Goal: Transaction & Acquisition: Purchase product/service

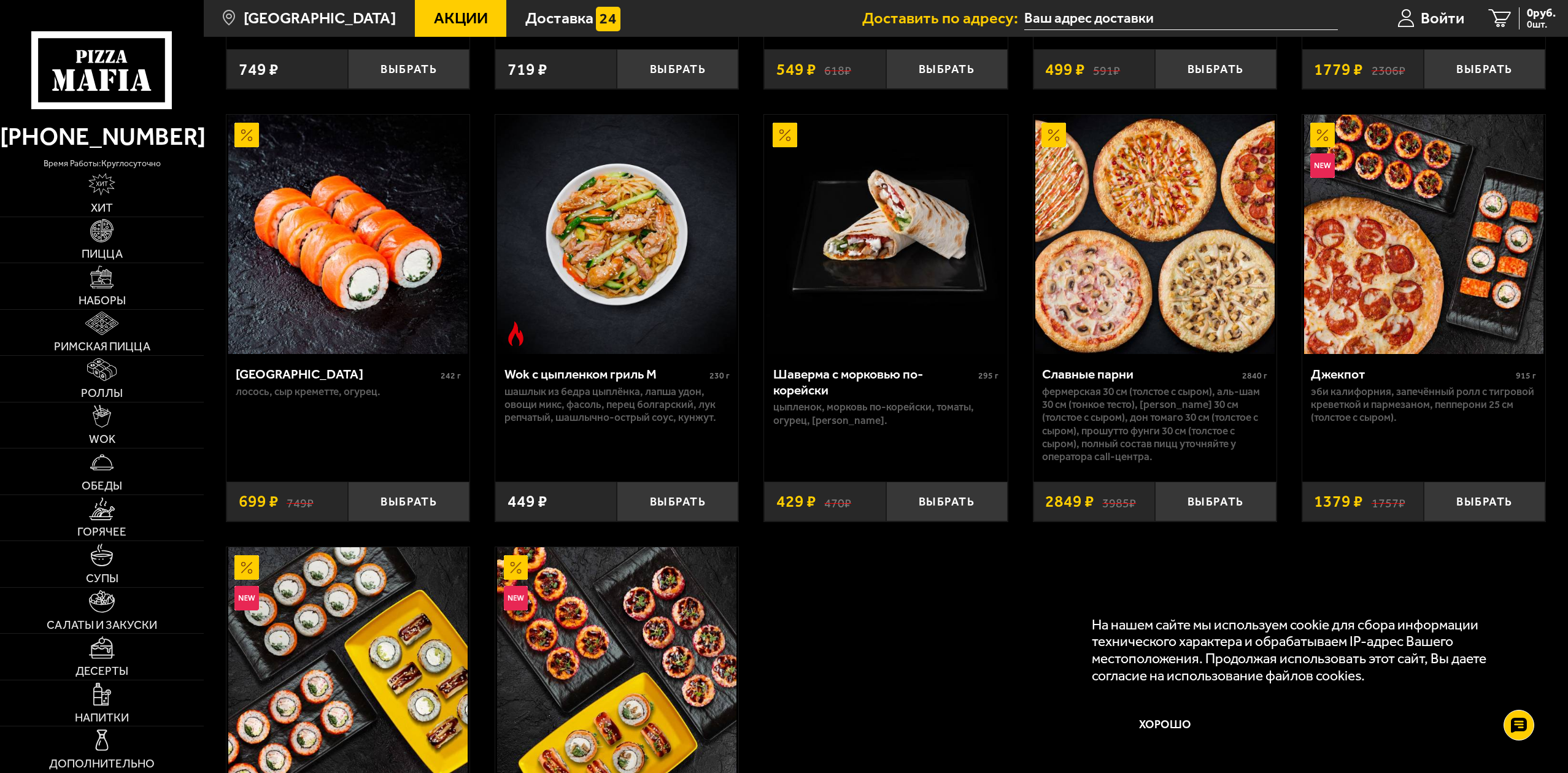
scroll to position [859, 0]
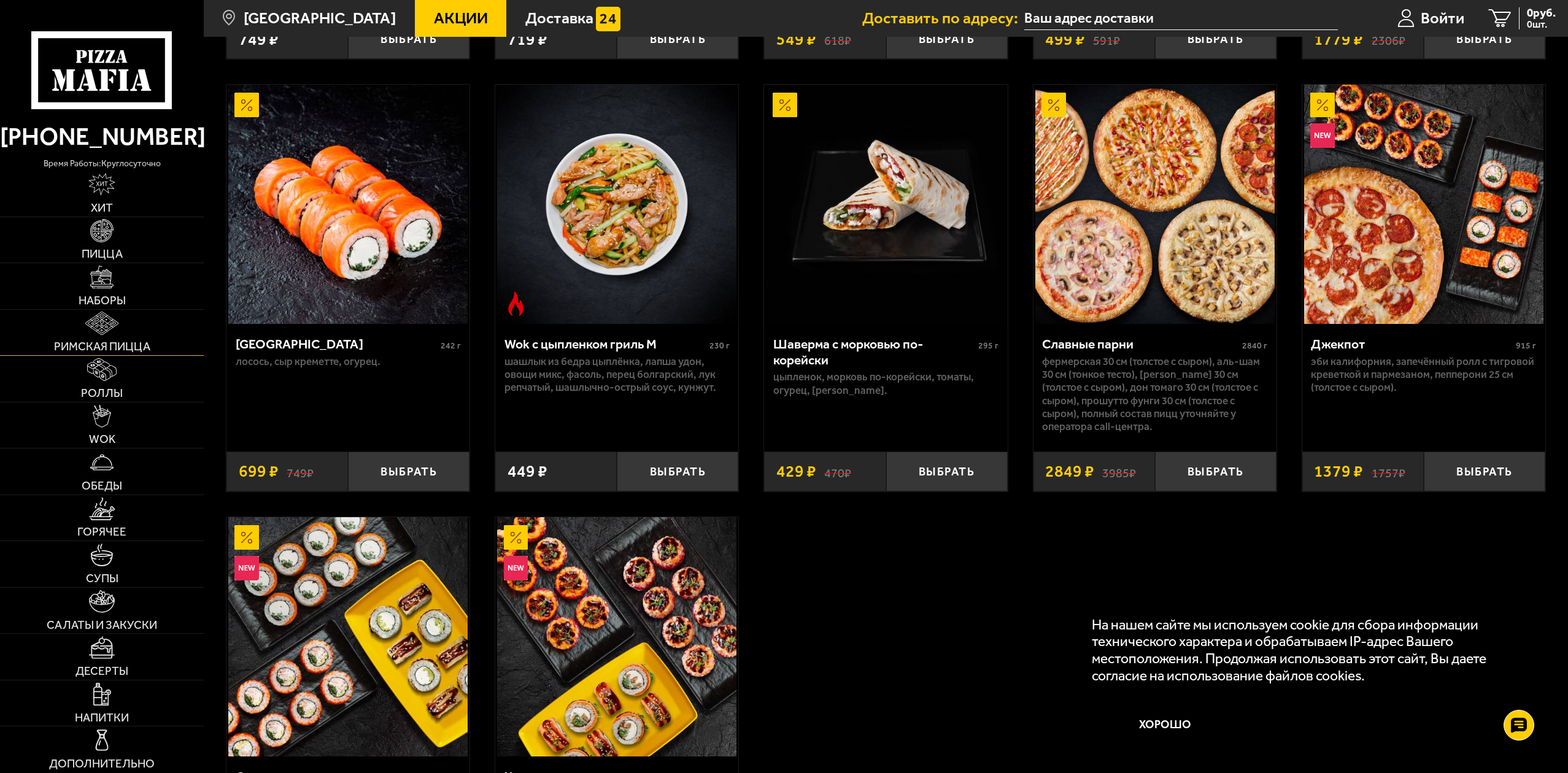
click at [109, 341] on span "Римская пицца" at bounding box center [102, 347] width 97 height 11
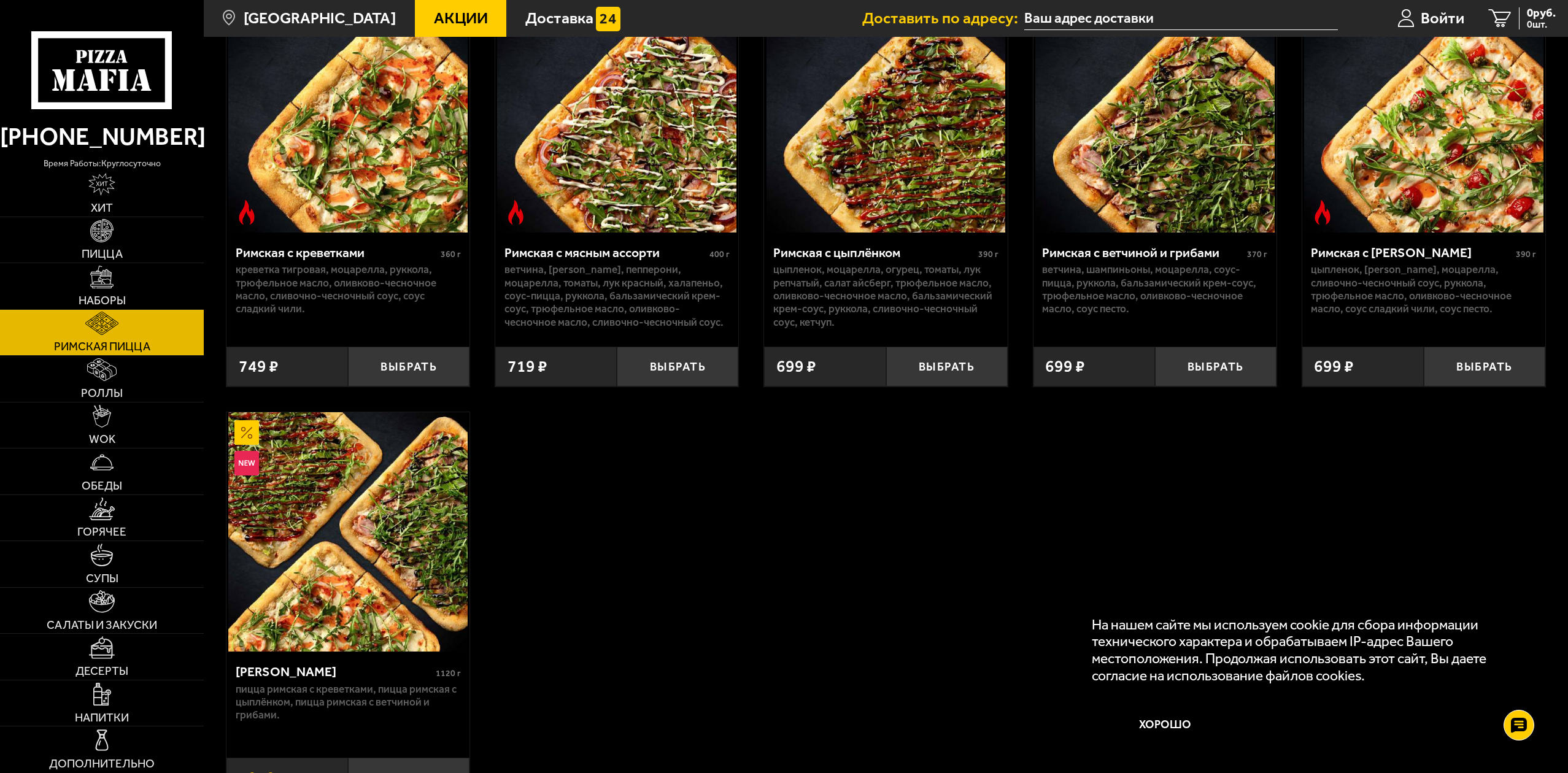
scroll to position [184, 0]
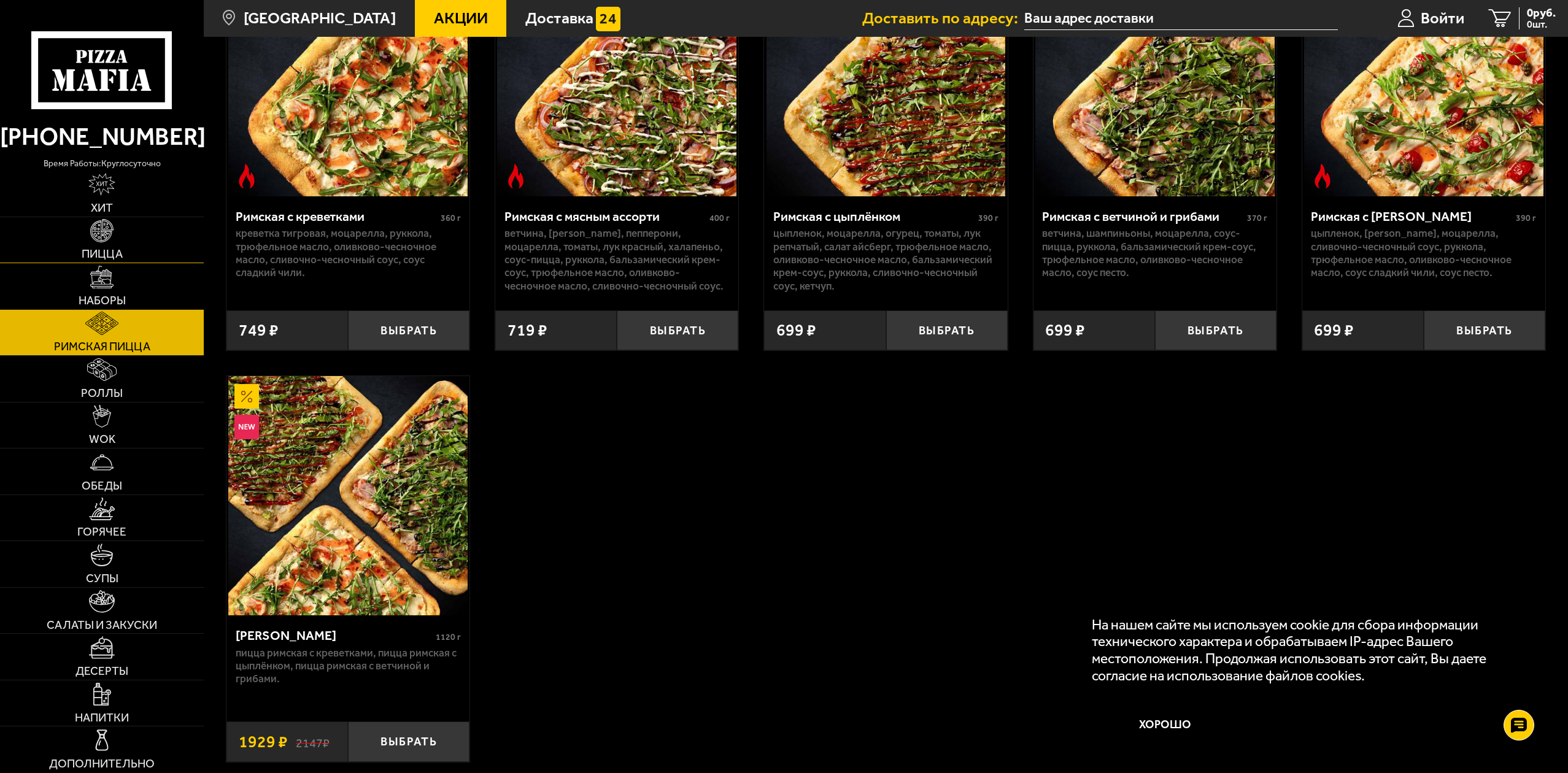
click at [110, 234] on img at bounding box center [101, 230] width 23 height 23
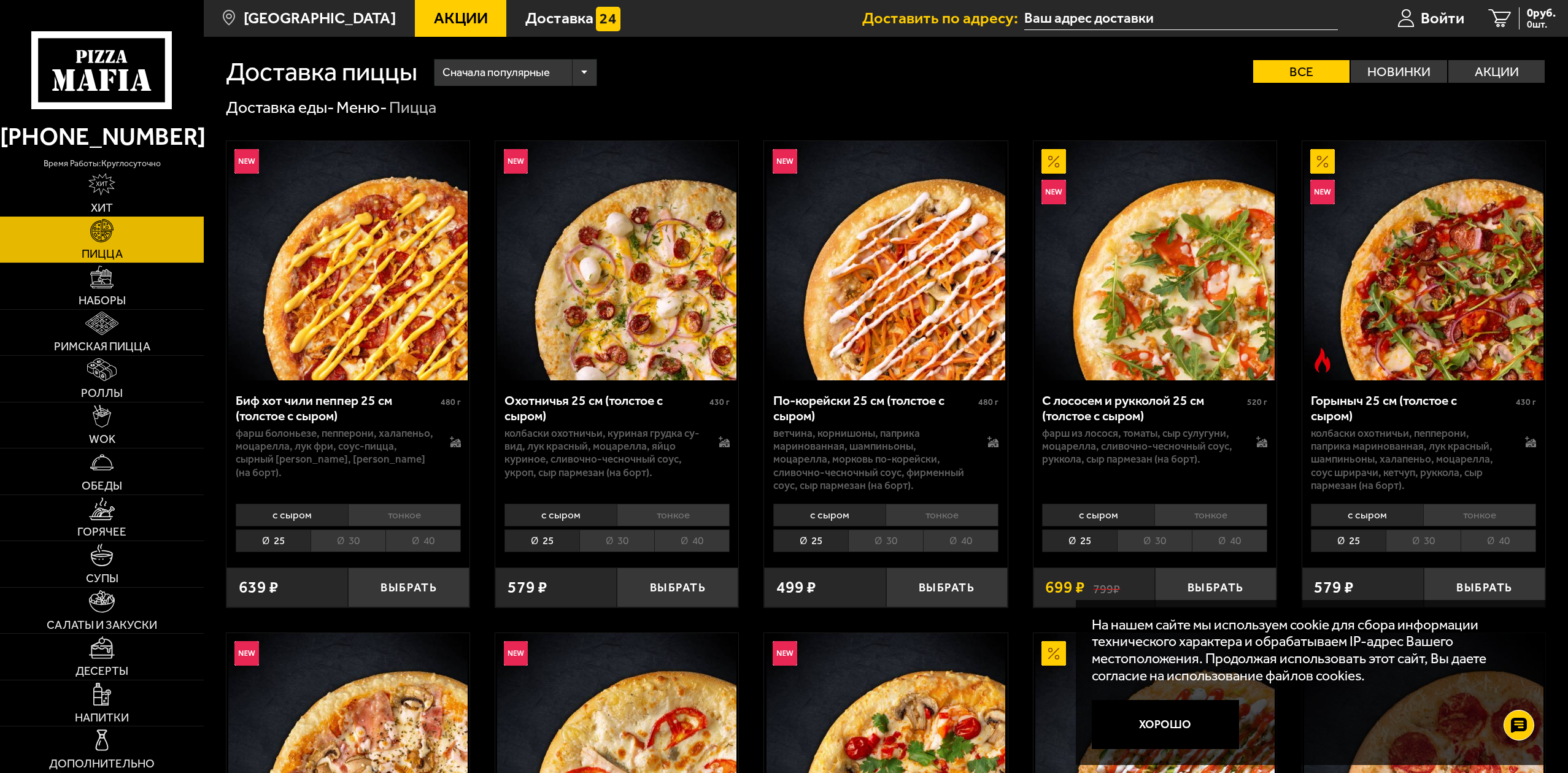
click at [101, 185] on img at bounding box center [102, 184] width 27 height 23
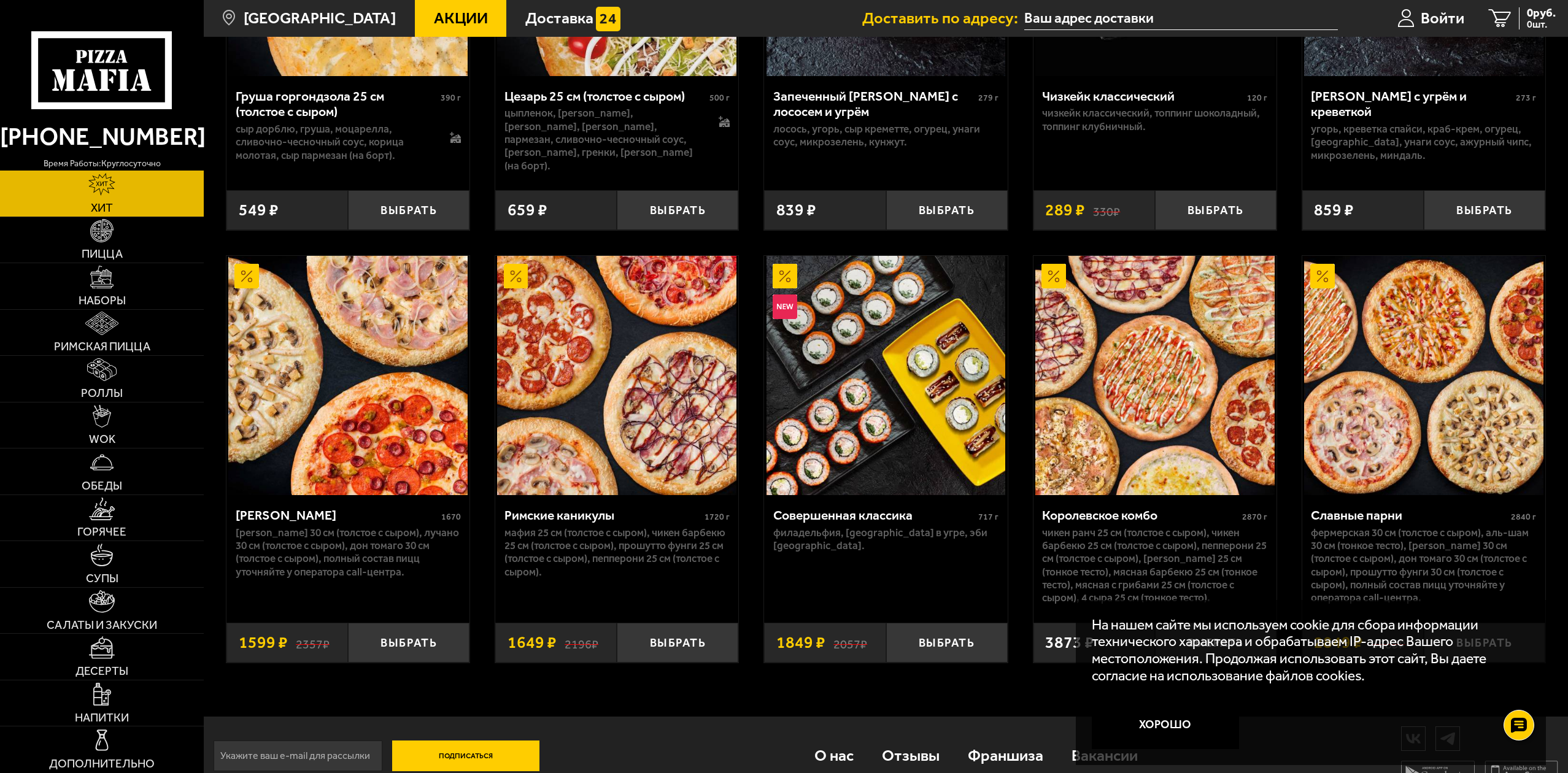
scroll to position [759, 0]
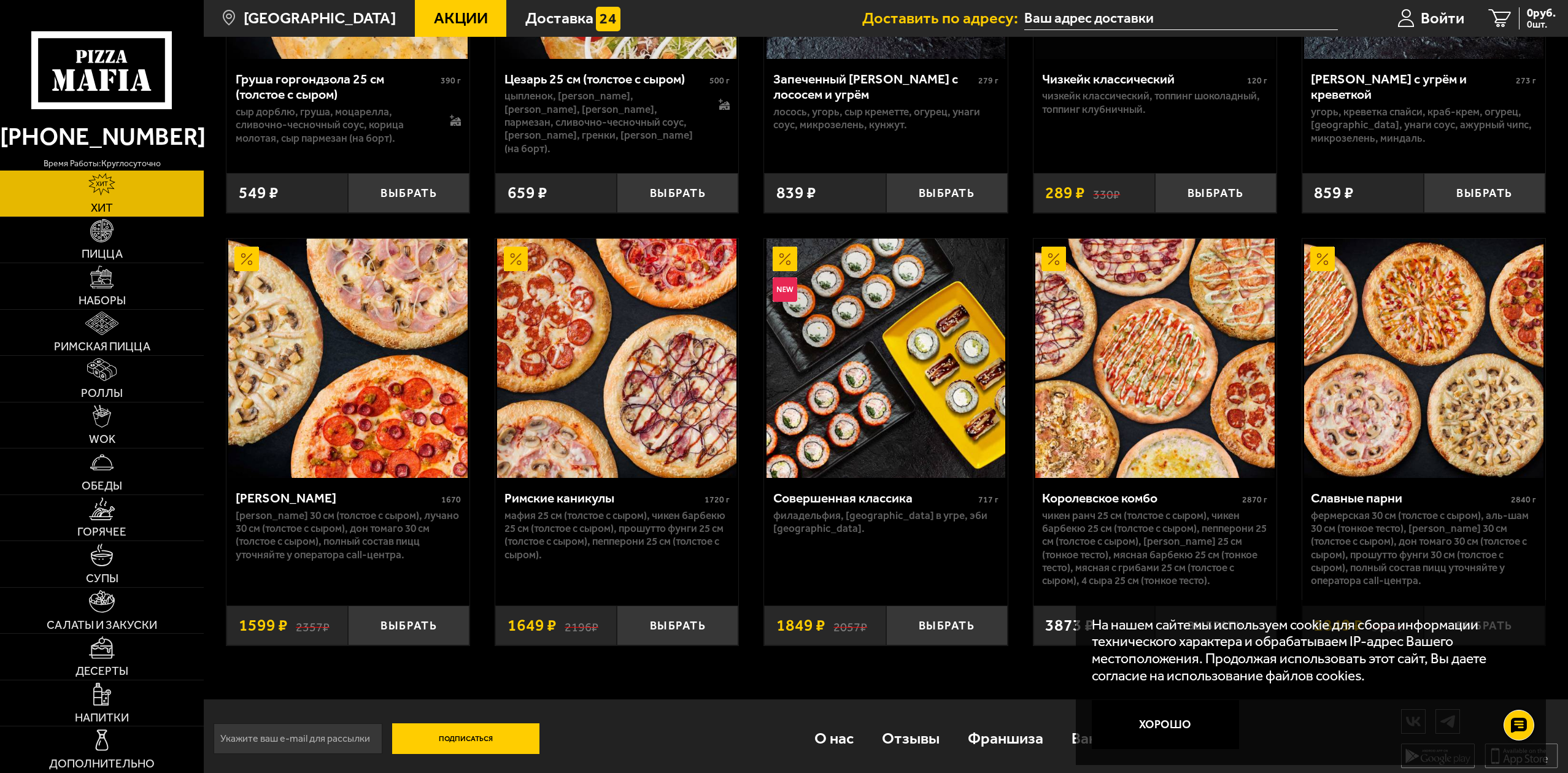
click at [299, 383] on img at bounding box center [348, 358] width 239 height 239
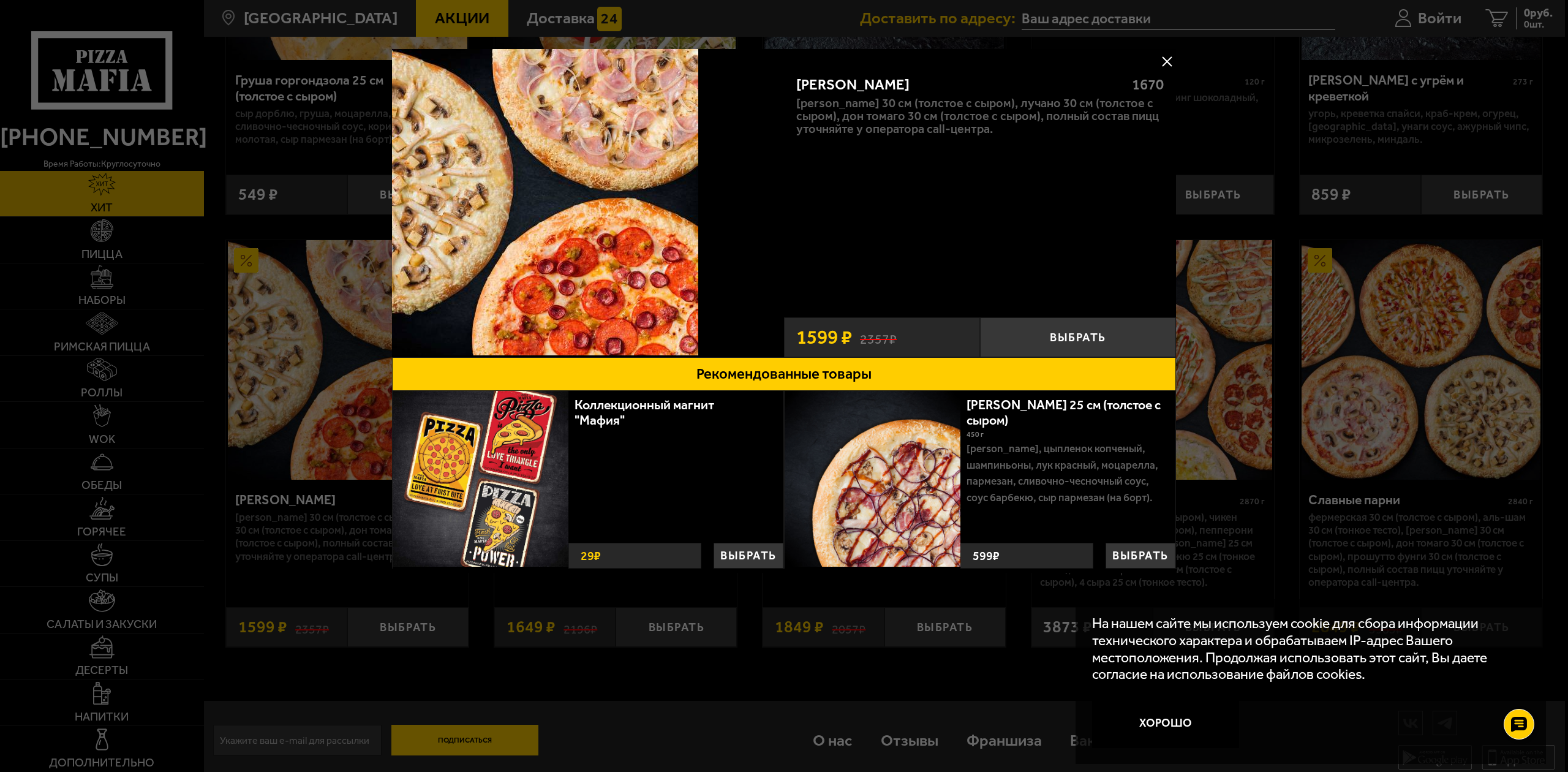
click at [291, 382] on div at bounding box center [784, 386] width 1568 height 772
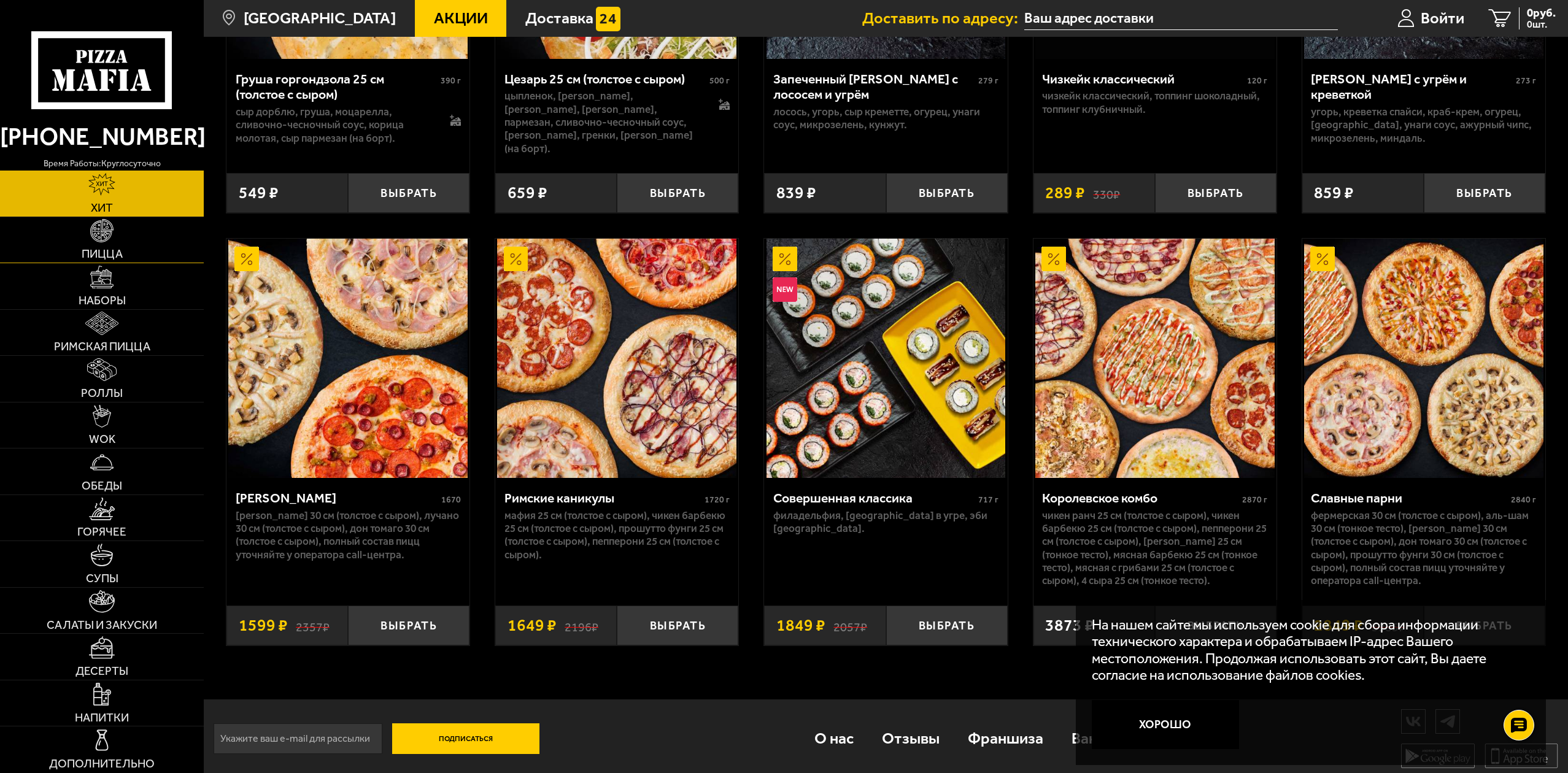
click at [125, 242] on link "Пицца" at bounding box center [101, 240] width 204 height 46
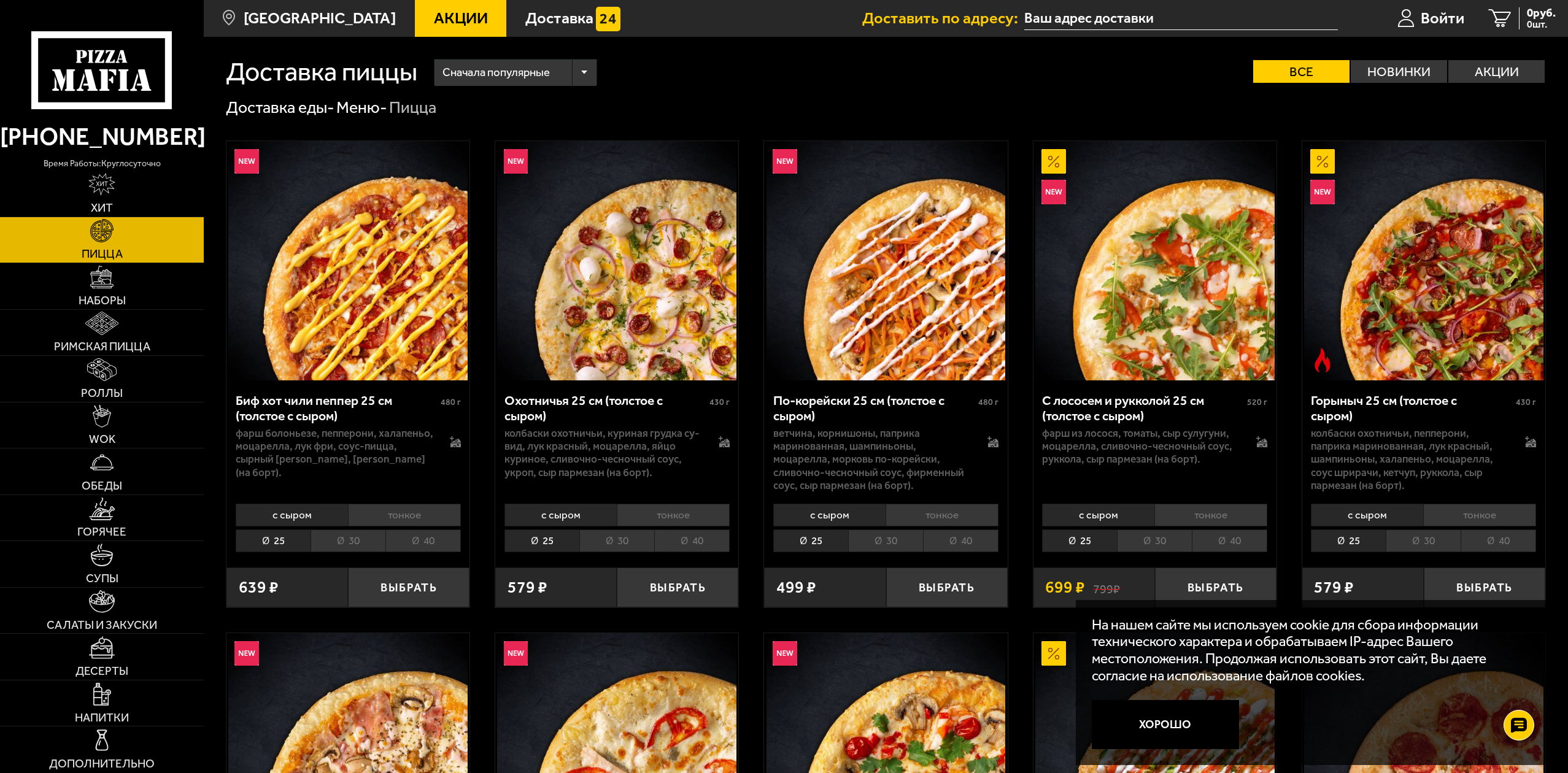
click at [340, 541] on li "30" at bounding box center [348, 541] width 75 height 23
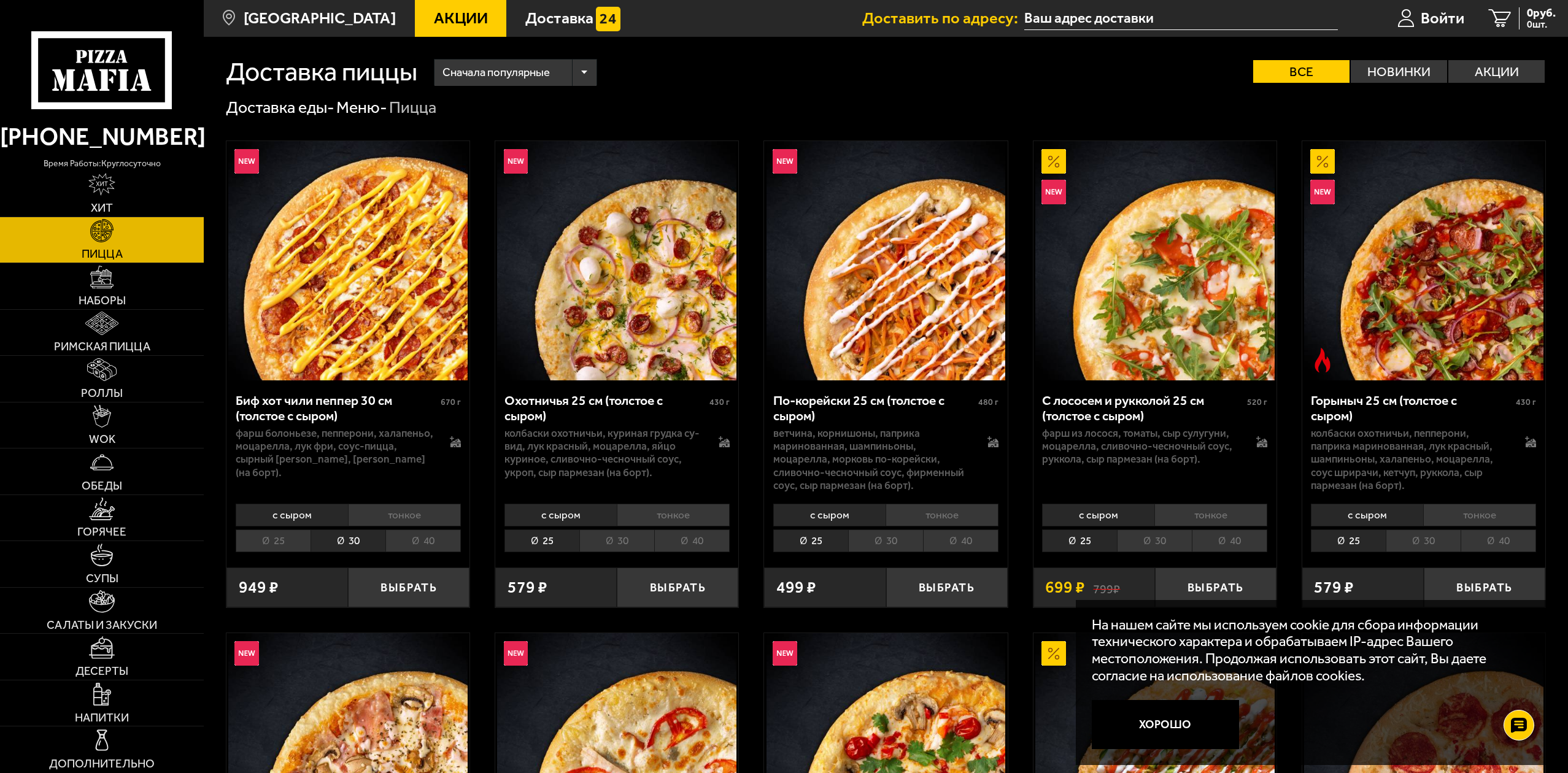
click at [415, 551] on li "40" at bounding box center [423, 541] width 76 height 23
click at [353, 546] on li "30" at bounding box center [348, 541] width 75 height 23
click at [427, 533] on li "40" at bounding box center [423, 541] width 76 height 23
click at [271, 541] on li "25" at bounding box center [273, 541] width 75 height 23
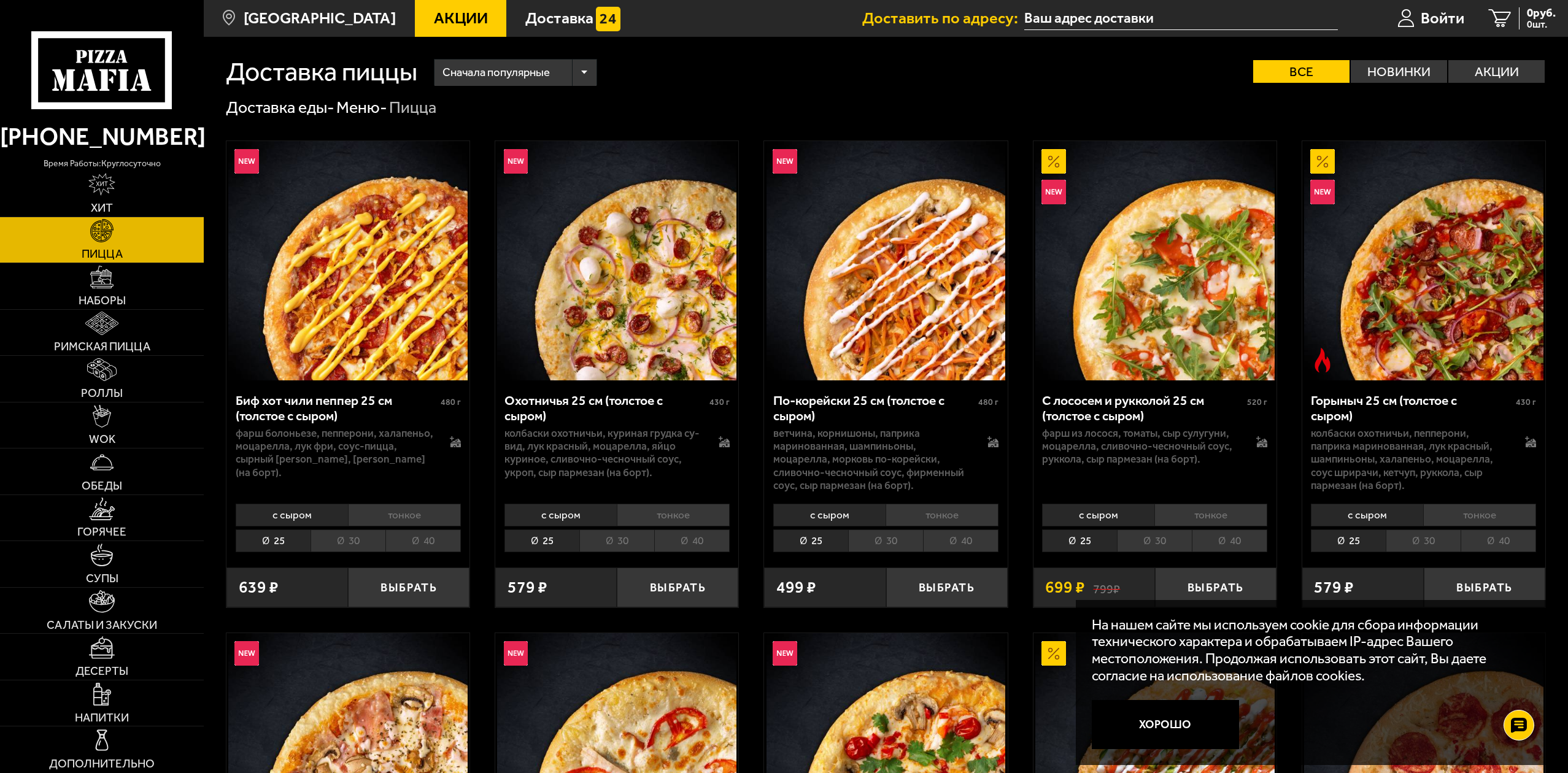
click at [423, 540] on li "40" at bounding box center [423, 541] width 76 height 23
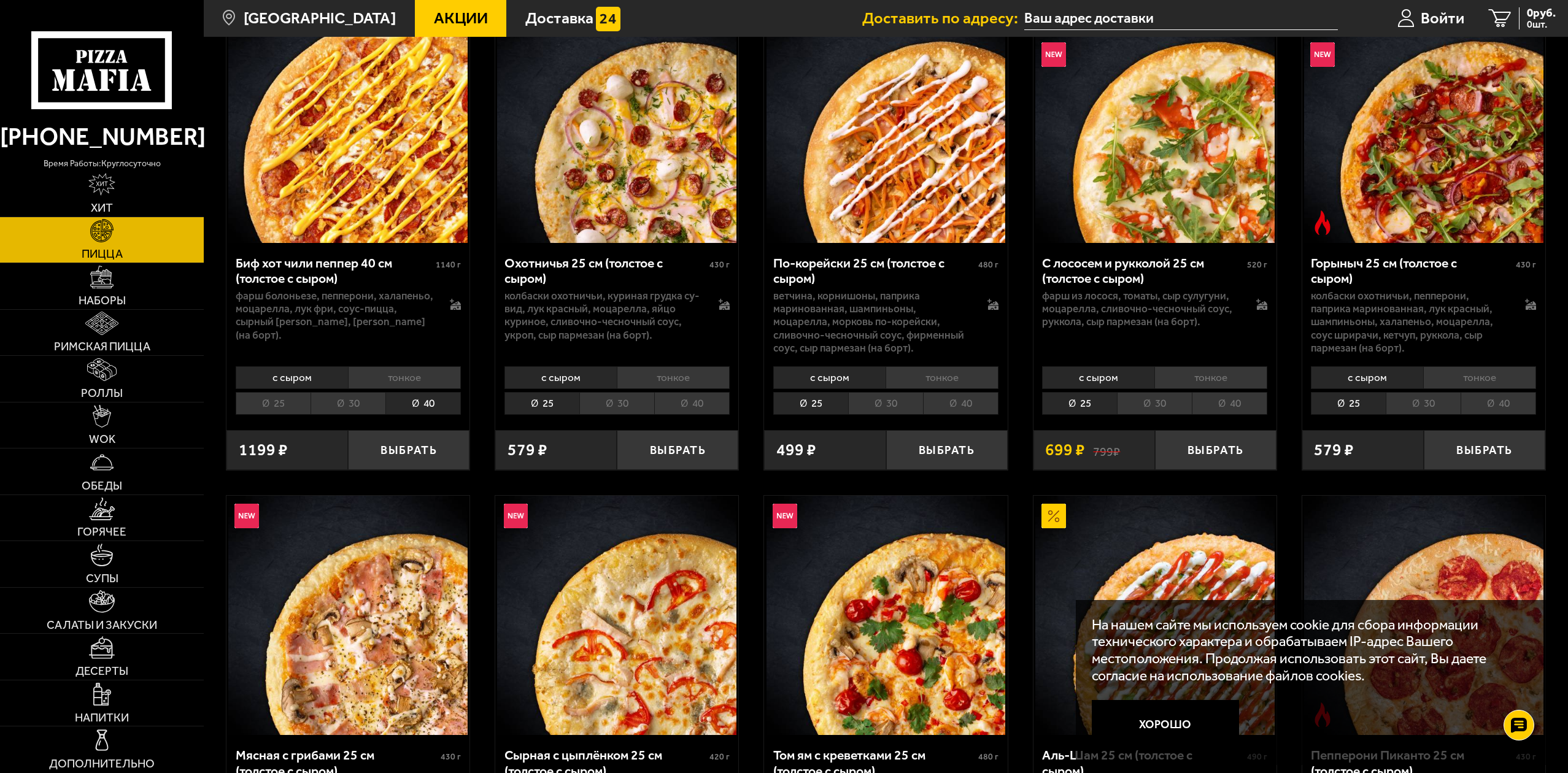
scroll to position [184, 0]
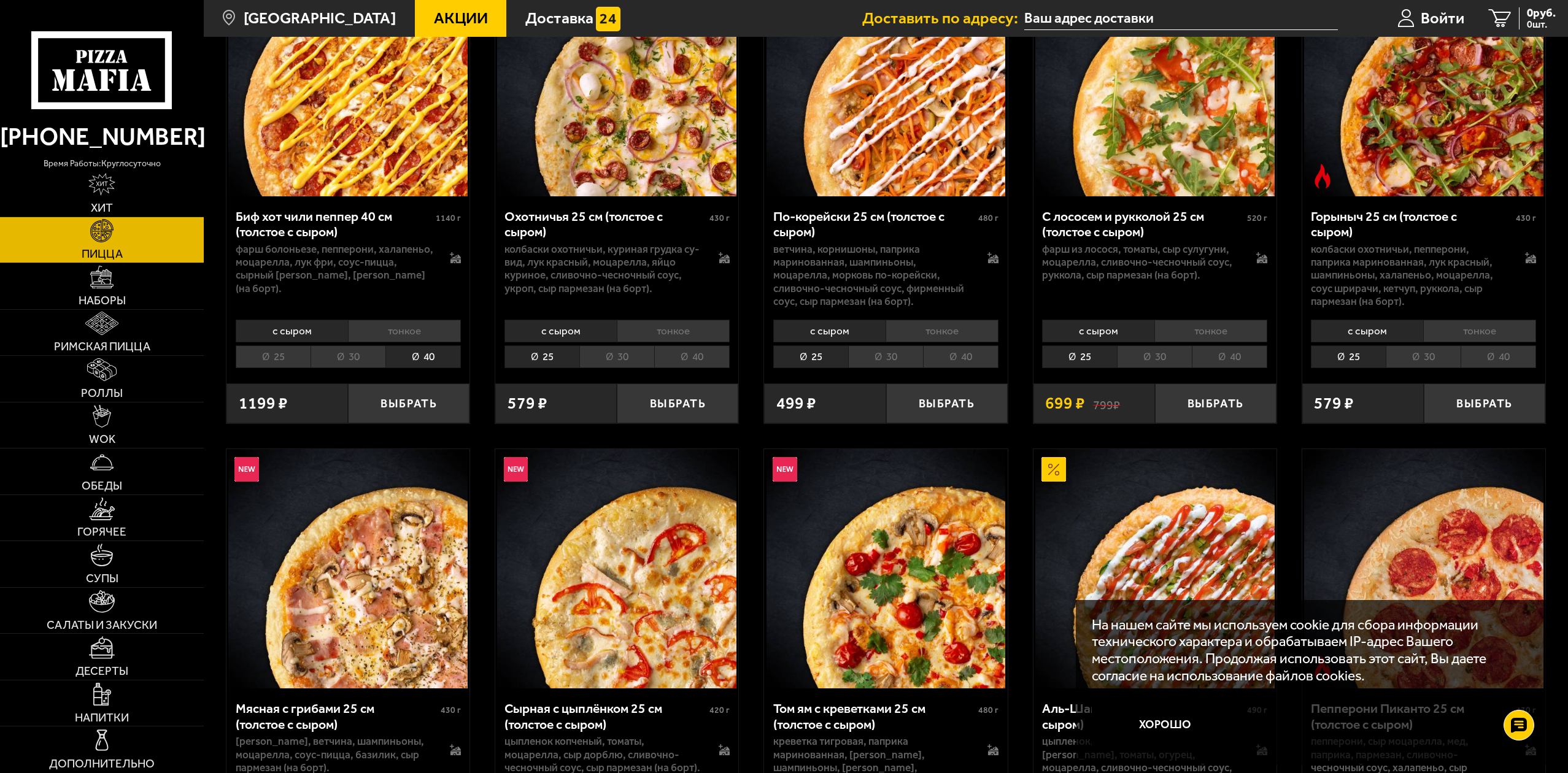
click at [630, 357] on li "30" at bounding box center [617, 357] width 75 height 23
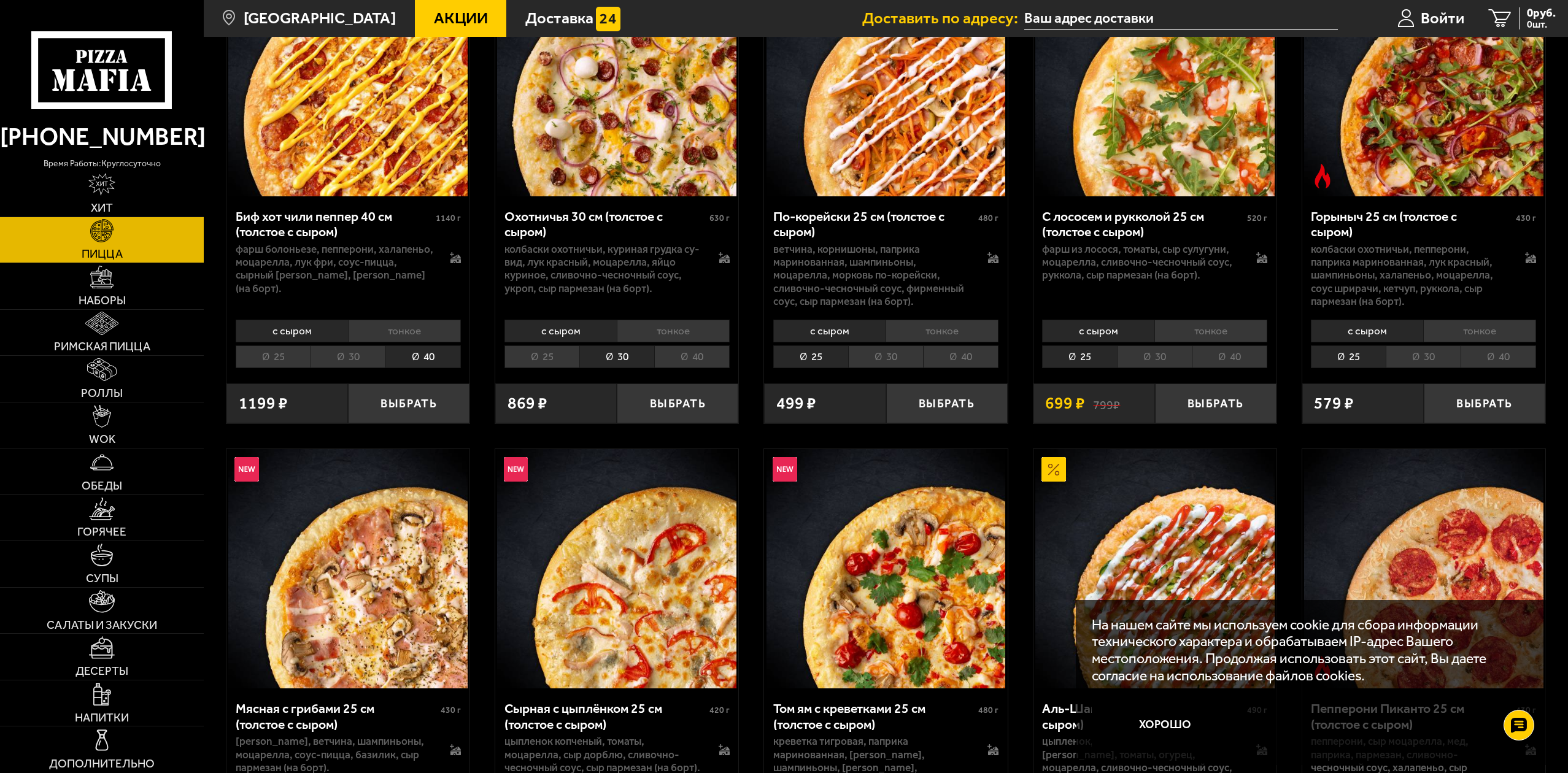
click at [331, 353] on li "30" at bounding box center [348, 357] width 75 height 23
click at [888, 366] on li "30" at bounding box center [885, 357] width 75 height 23
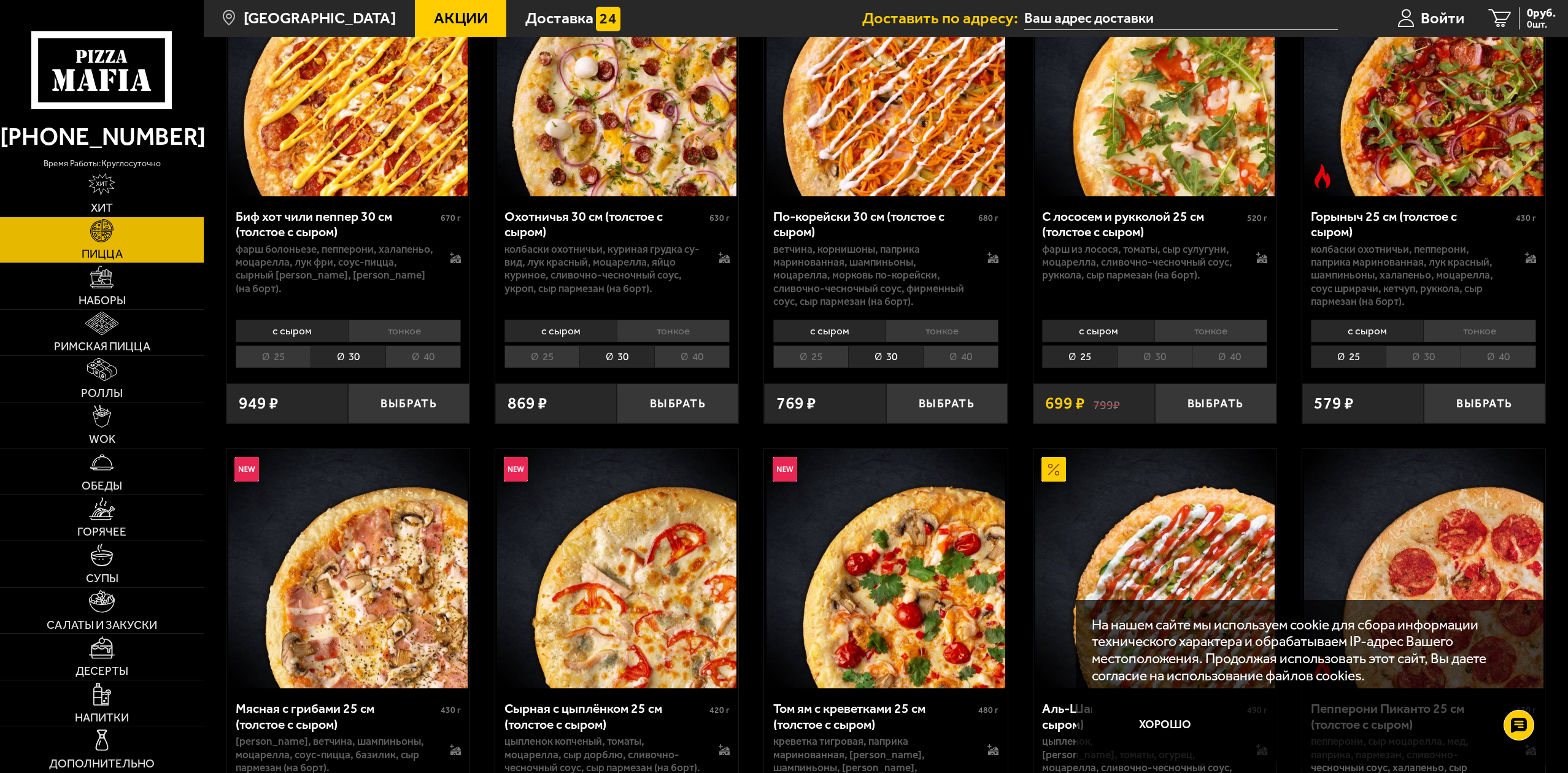
click at [1149, 358] on li "30" at bounding box center [1153, 357] width 75 height 23
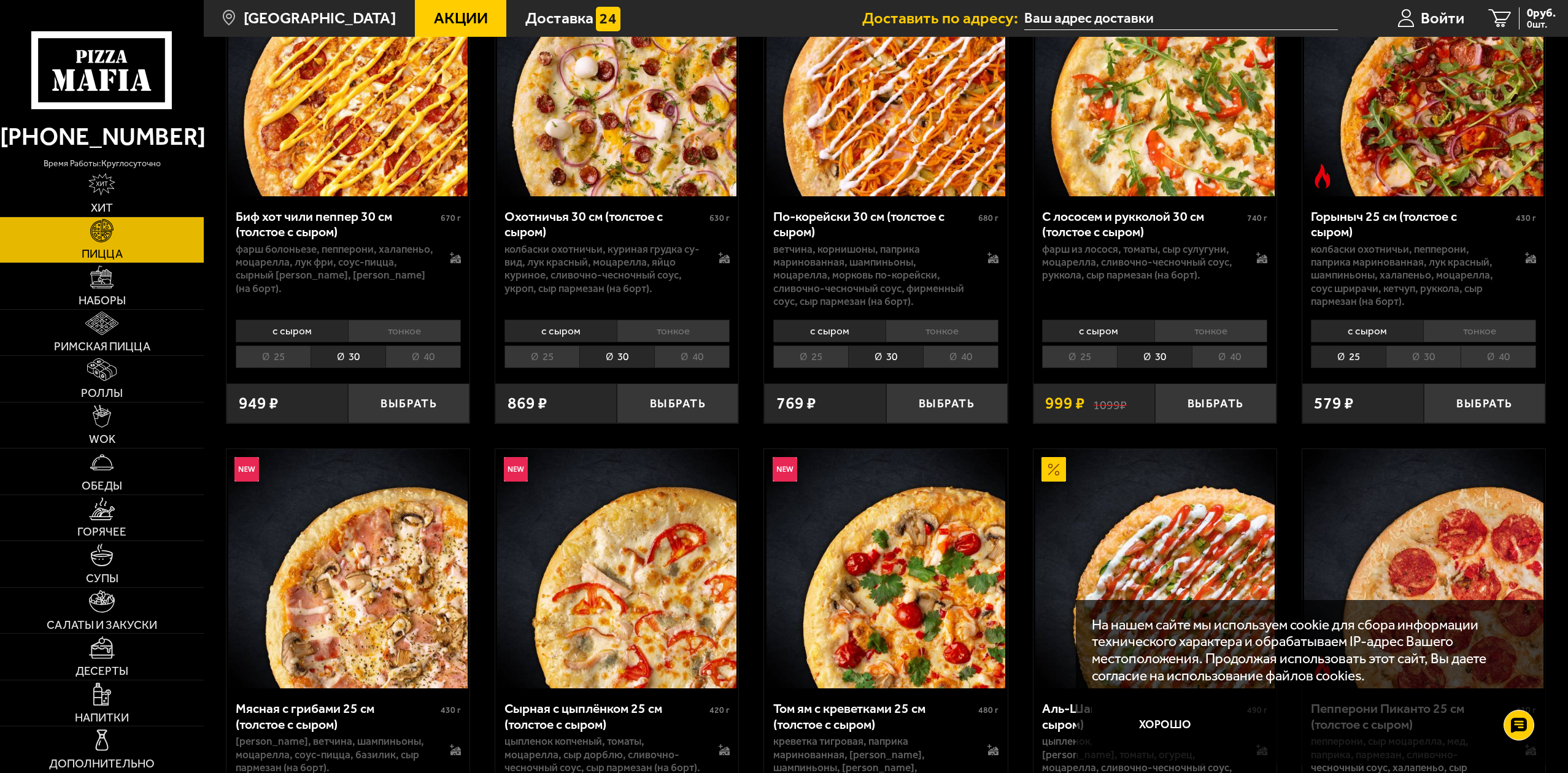
click at [1435, 358] on li "30" at bounding box center [1422, 357] width 75 height 23
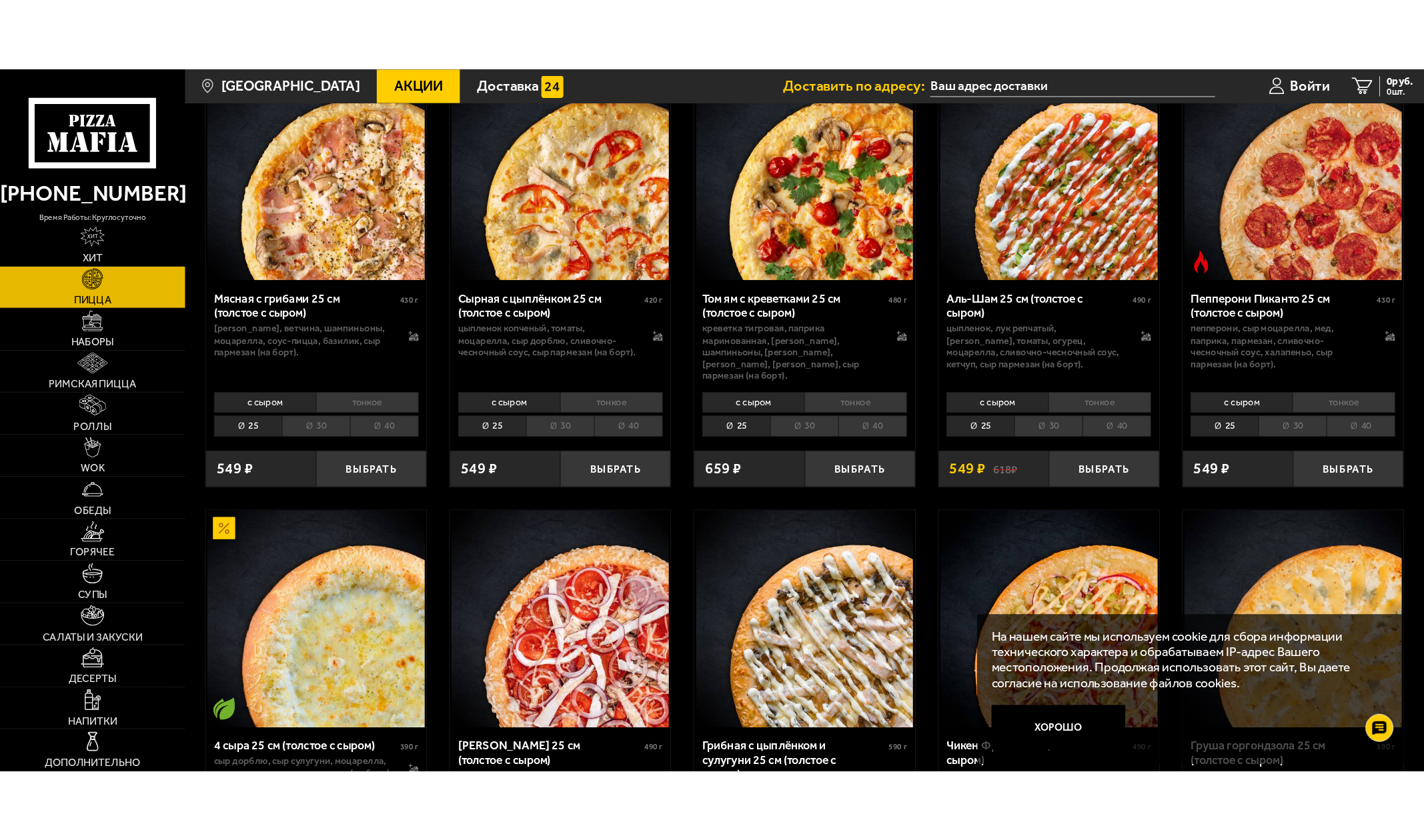
scroll to position [733, 0]
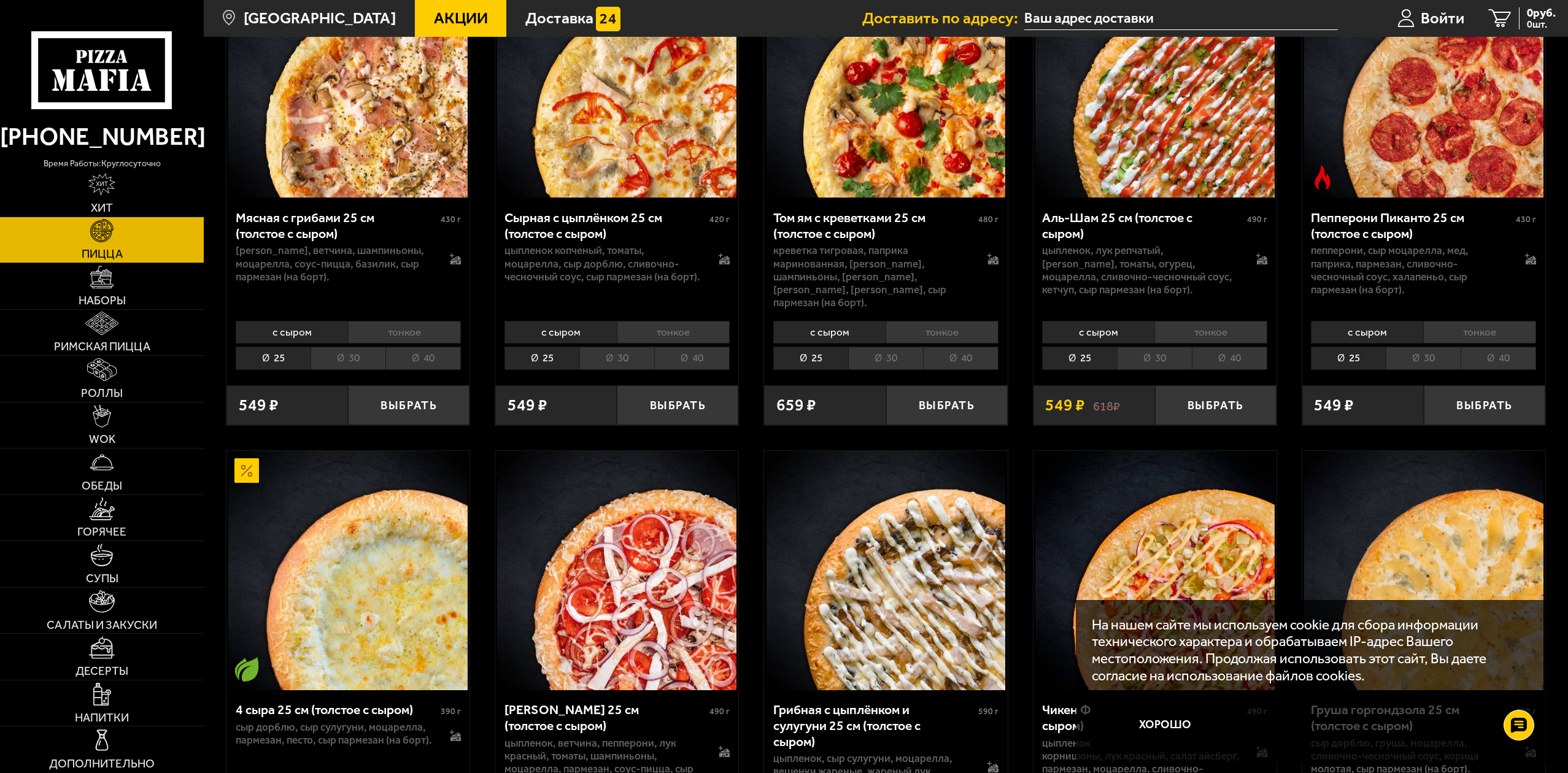
click at [328, 356] on li "30" at bounding box center [348, 358] width 75 height 23
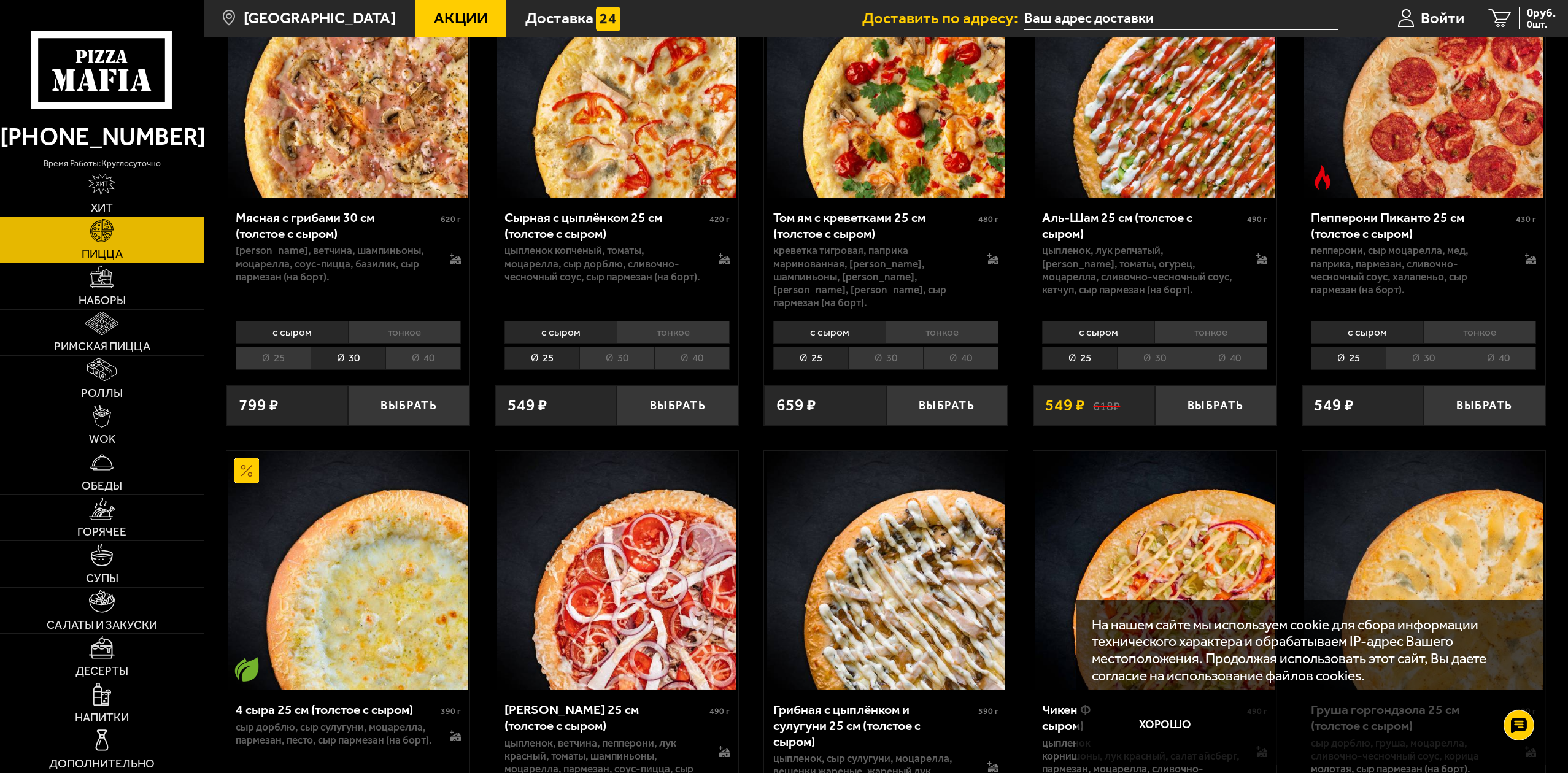
click at [627, 347] on li "30" at bounding box center [617, 358] width 75 height 23
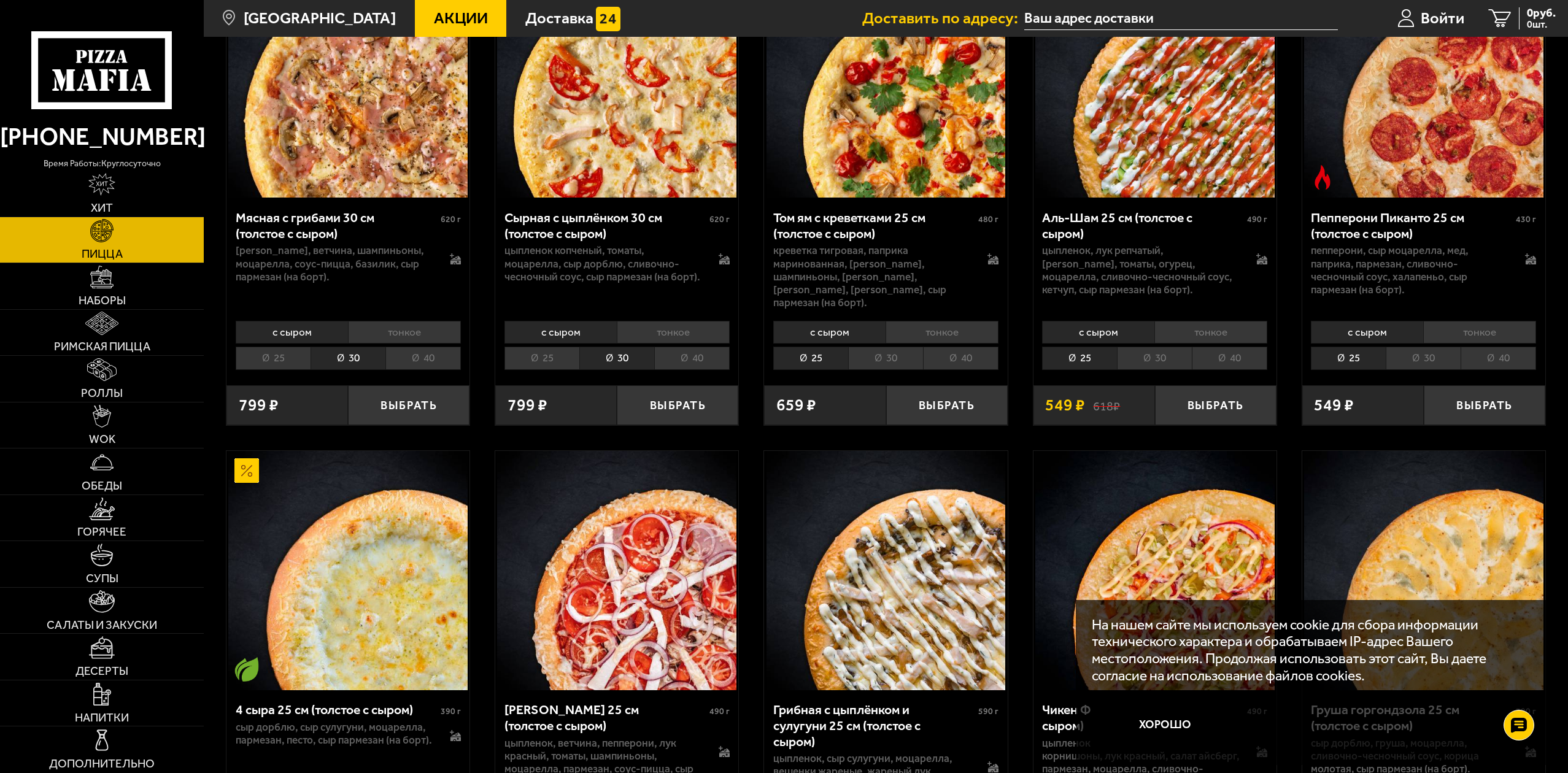
click at [864, 355] on li "30" at bounding box center [885, 358] width 75 height 23
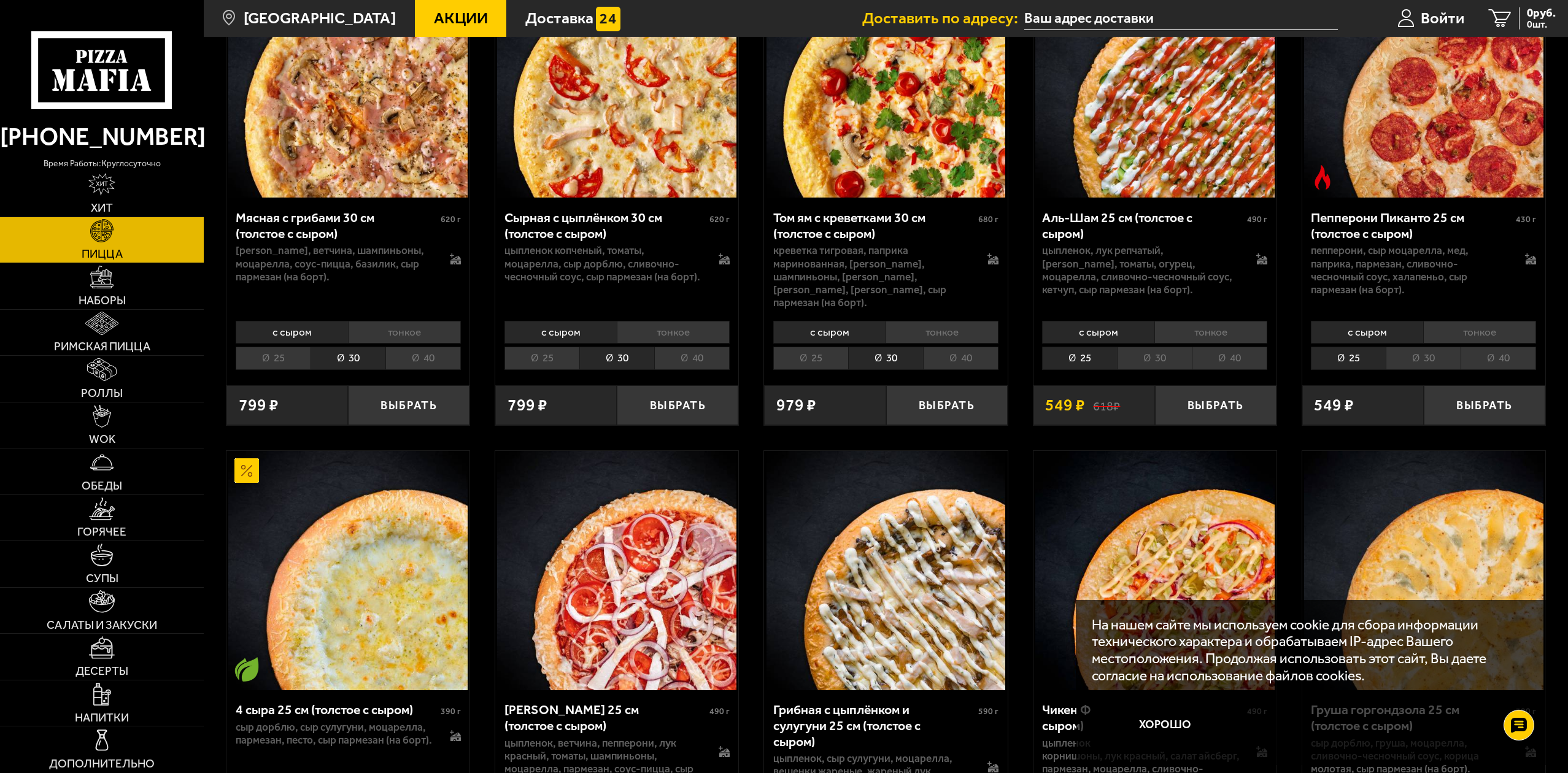
click at [1168, 353] on li "30" at bounding box center [1153, 358] width 75 height 23
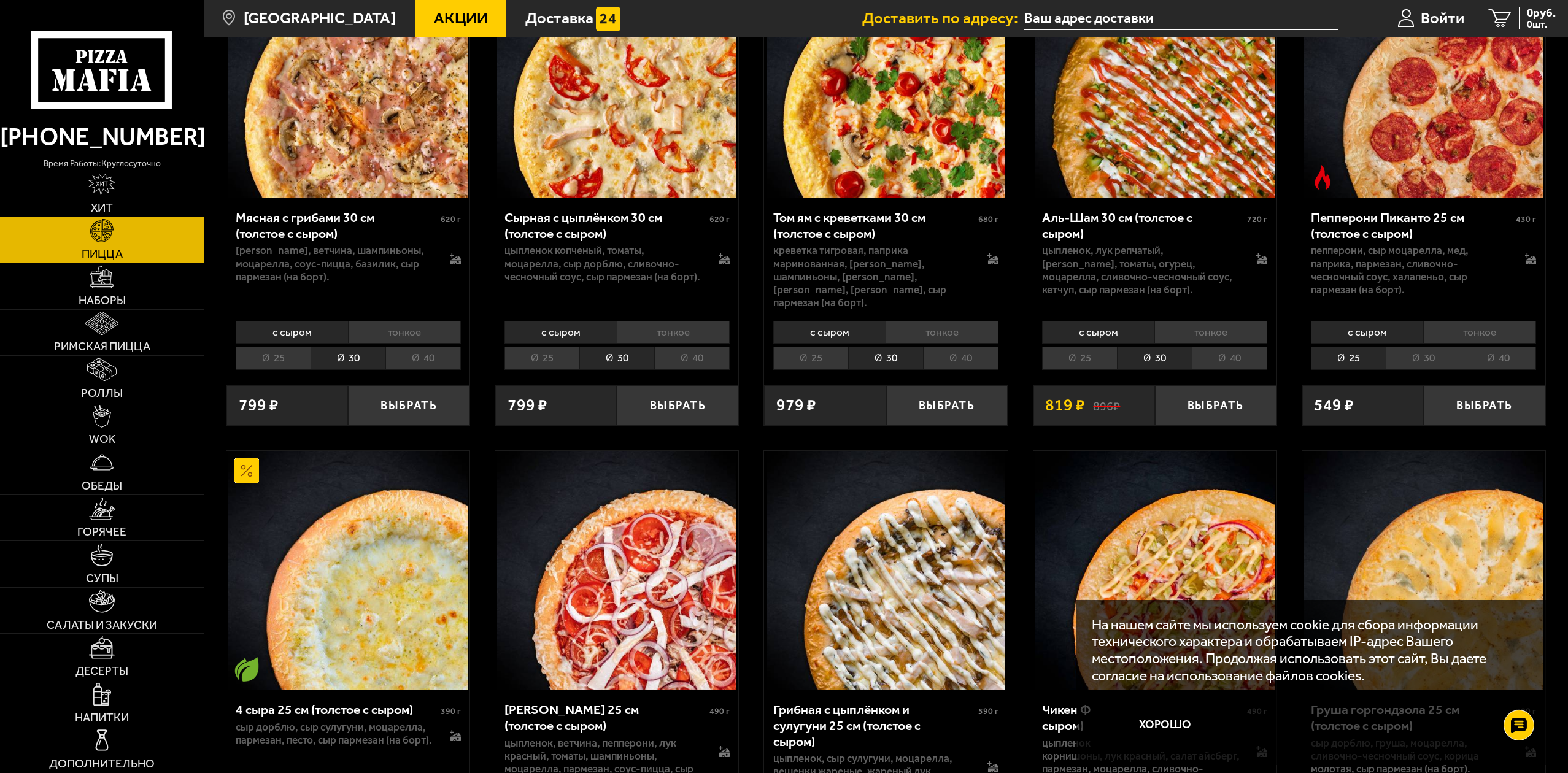
click at [1419, 360] on div "с сыром тонкое 25 30 40 Топпинги" at bounding box center [1424, 345] width 243 height 58
click at [1416, 360] on div "с сыром тонкое 25 30 40 Топпинги" at bounding box center [1424, 345] width 243 height 58
click at [1413, 356] on li "30" at bounding box center [1422, 358] width 75 height 23
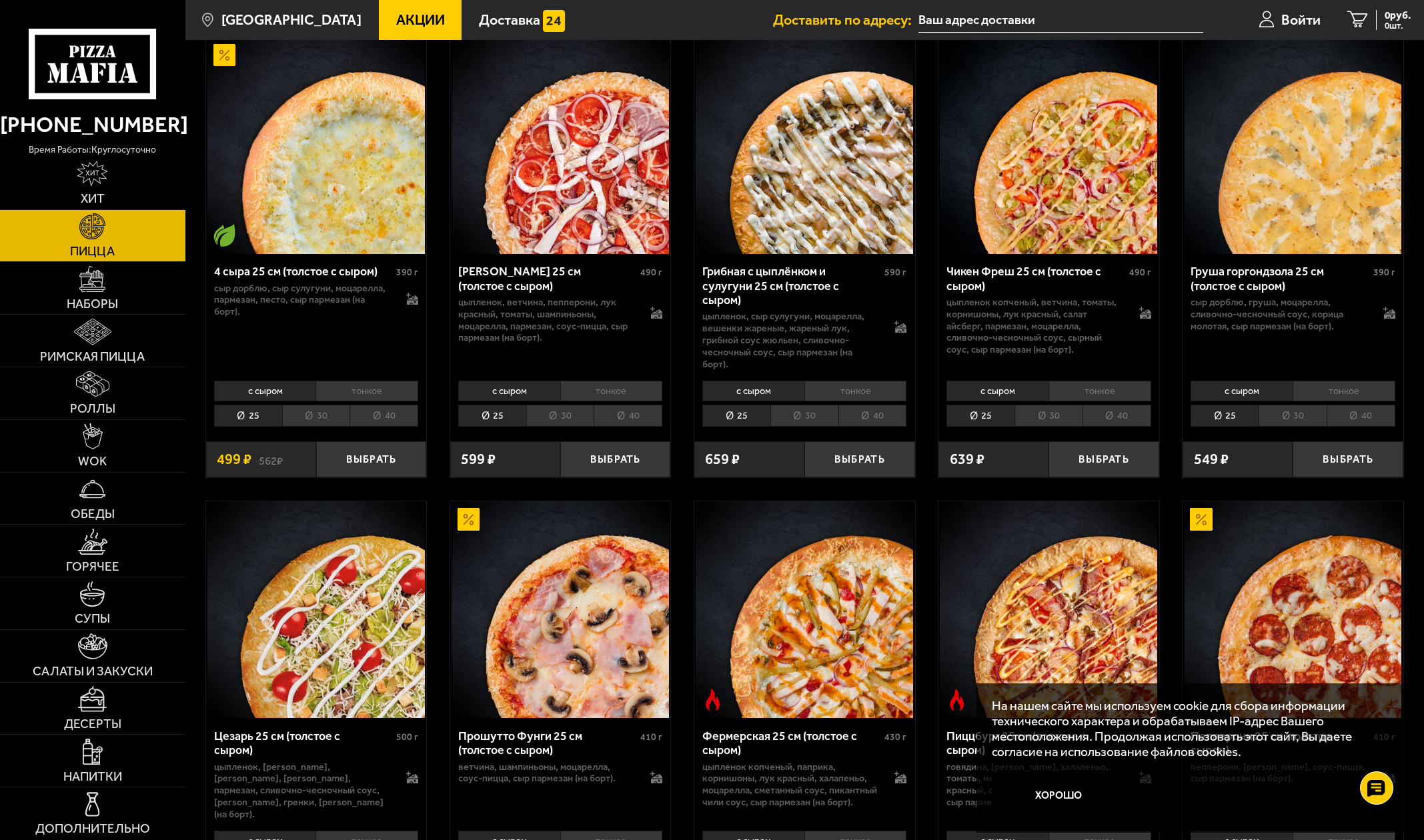
scroll to position [1000, 0]
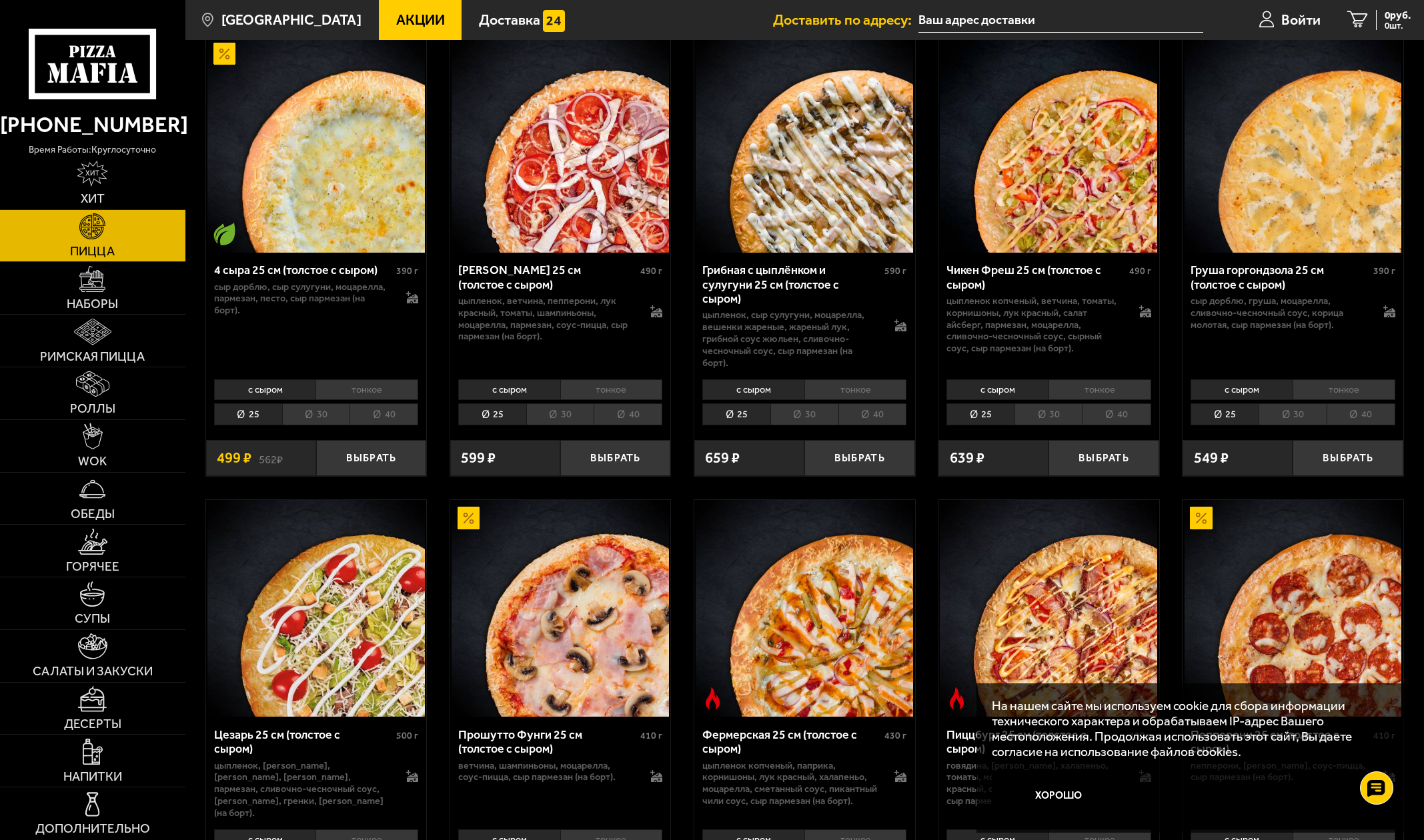
click at [1049, 411] on li "30" at bounding box center [1049, 414] width 68 height 22
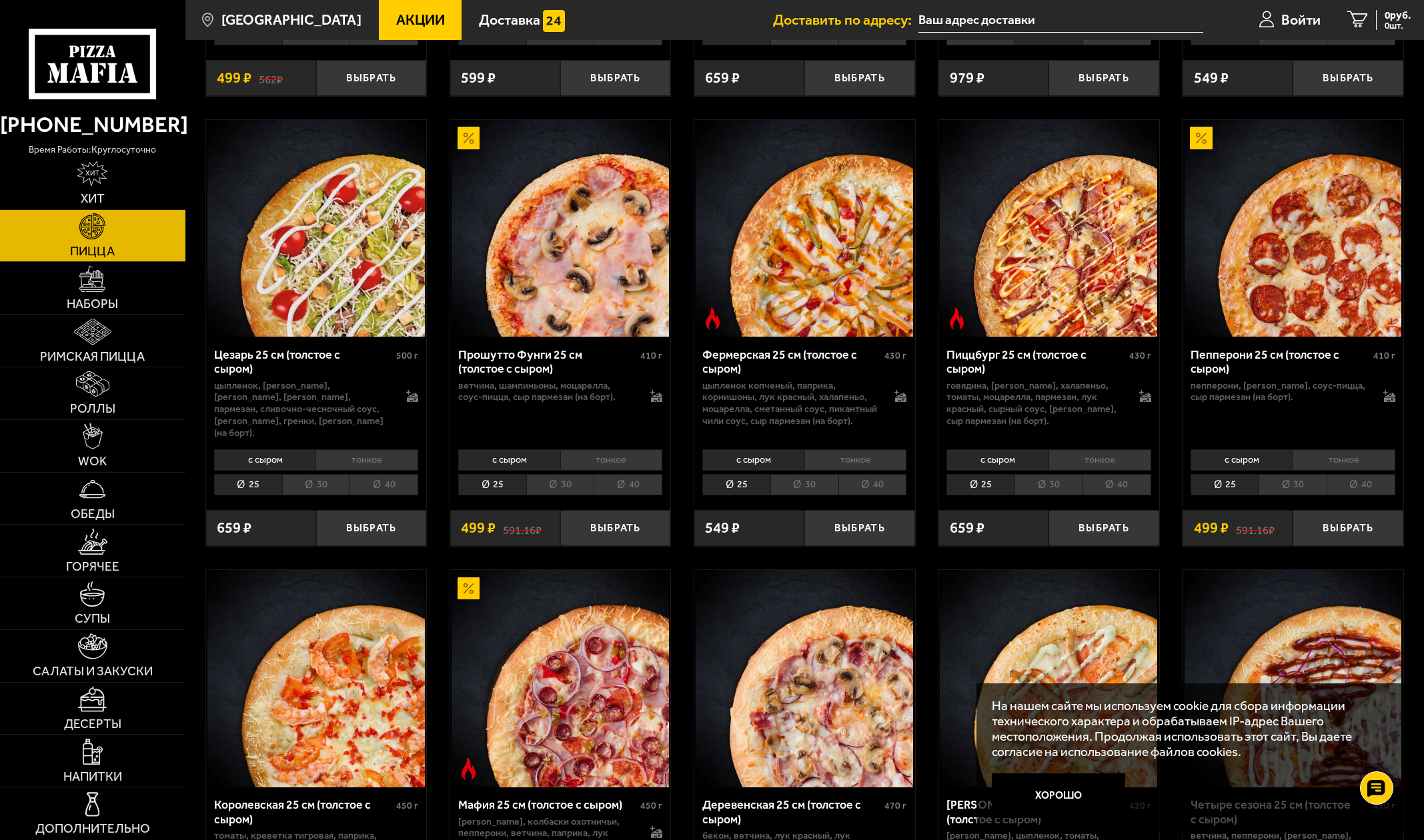
scroll to position [1401, 0]
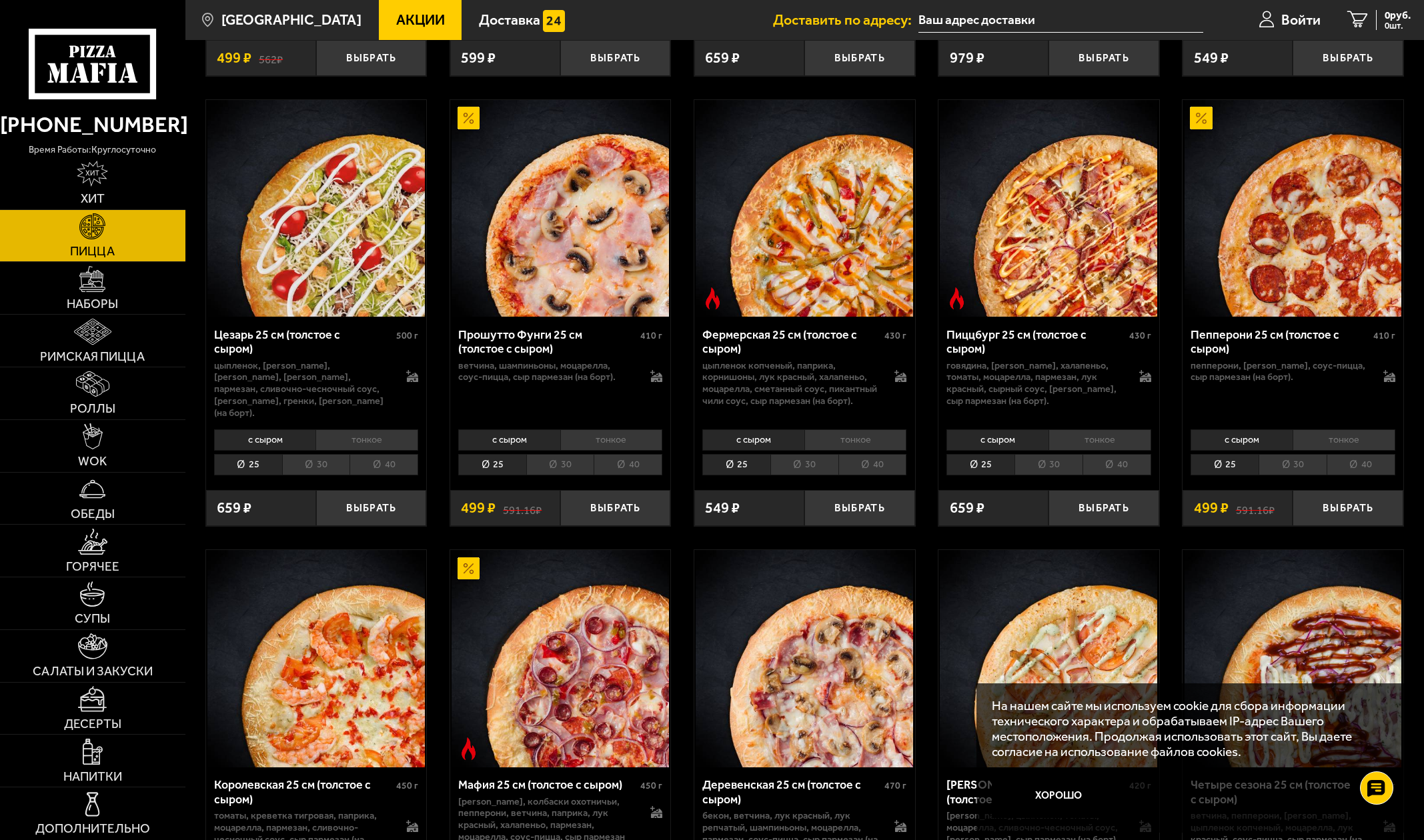
click at [810, 454] on li "30" at bounding box center [804, 465] width 68 height 22
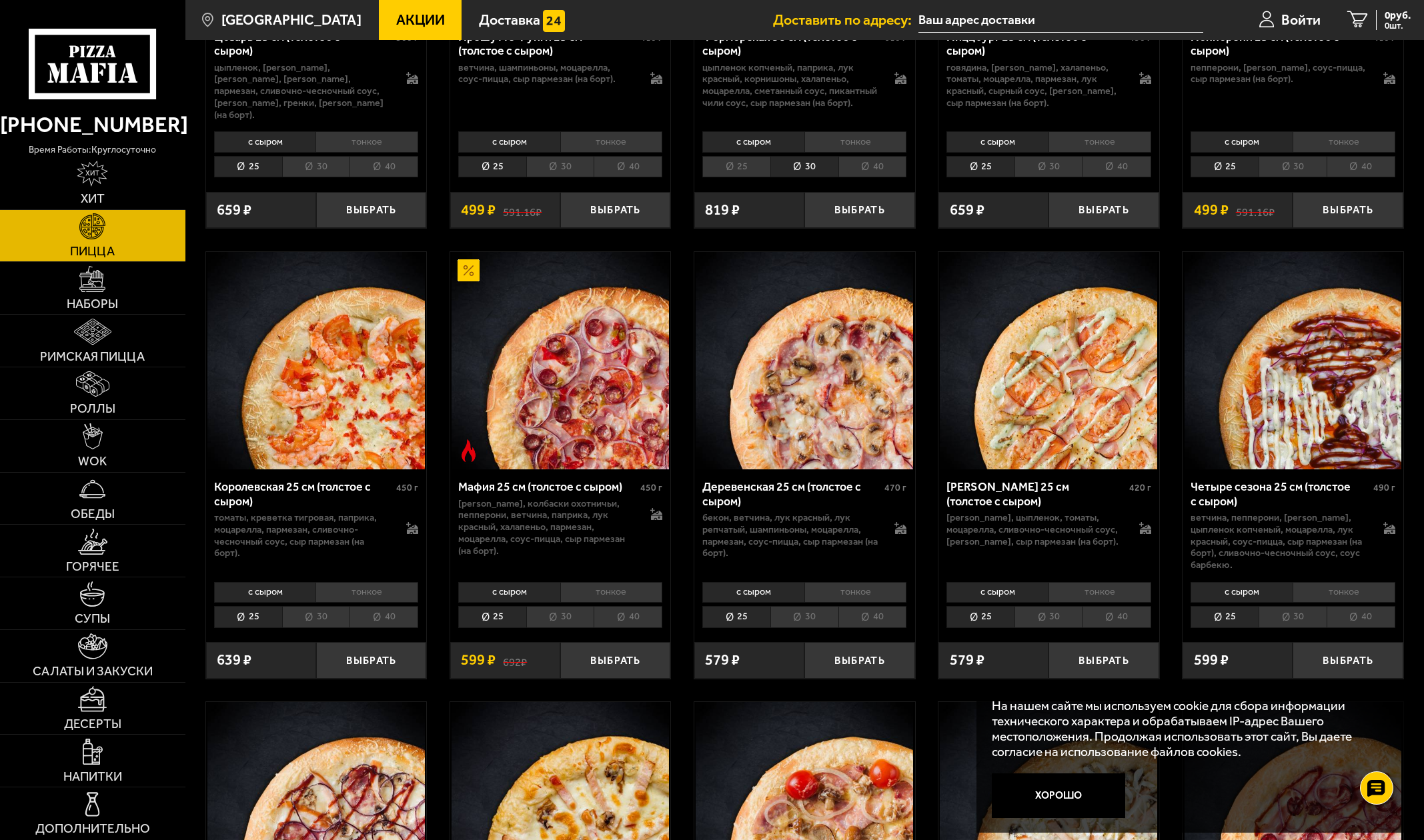
scroll to position [1668, 0]
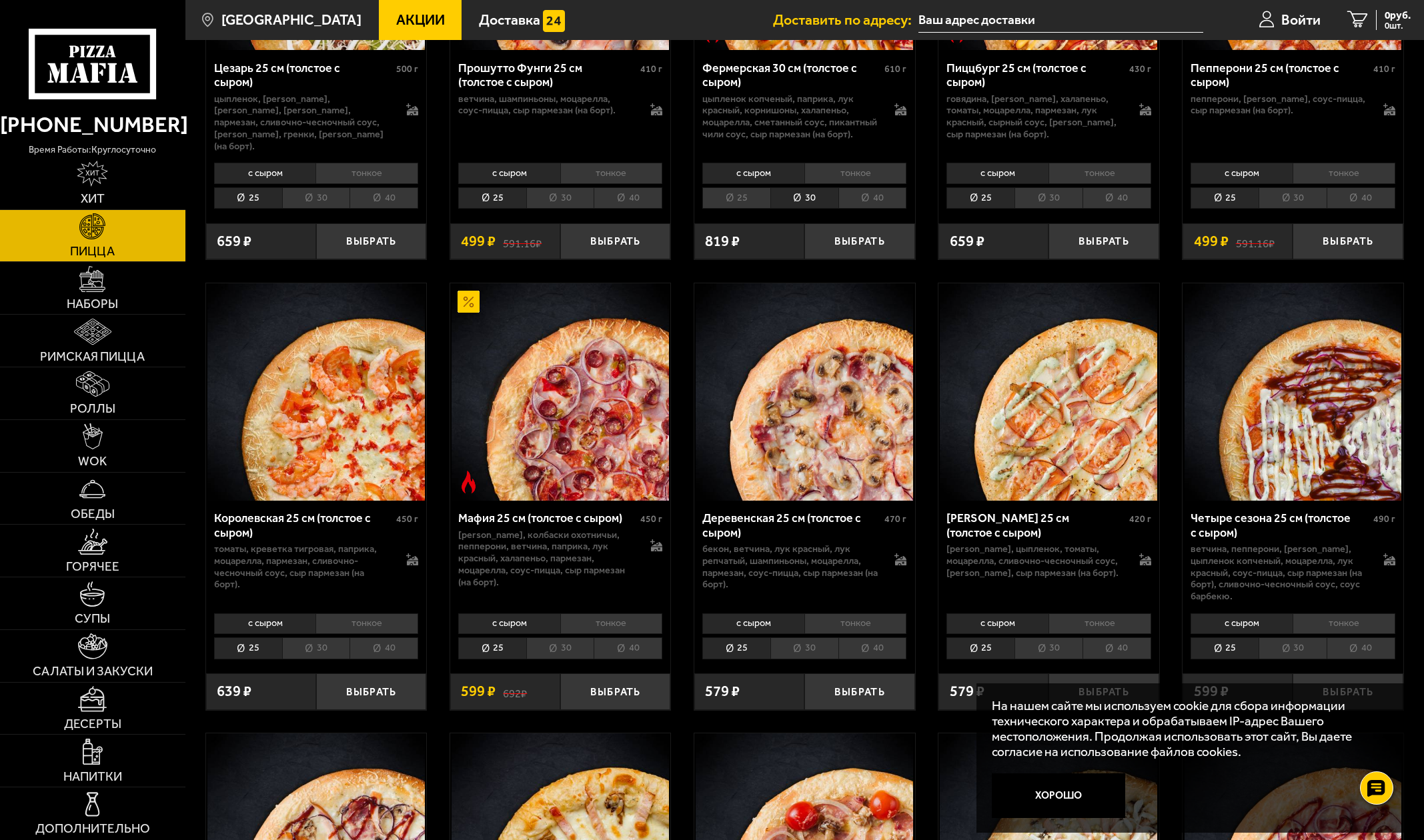
click at [787, 638] on li "30" at bounding box center [804, 648] width 68 height 22
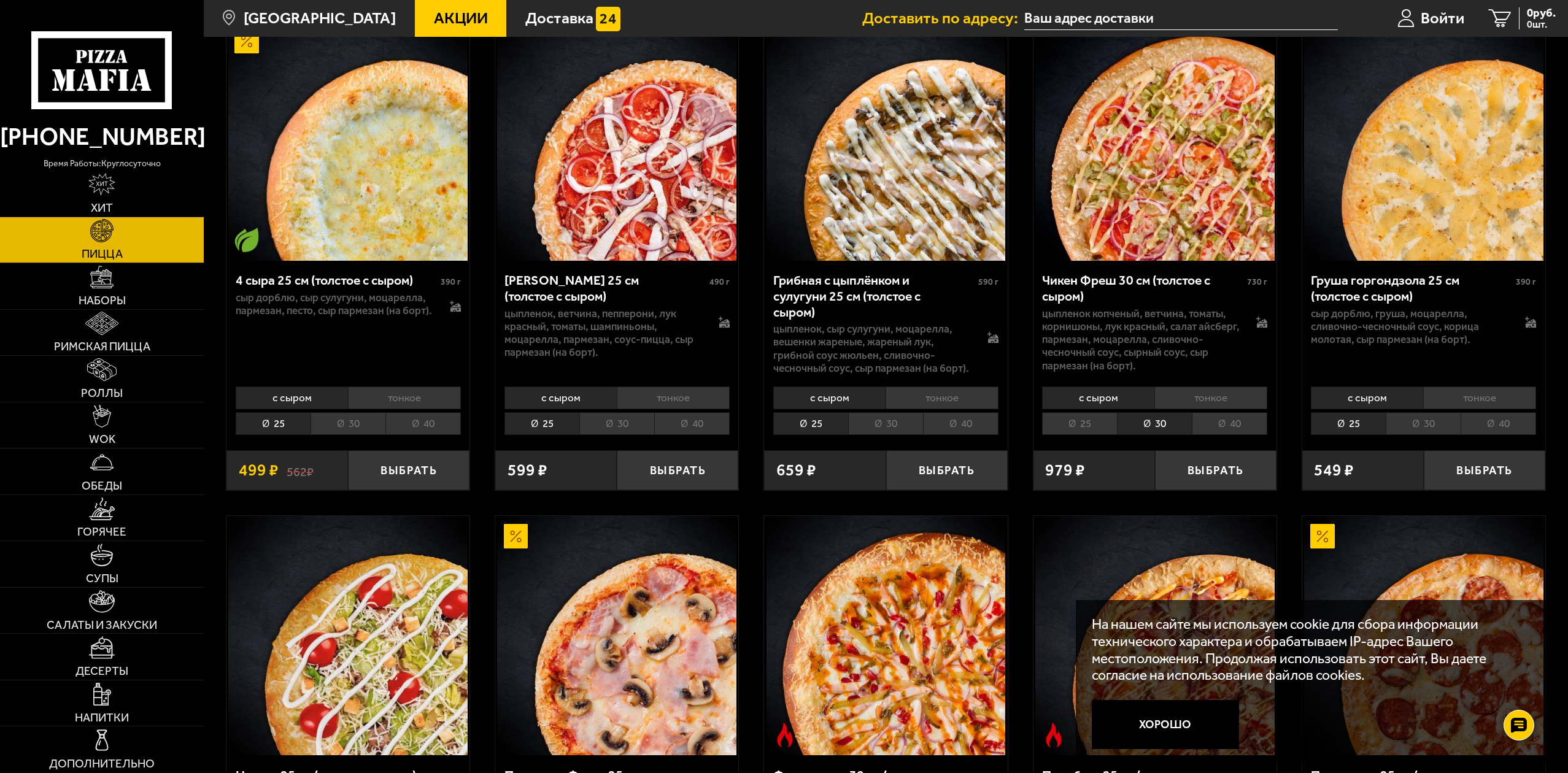
scroll to position [1044, 0]
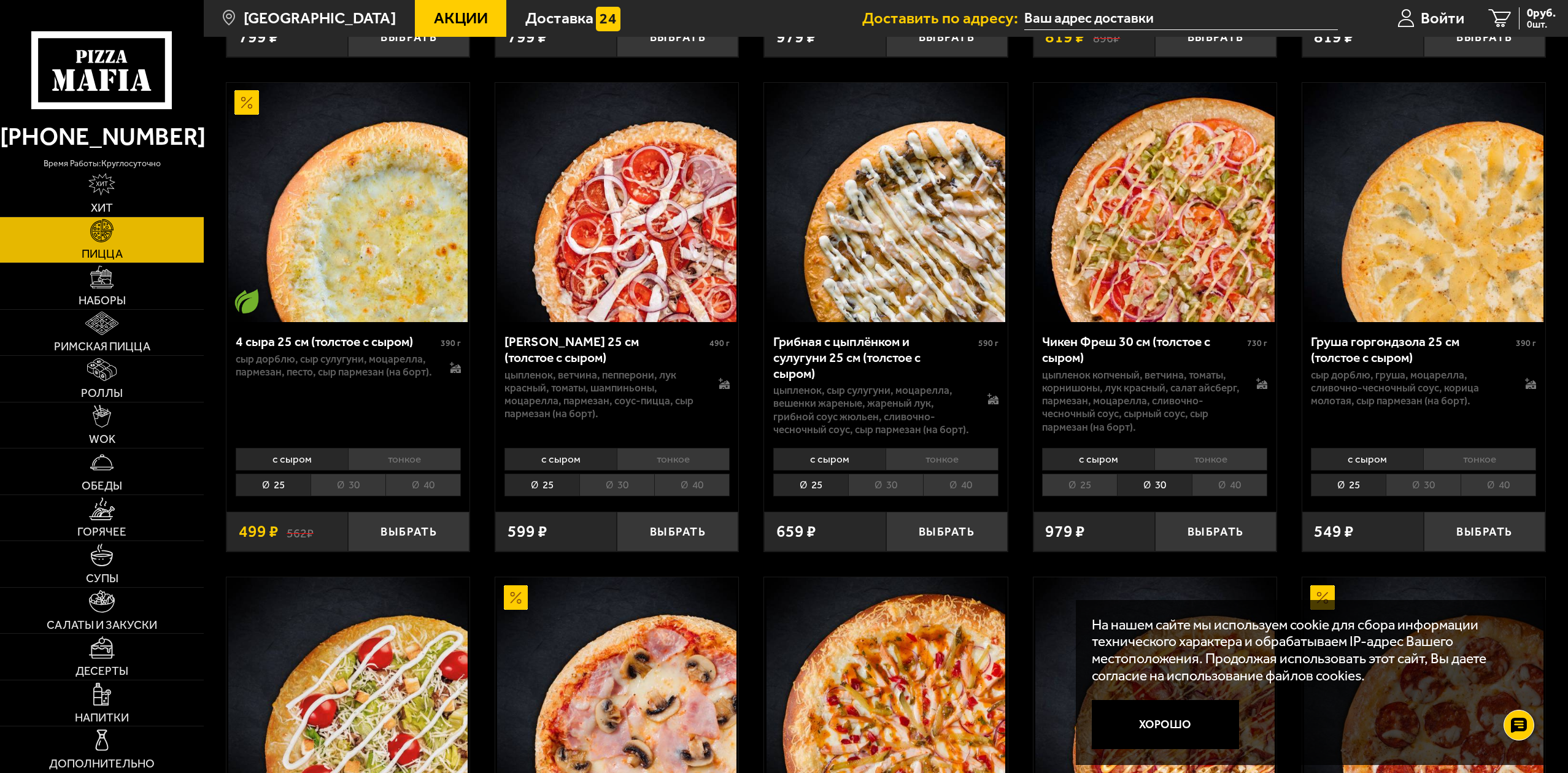
click at [590, 473] on li "30" at bounding box center [617, 485] width 75 height 23
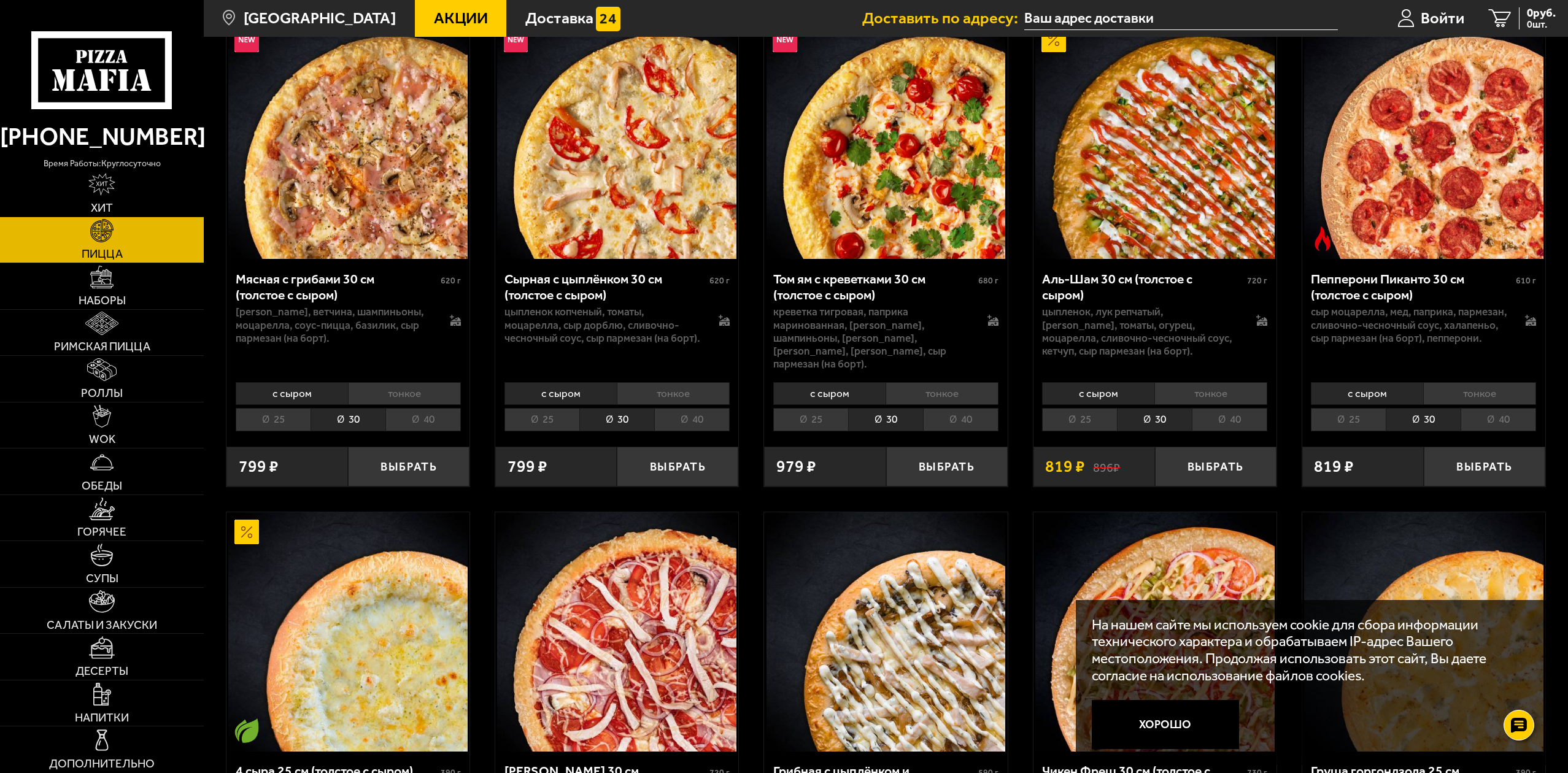
scroll to position [675, 0]
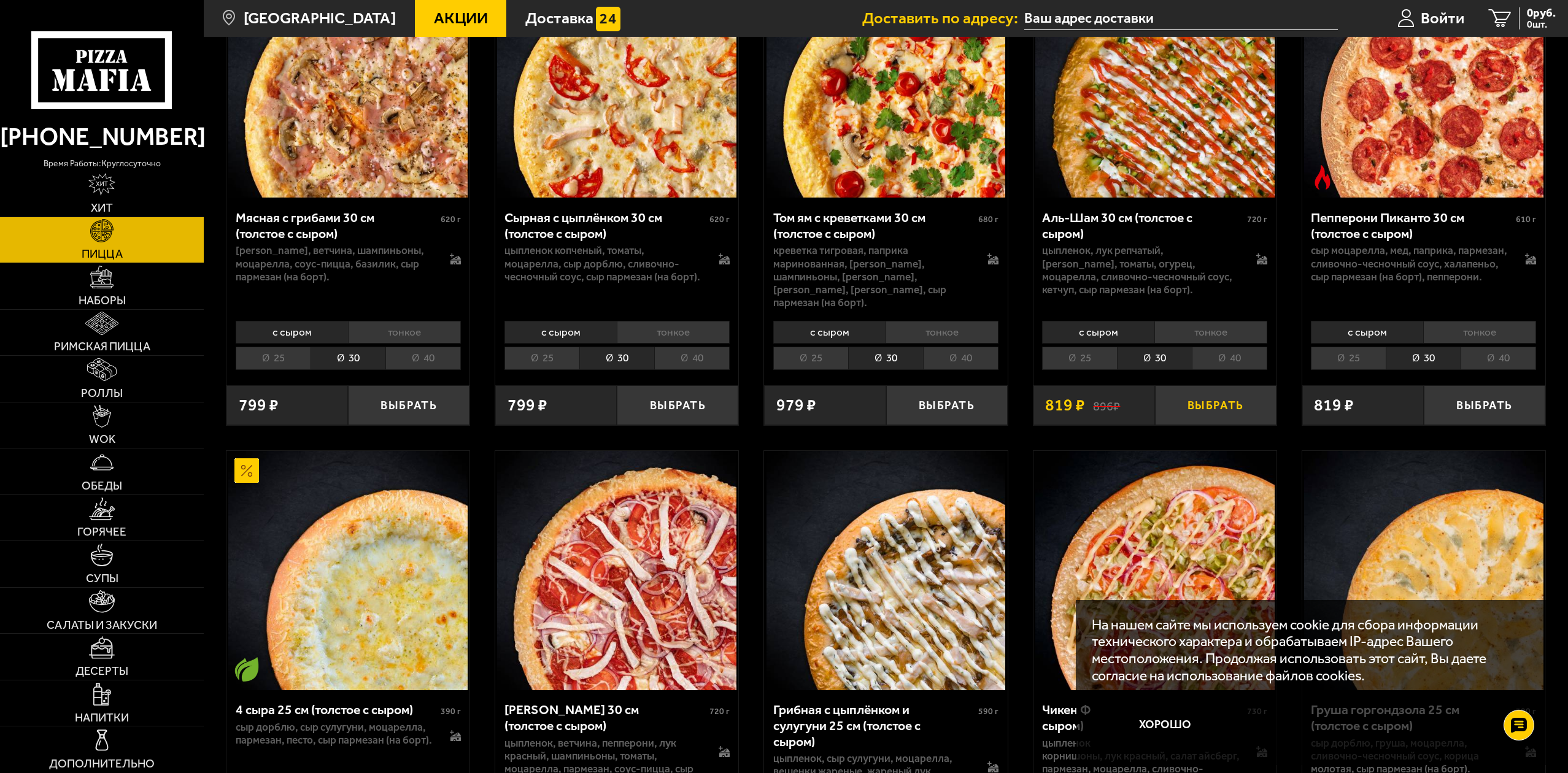
click at [1203, 399] on button "Выбрать" at bounding box center [1215, 406] width 122 height 40
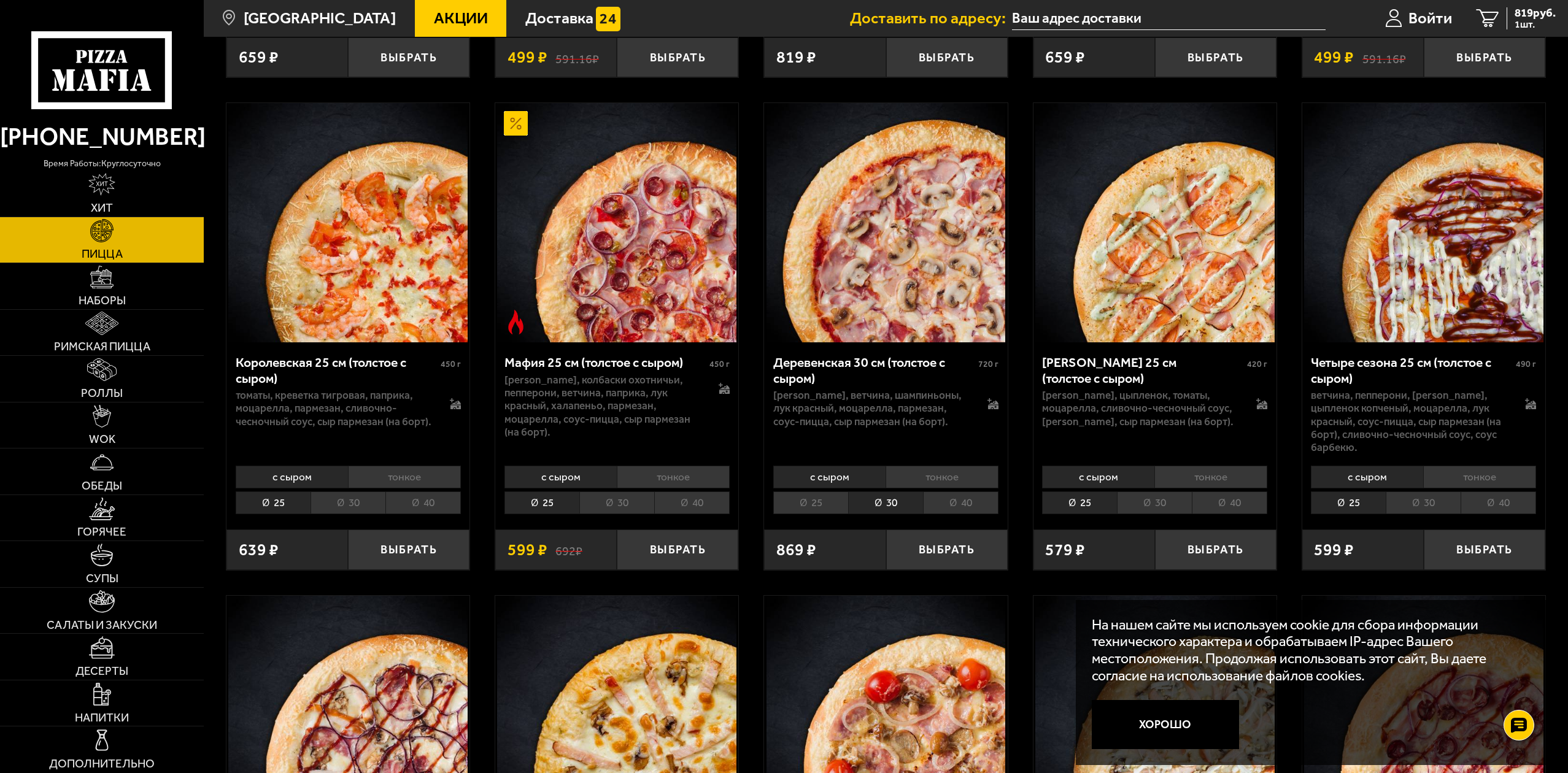
scroll to position [2025, 0]
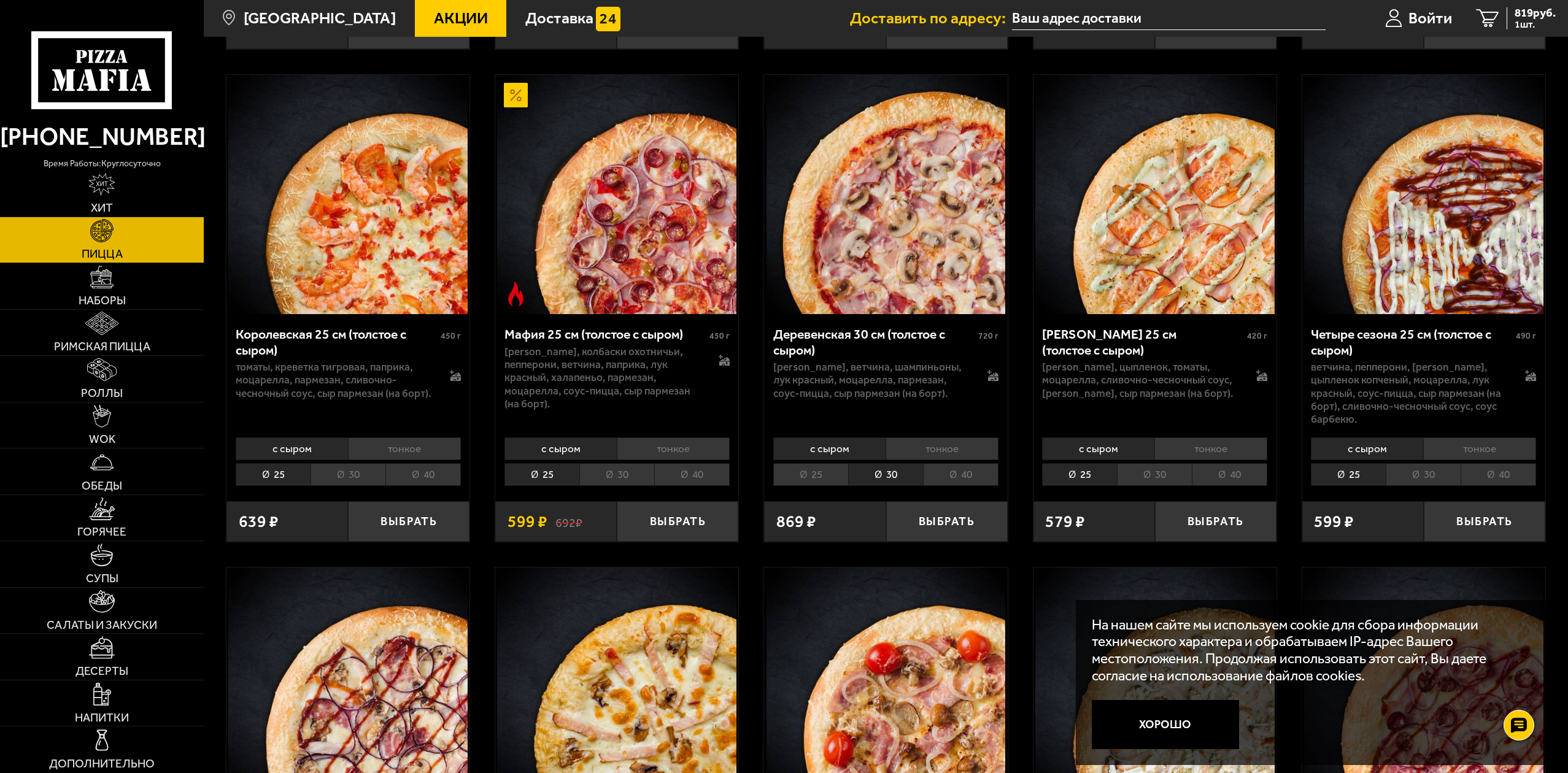
click at [612, 472] on li "30" at bounding box center [617, 475] width 75 height 23
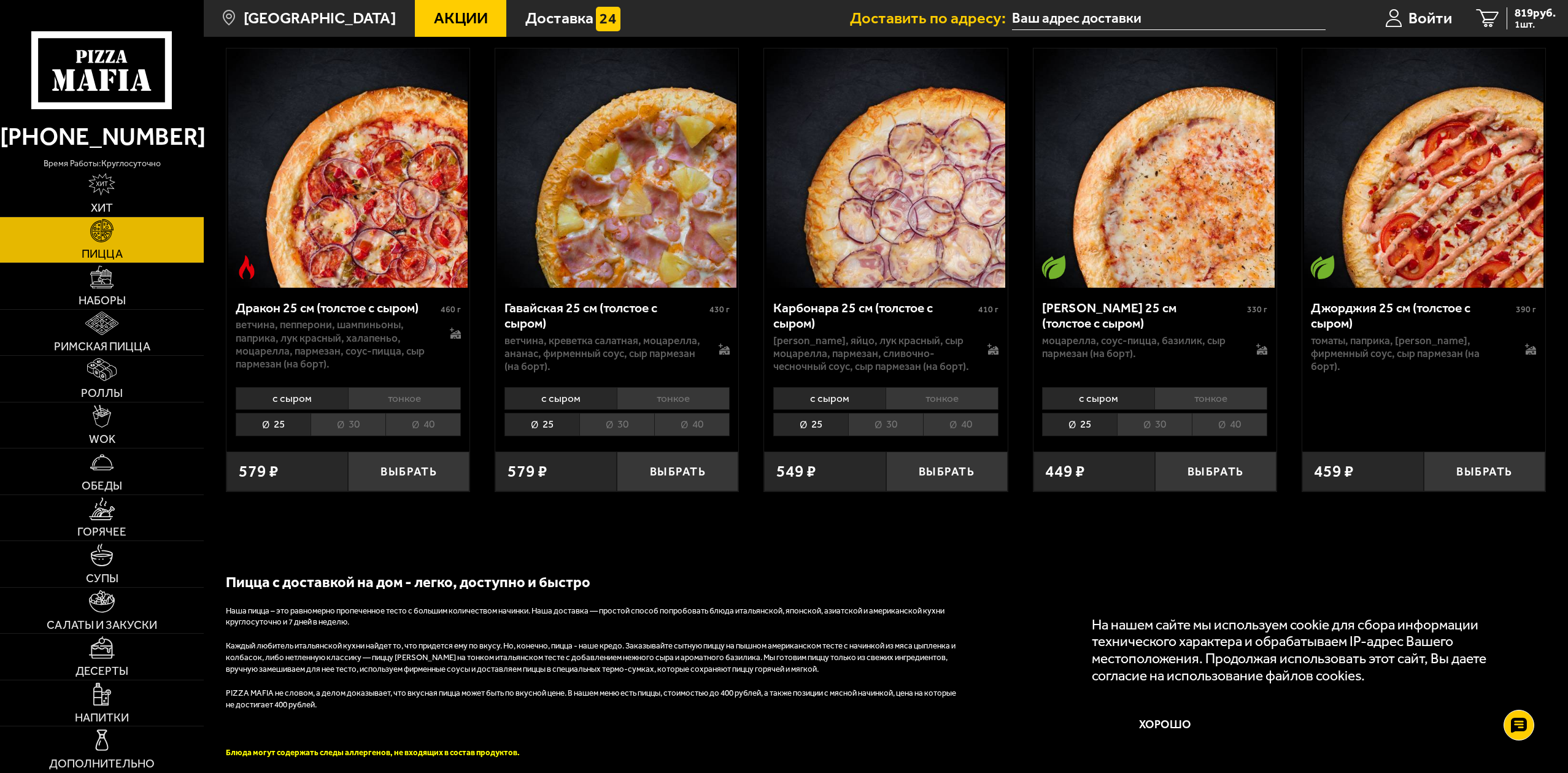
scroll to position [3007, 0]
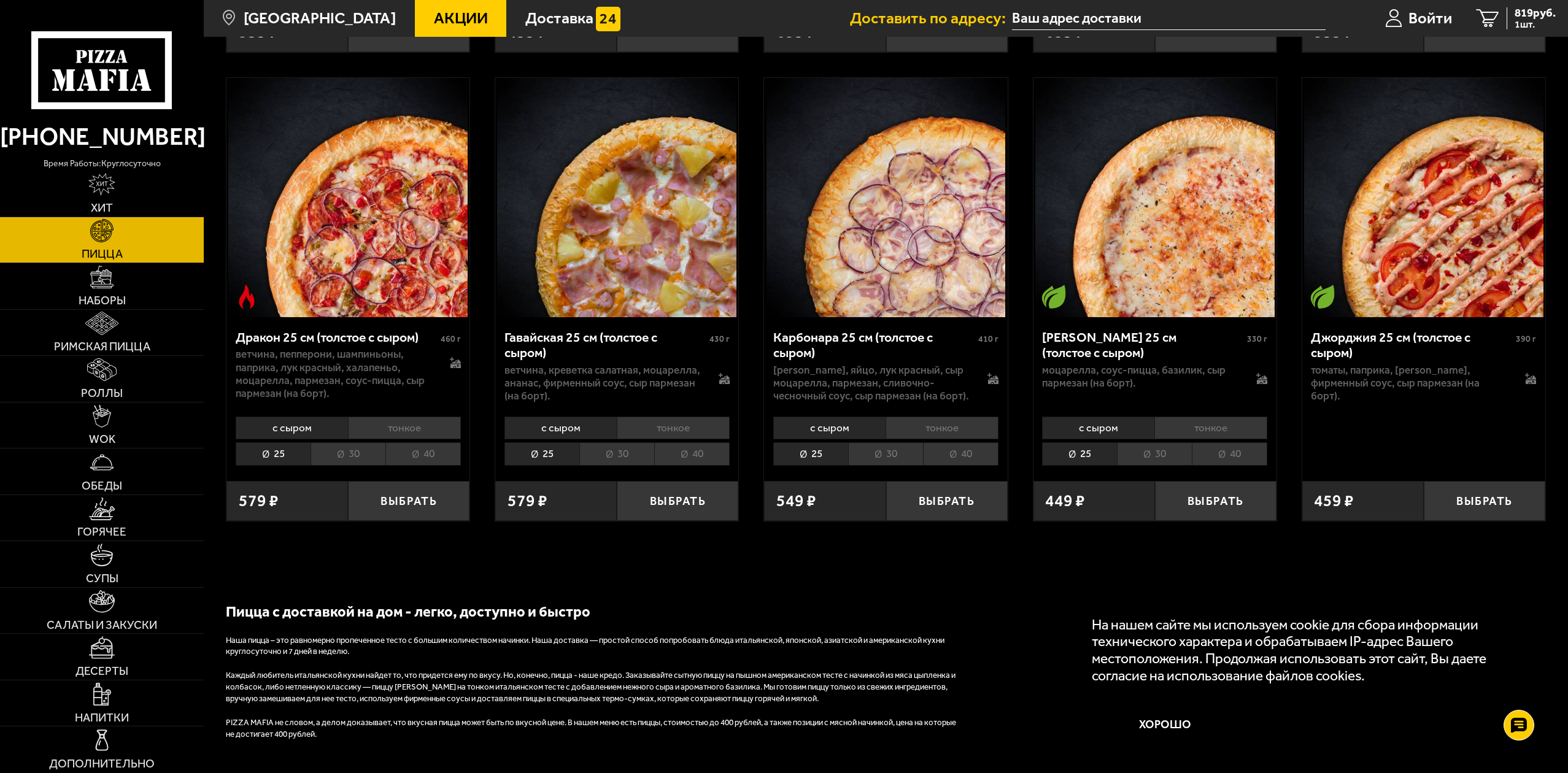
click at [866, 443] on li "30" at bounding box center [885, 454] width 75 height 23
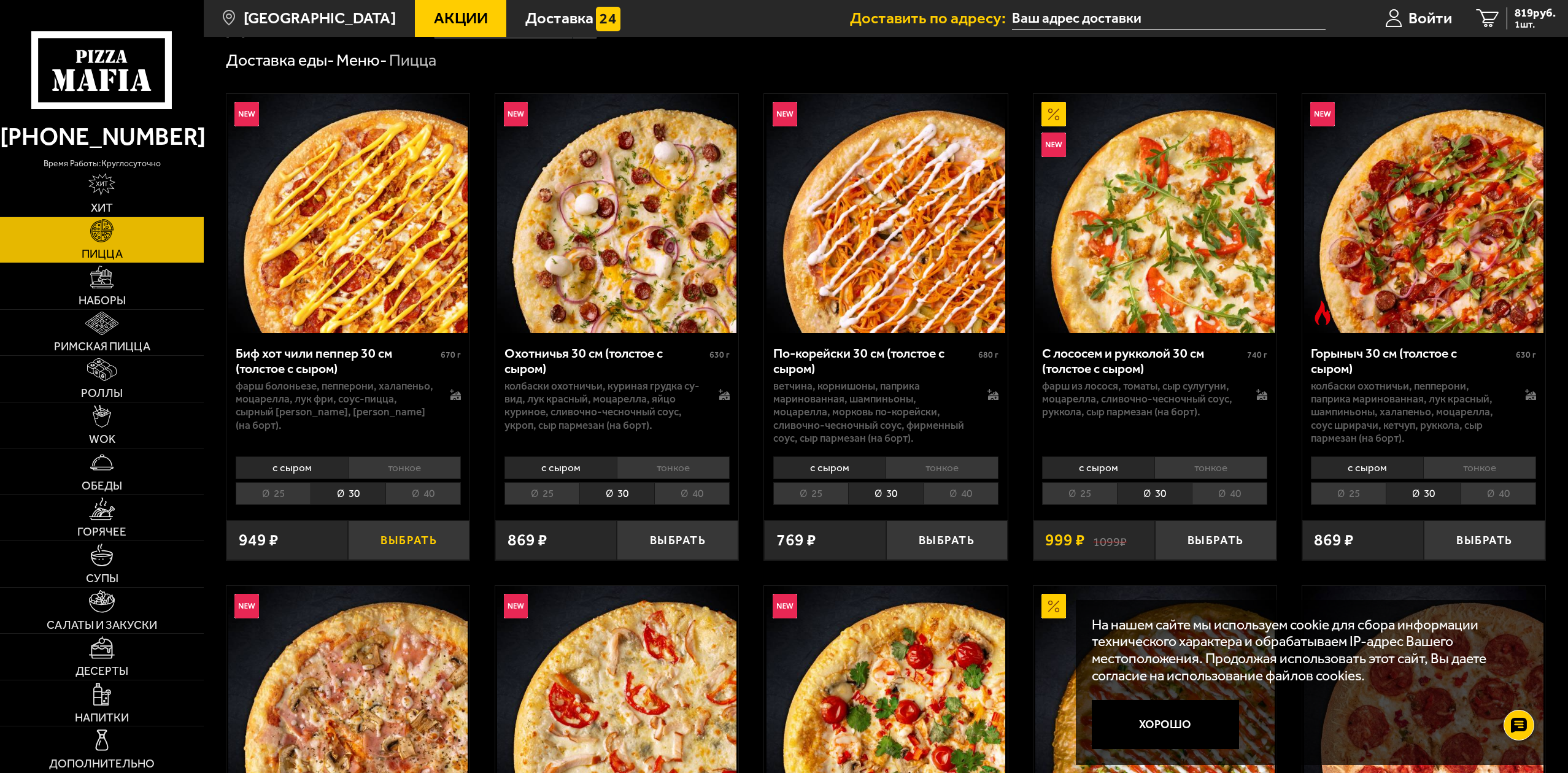
scroll to position [0, 0]
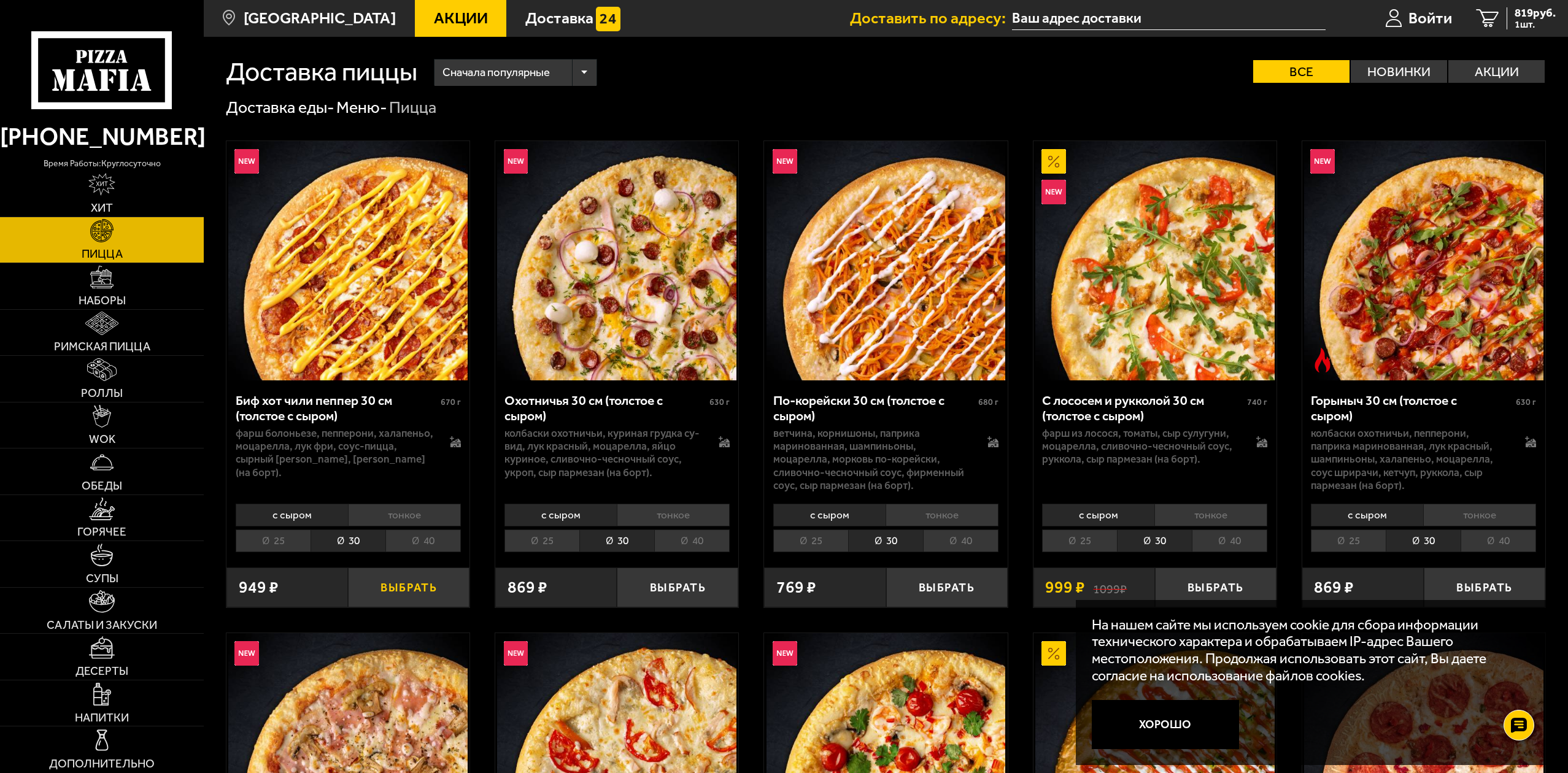
click at [409, 589] on button "Выбрать" at bounding box center [408, 588] width 122 height 40
click at [1426, 24] on span "Войти" at bounding box center [1424, 19] width 43 height 16
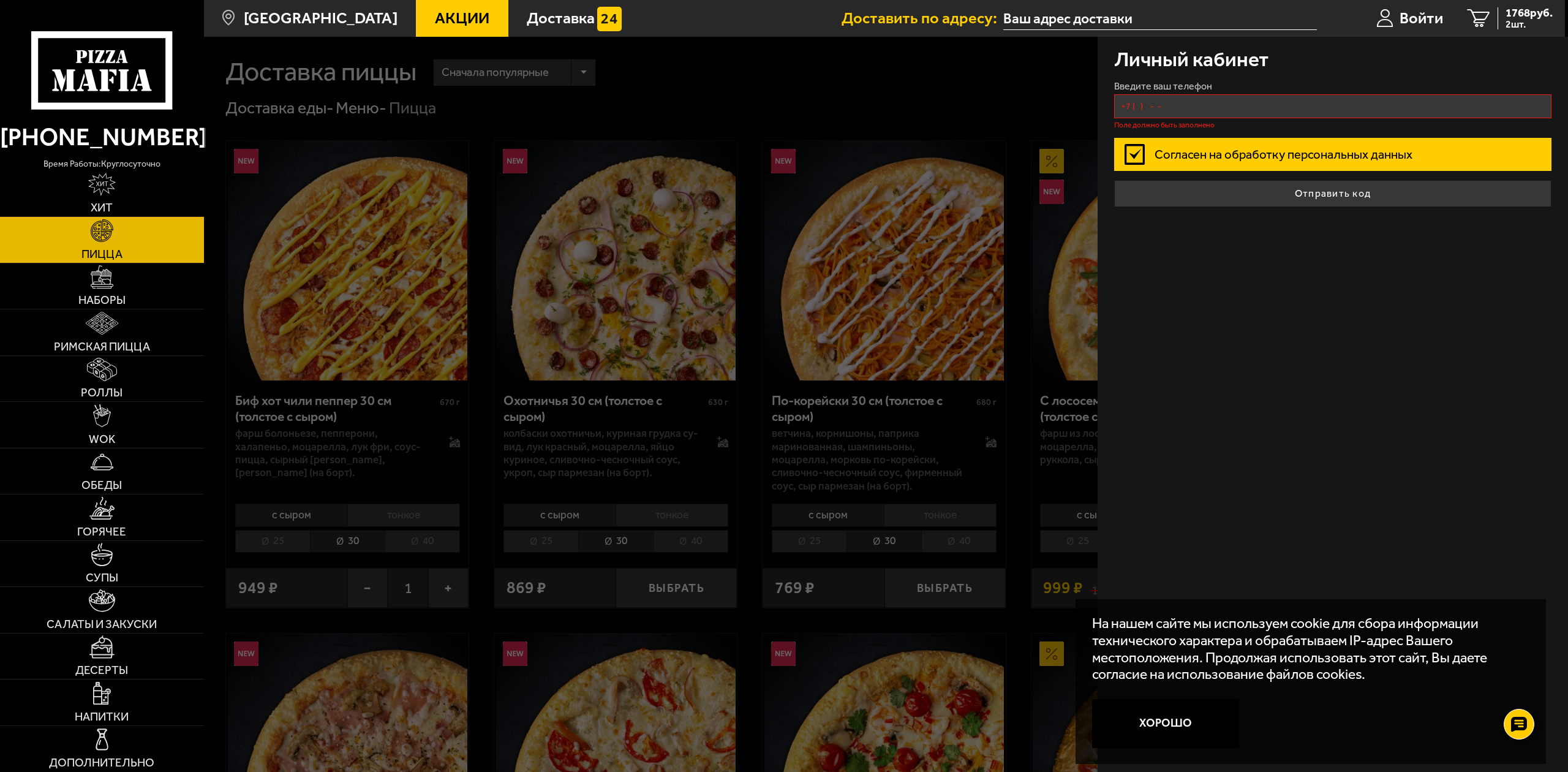
click at [1256, 115] on input "+7 ( ) - -" at bounding box center [1333, 106] width 438 height 24
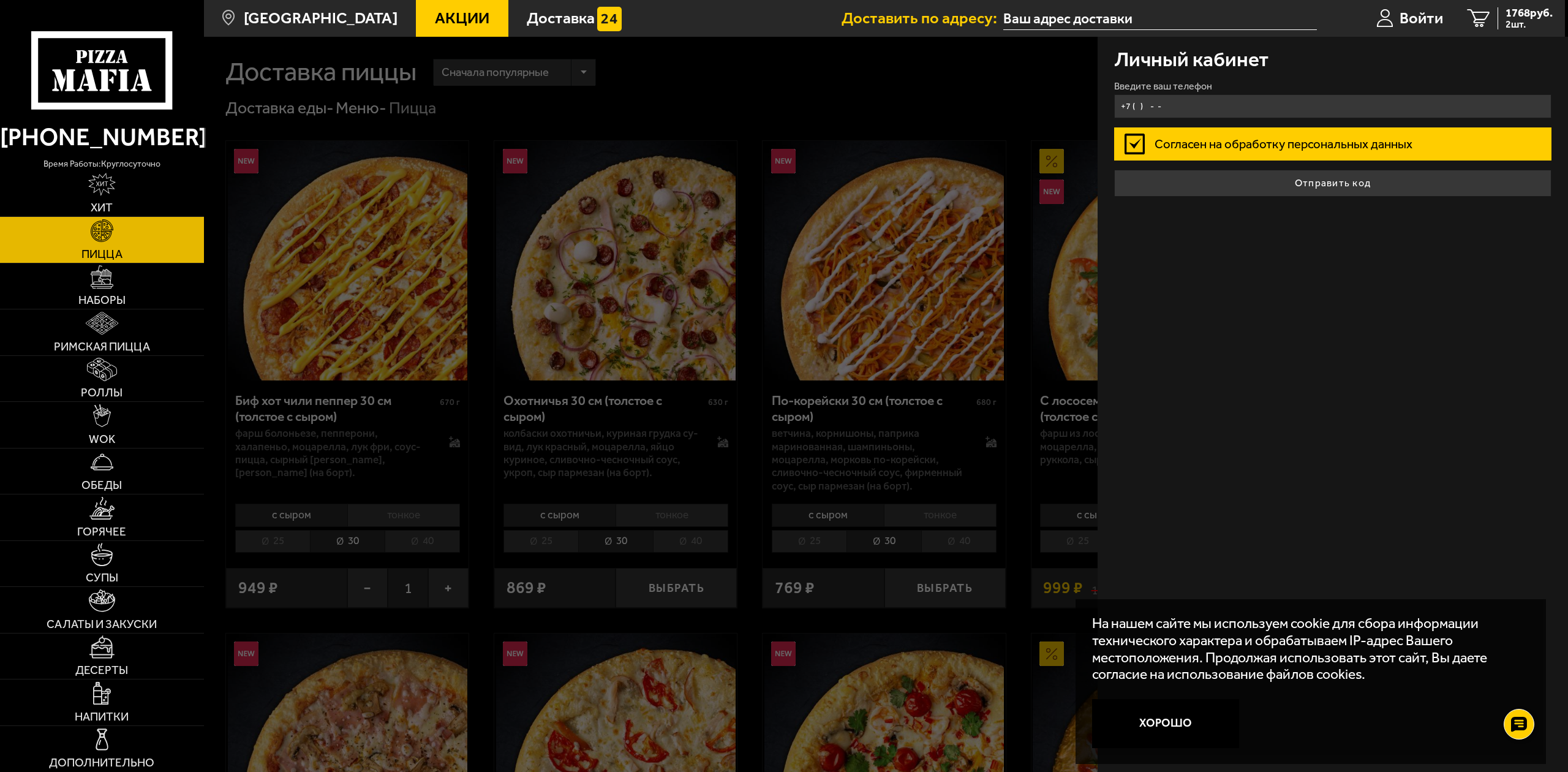
click at [1158, 111] on input "+7 ( ) - -" at bounding box center [1333, 106] width 438 height 24
click at [1144, 113] on input "+7 ( ) - -" at bounding box center [1333, 106] width 438 height 24
type input "[PHONE_NUMBER]"
click at [1161, 146] on label "Согласен на обработку персональных данных" at bounding box center [1333, 144] width 438 height 32
click at [0, 0] on input "Согласен на обработку персональных данных" at bounding box center [0, 0] width 0 height 0
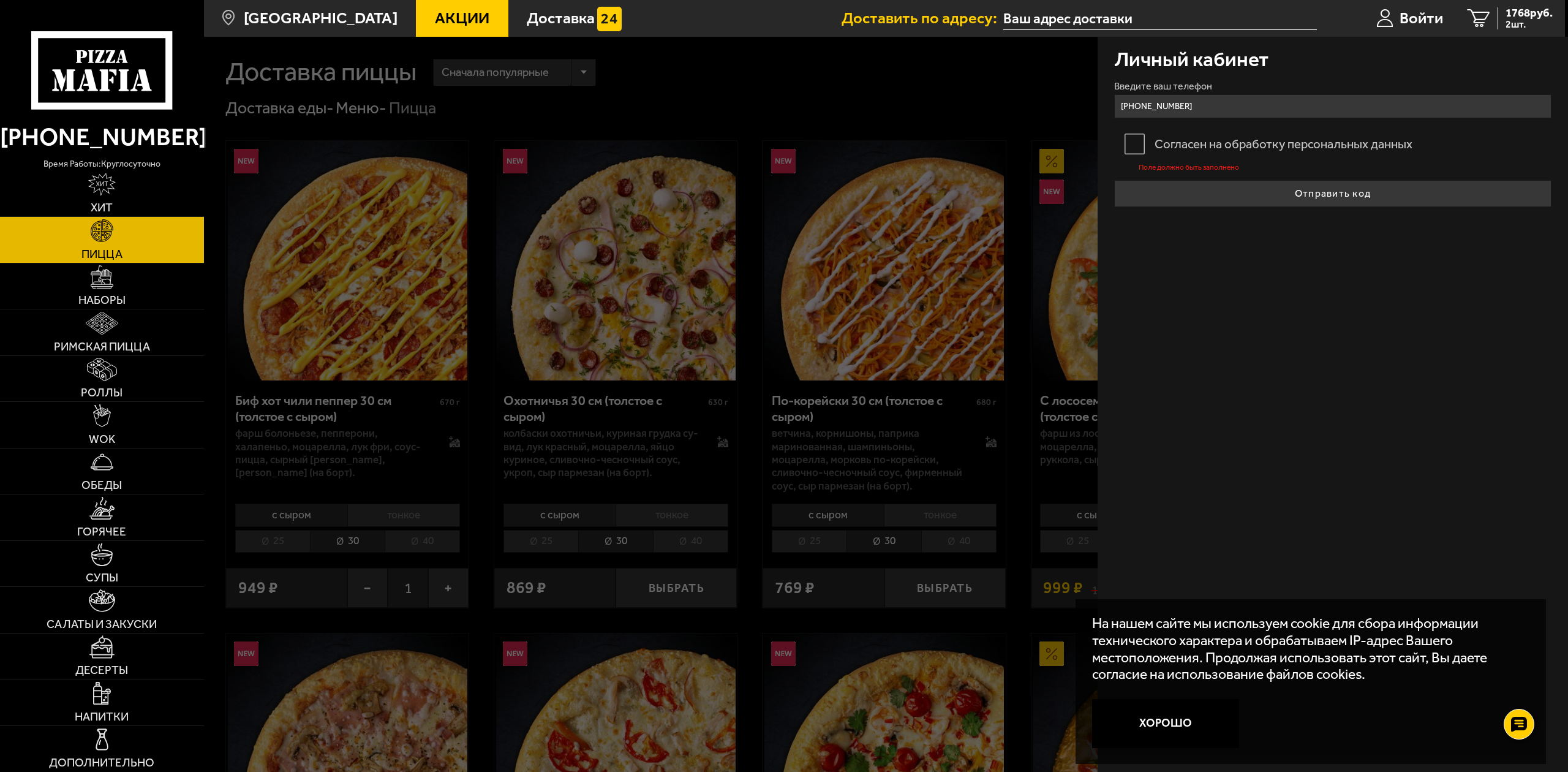
click at [1149, 131] on label "Согласен на обработку персональных данных" at bounding box center [1333, 144] width 438 height 32
click at [0, 0] on input "Согласен на обработку персональных данных" at bounding box center [0, 0] width 0 height 0
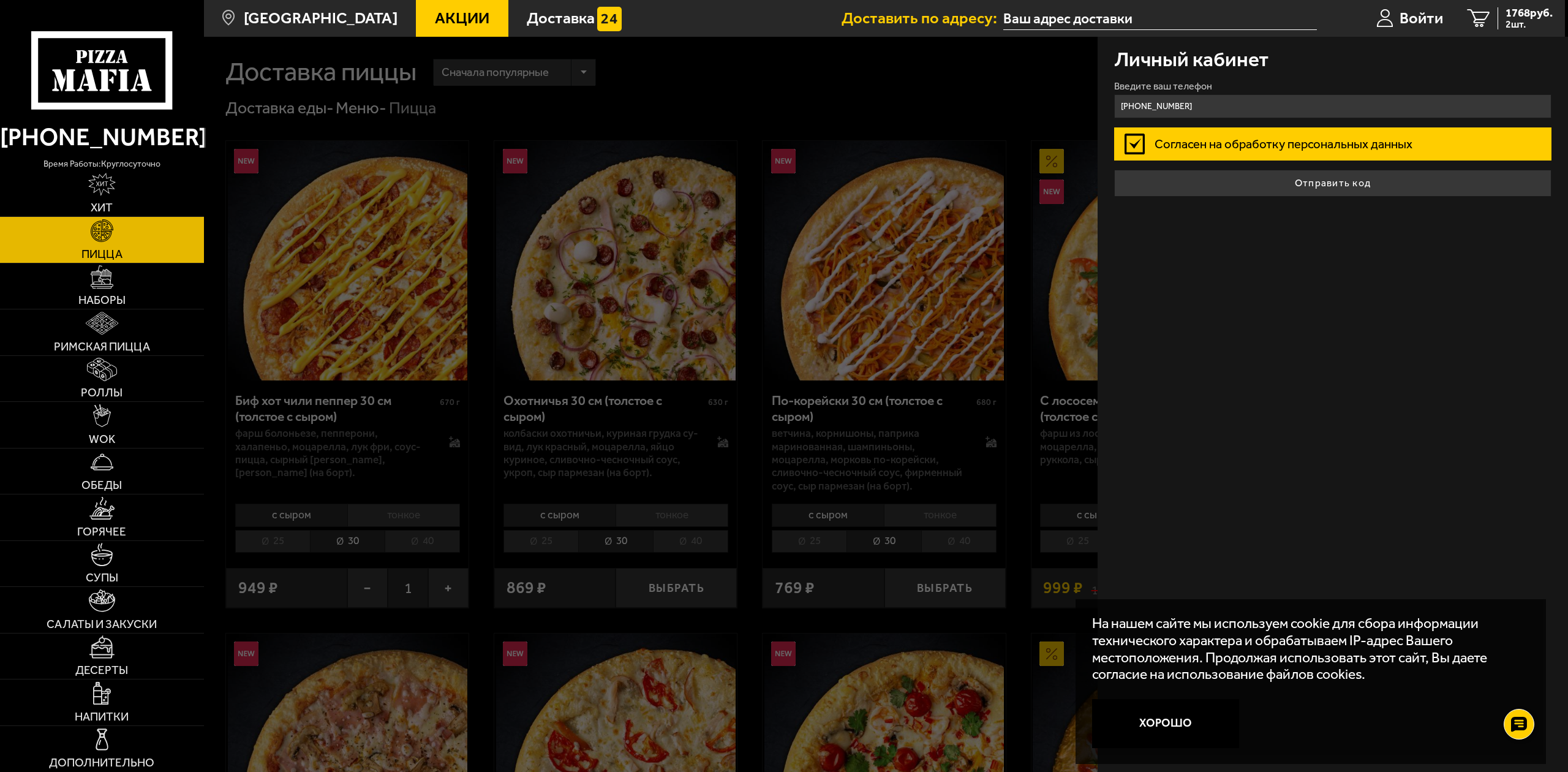
click at [1174, 150] on label "Согласен на обработку персональных данных" at bounding box center [1333, 144] width 438 height 32
click at [0, 0] on input "Согласен на обработку персональных данных" at bounding box center [0, 0] width 0 height 0
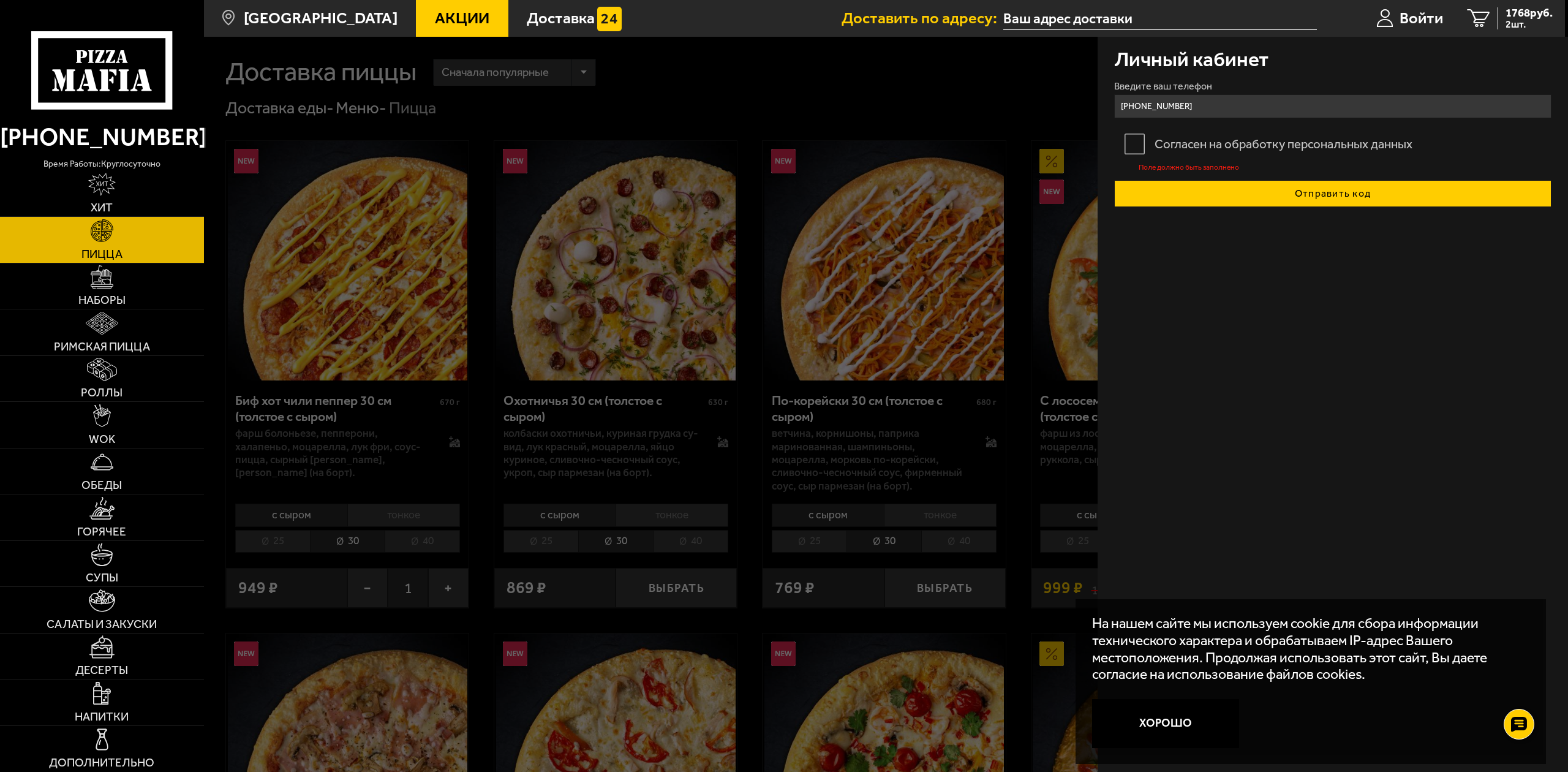
click at [1193, 192] on button "Отправить код" at bounding box center [1333, 194] width 438 height 27
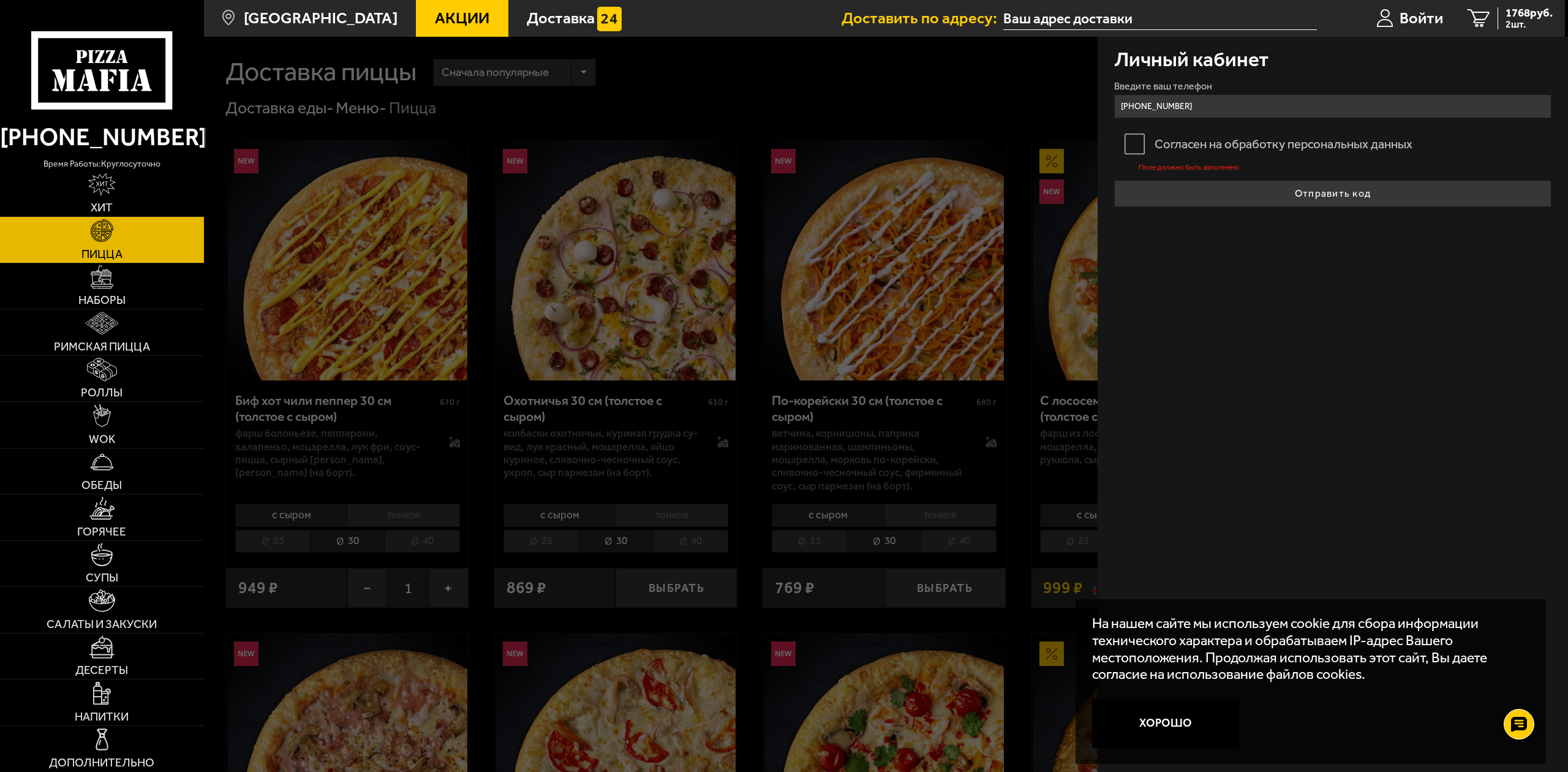
click at [1163, 149] on label "Согласен на обработку персональных данных" at bounding box center [1333, 144] width 438 height 32
click at [0, 0] on input "Согласен на обработку персональных данных" at bounding box center [0, 0] width 0 height 0
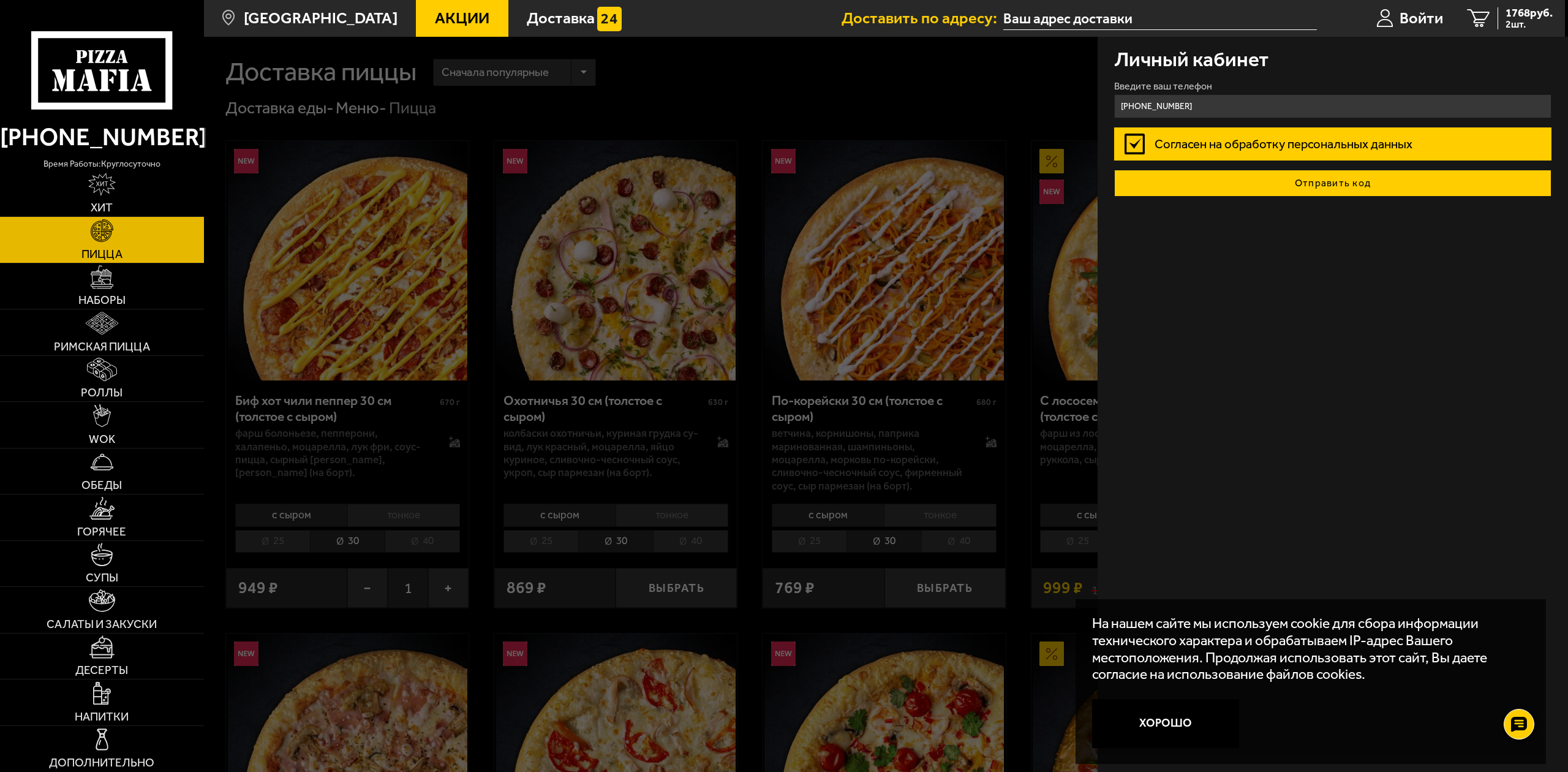
click at [1200, 186] on button "Отправить код" at bounding box center [1333, 183] width 438 height 27
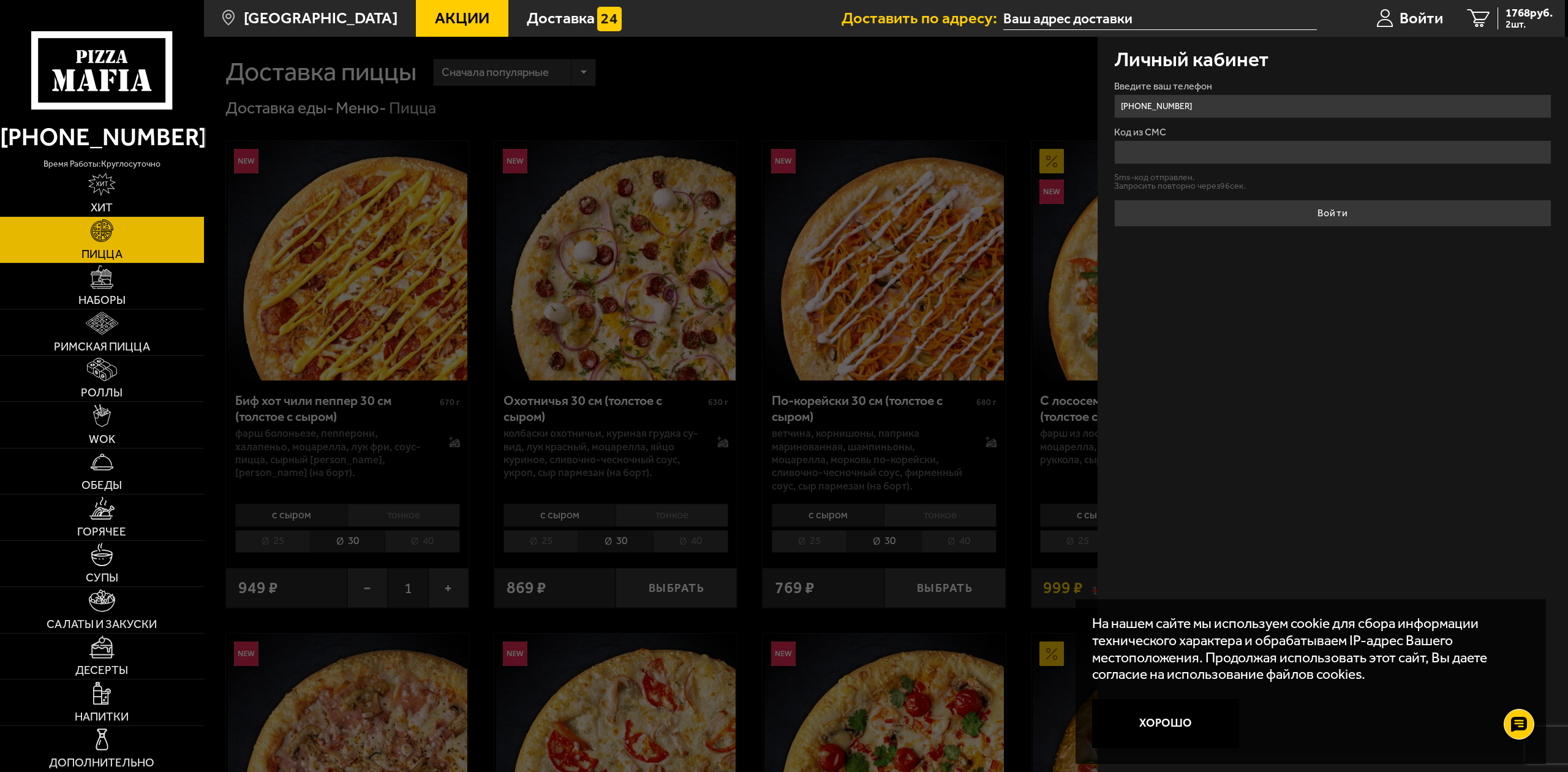
click at [1130, 146] on input "Код из СМС" at bounding box center [1333, 153] width 438 height 24
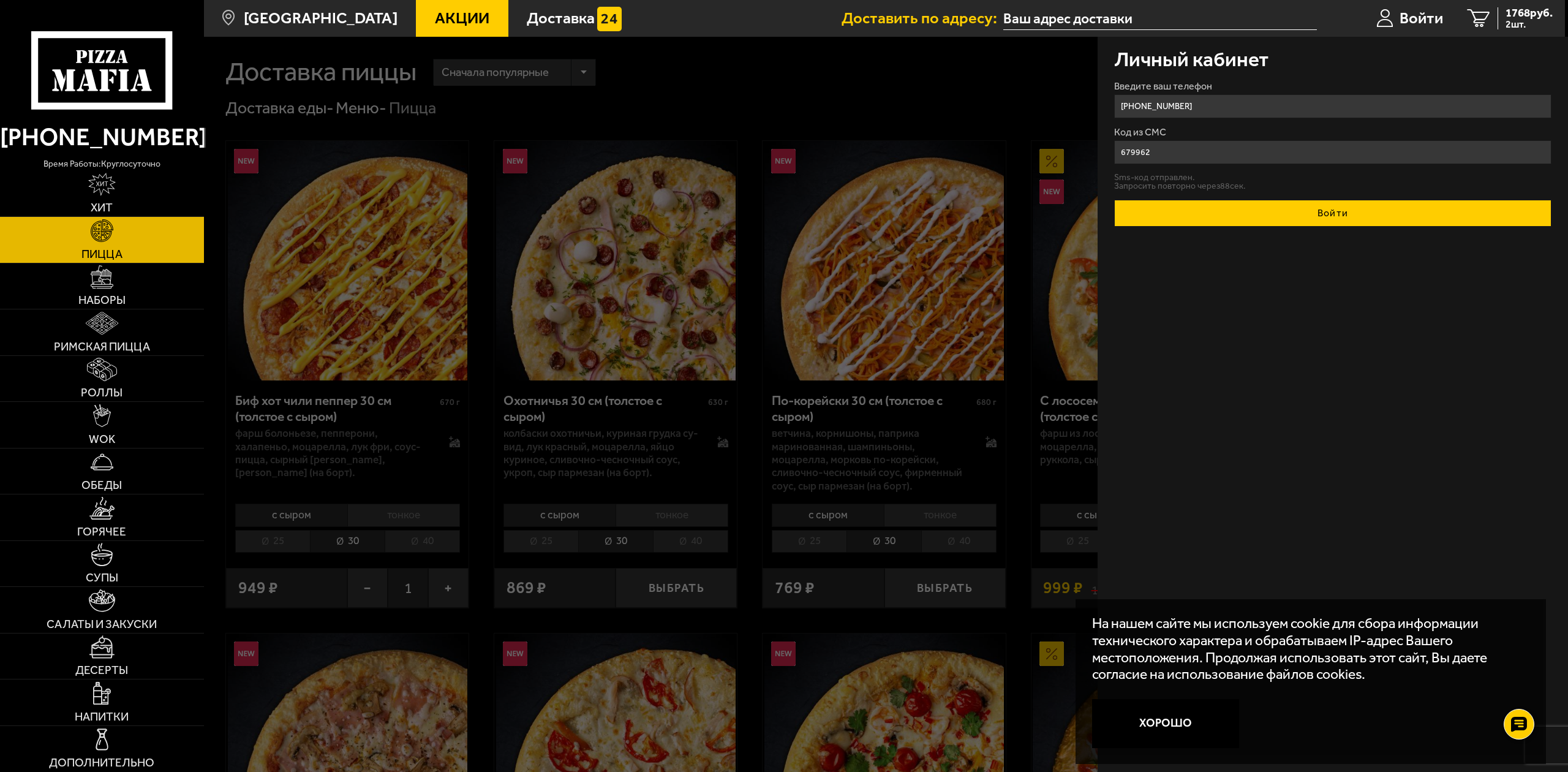
type input "679962"
click at [1162, 212] on button "Войти" at bounding box center [1333, 214] width 438 height 27
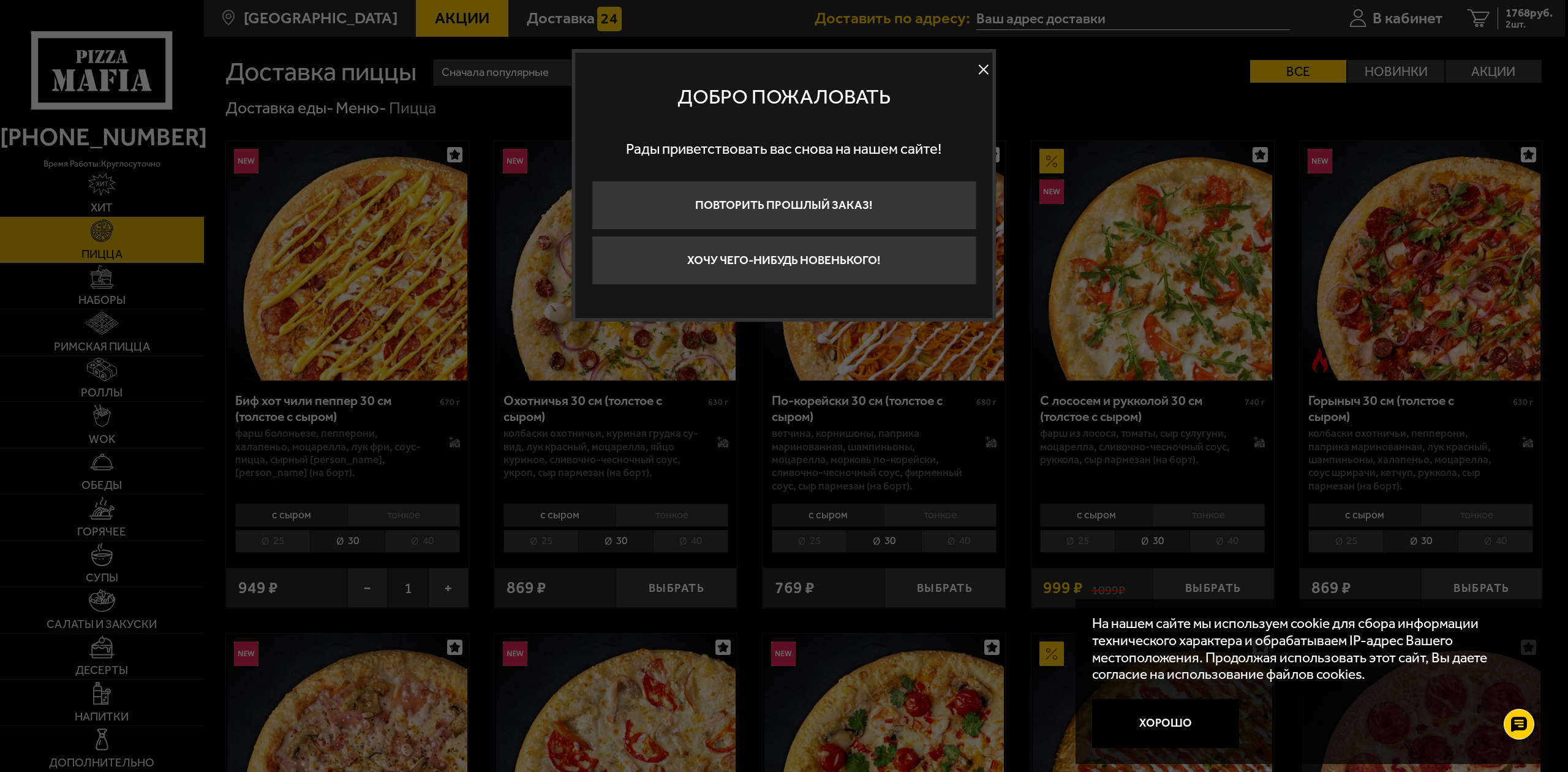
click at [981, 71] on button at bounding box center [984, 69] width 18 height 18
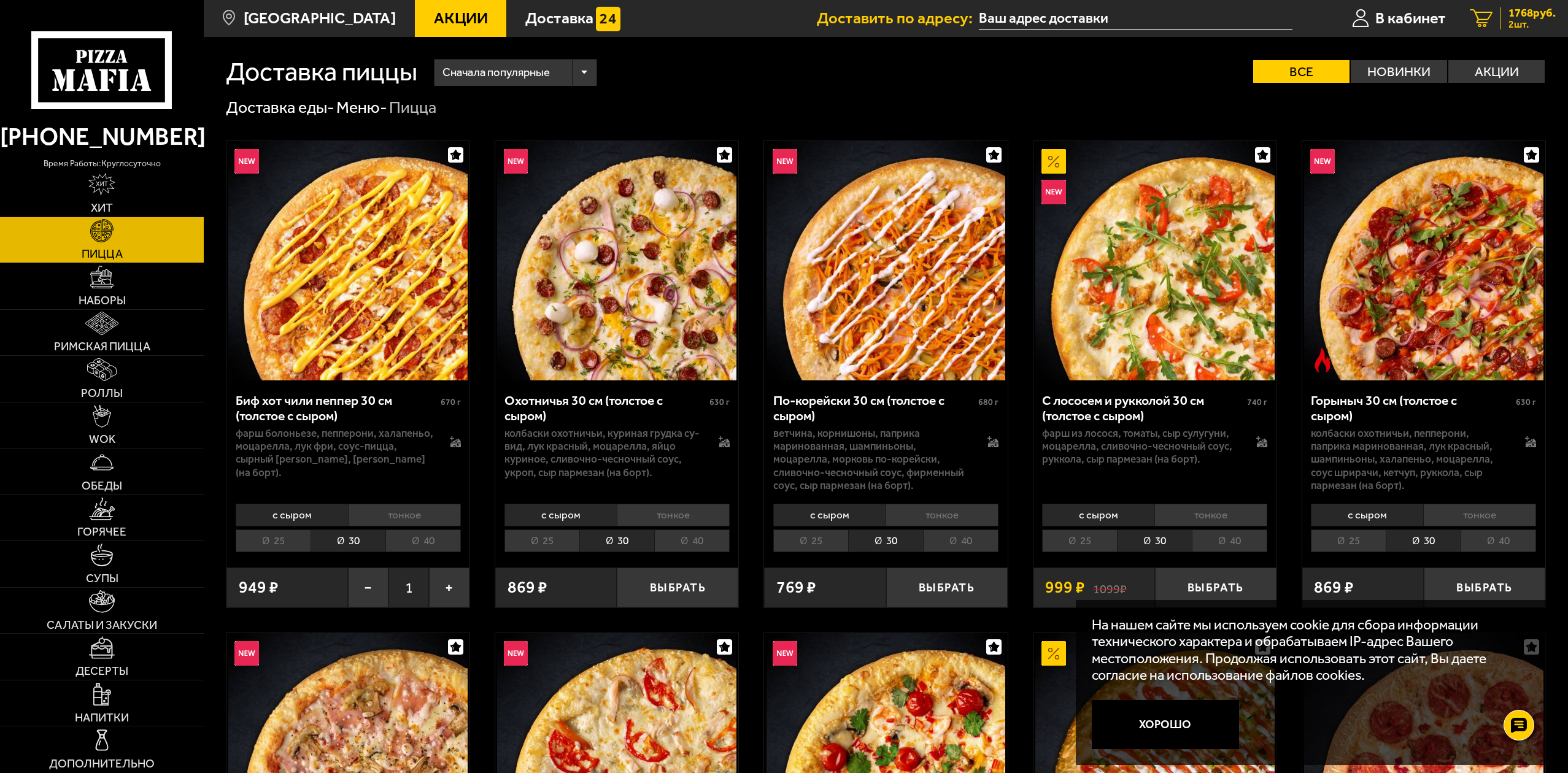
click at [1492, 15] on link "2 1768 руб. 2 шт." at bounding box center [1512, 19] width 109 height 37
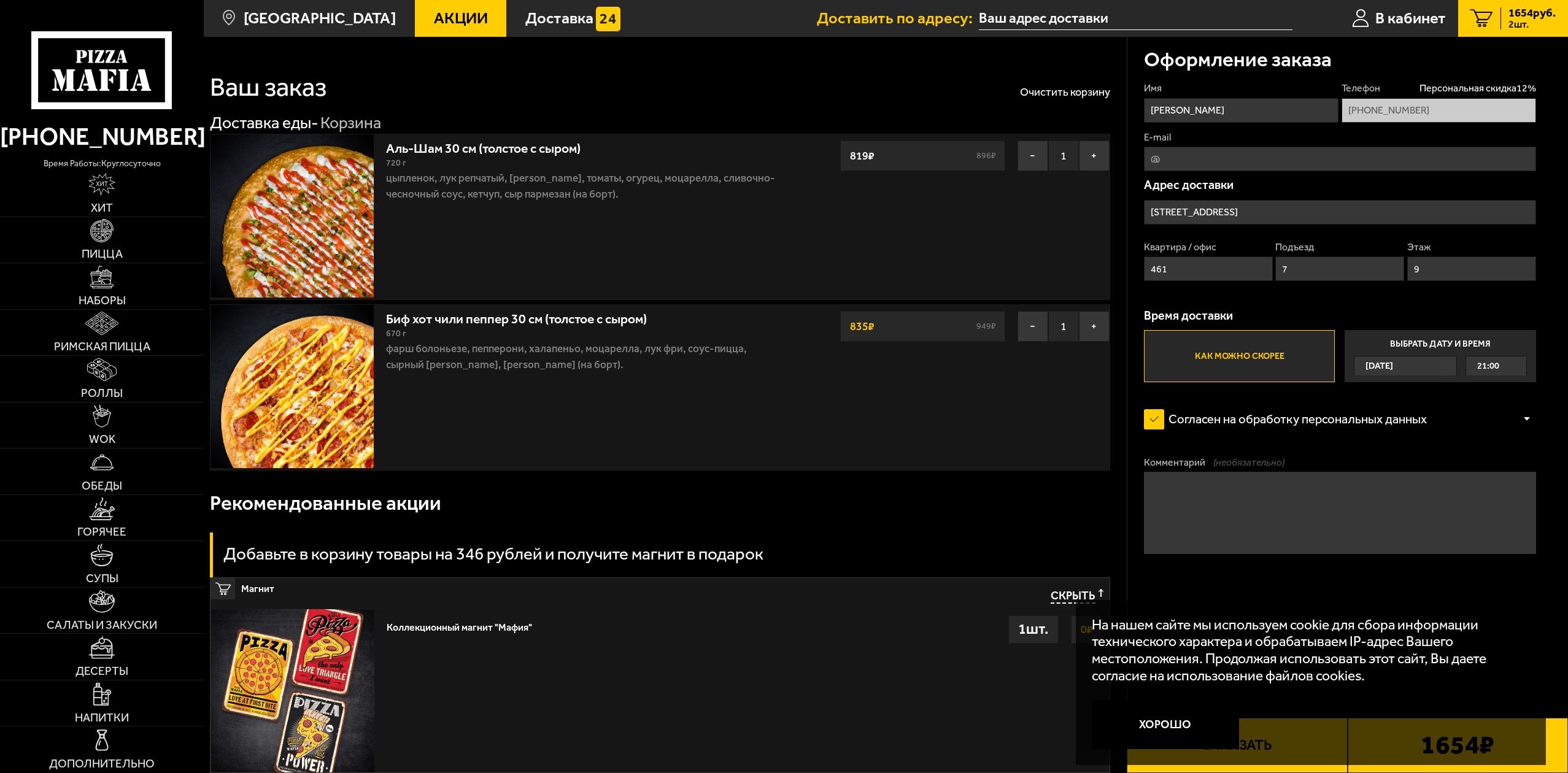
click at [1291, 210] on input "[STREET_ADDRESS]" at bounding box center [1339, 213] width 392 height 24
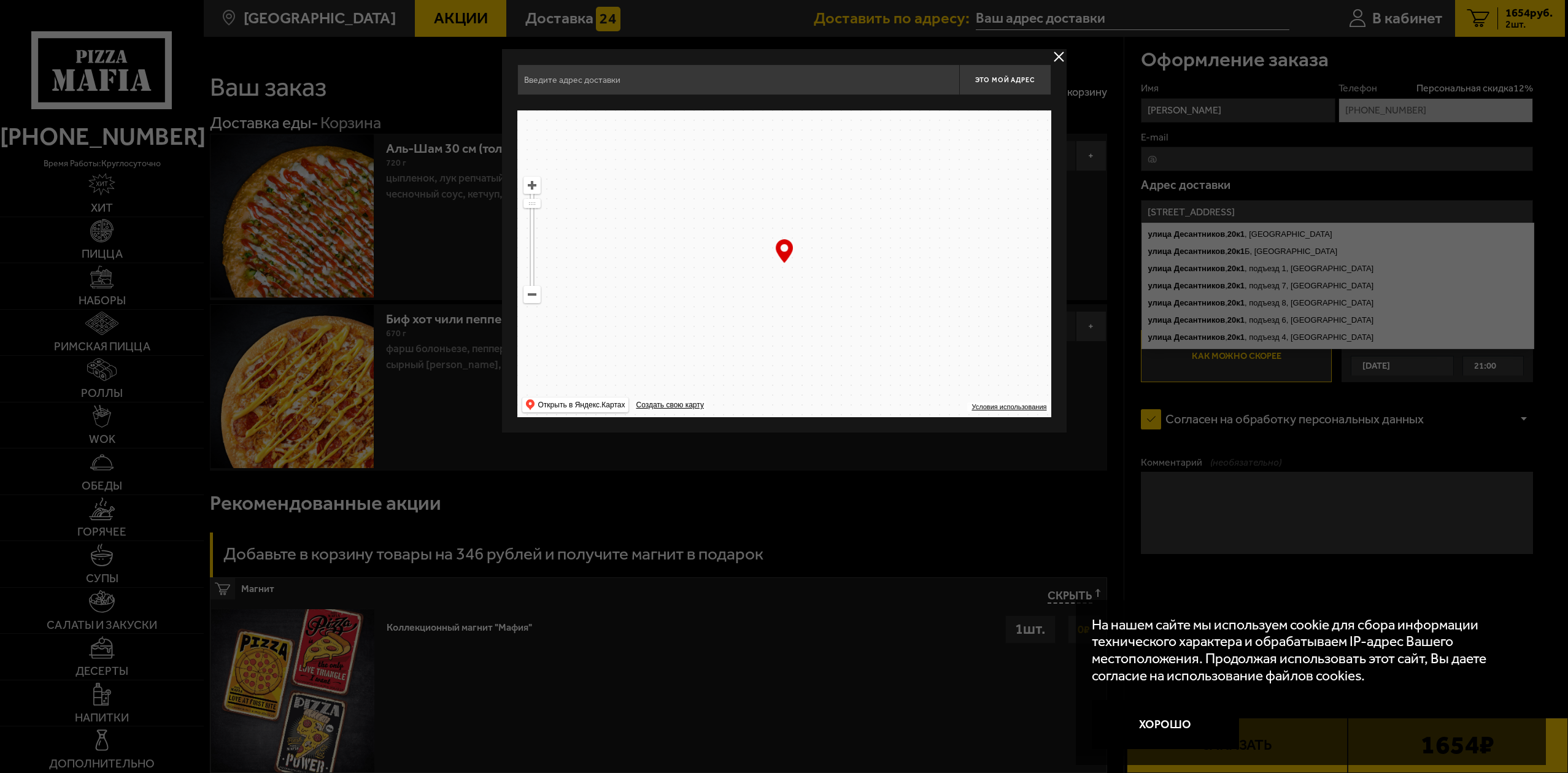
type input "[STREET_ADDRESS]"
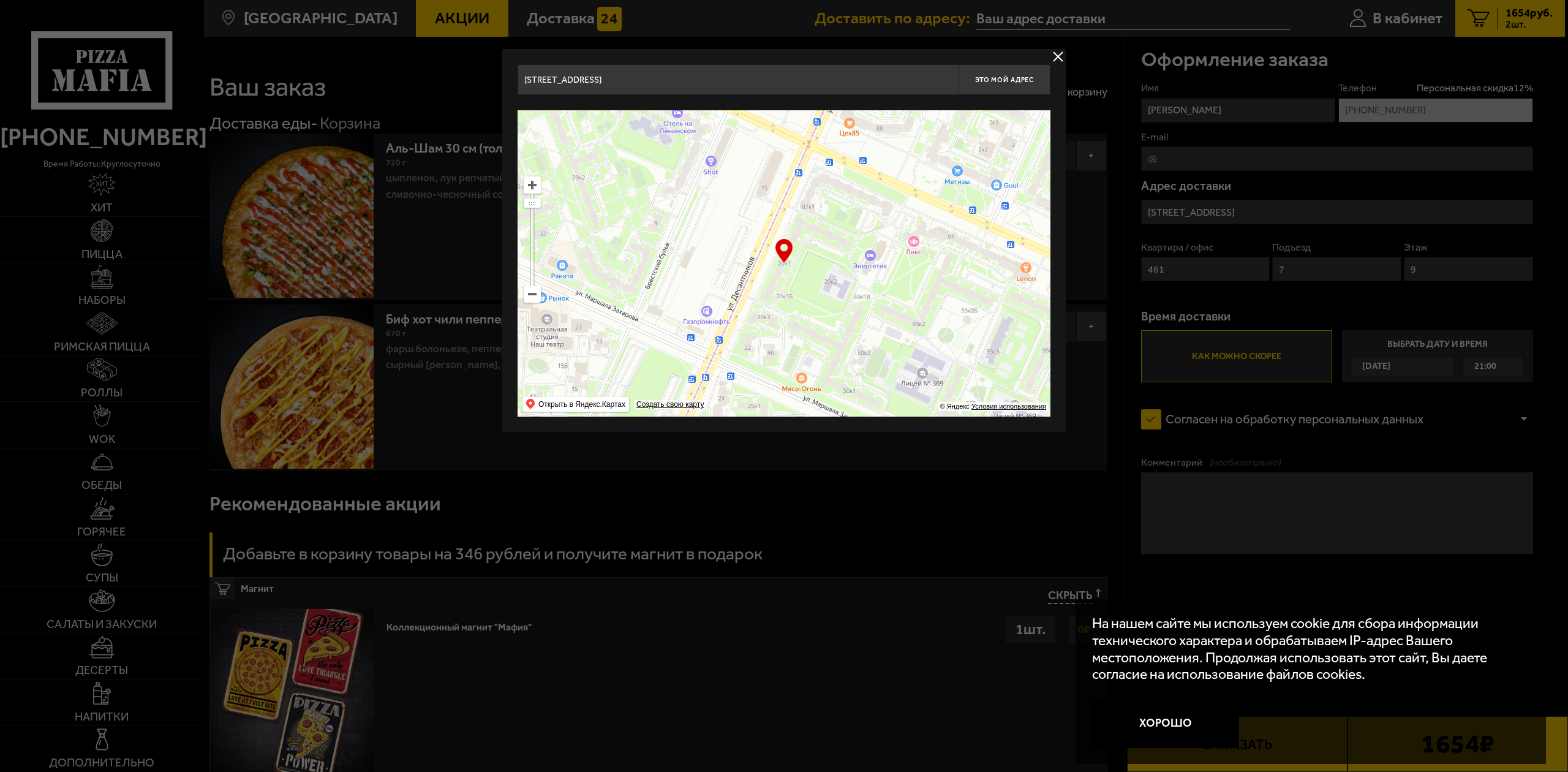
click at [1060, 57] on button "delivery type" at bounding box center [1058, 56] width 15 height 15
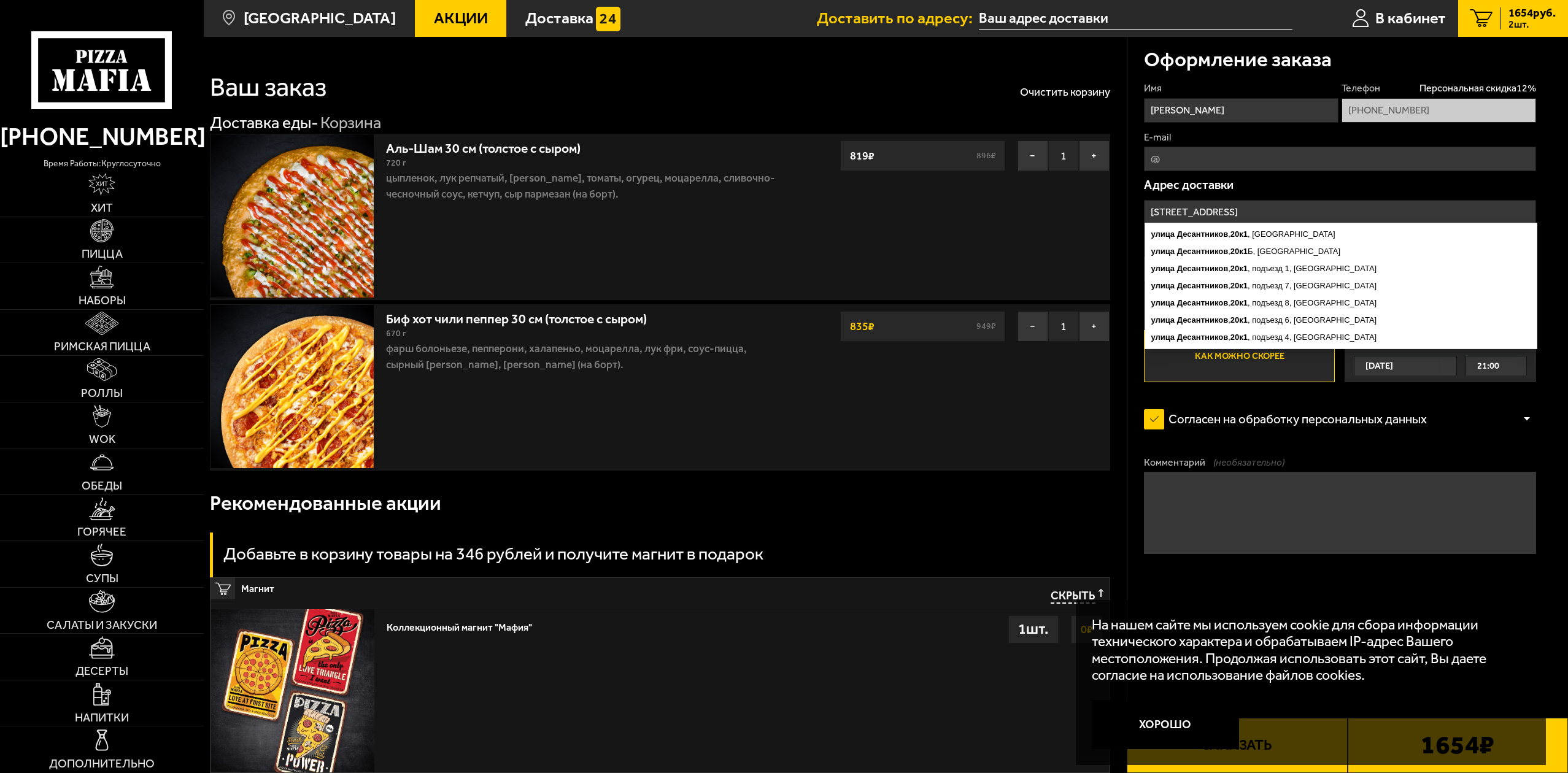
click at [1269, 218] on input "[STREET_ADDRESS]" at bounding box center [1339, 213] width 392 height 24
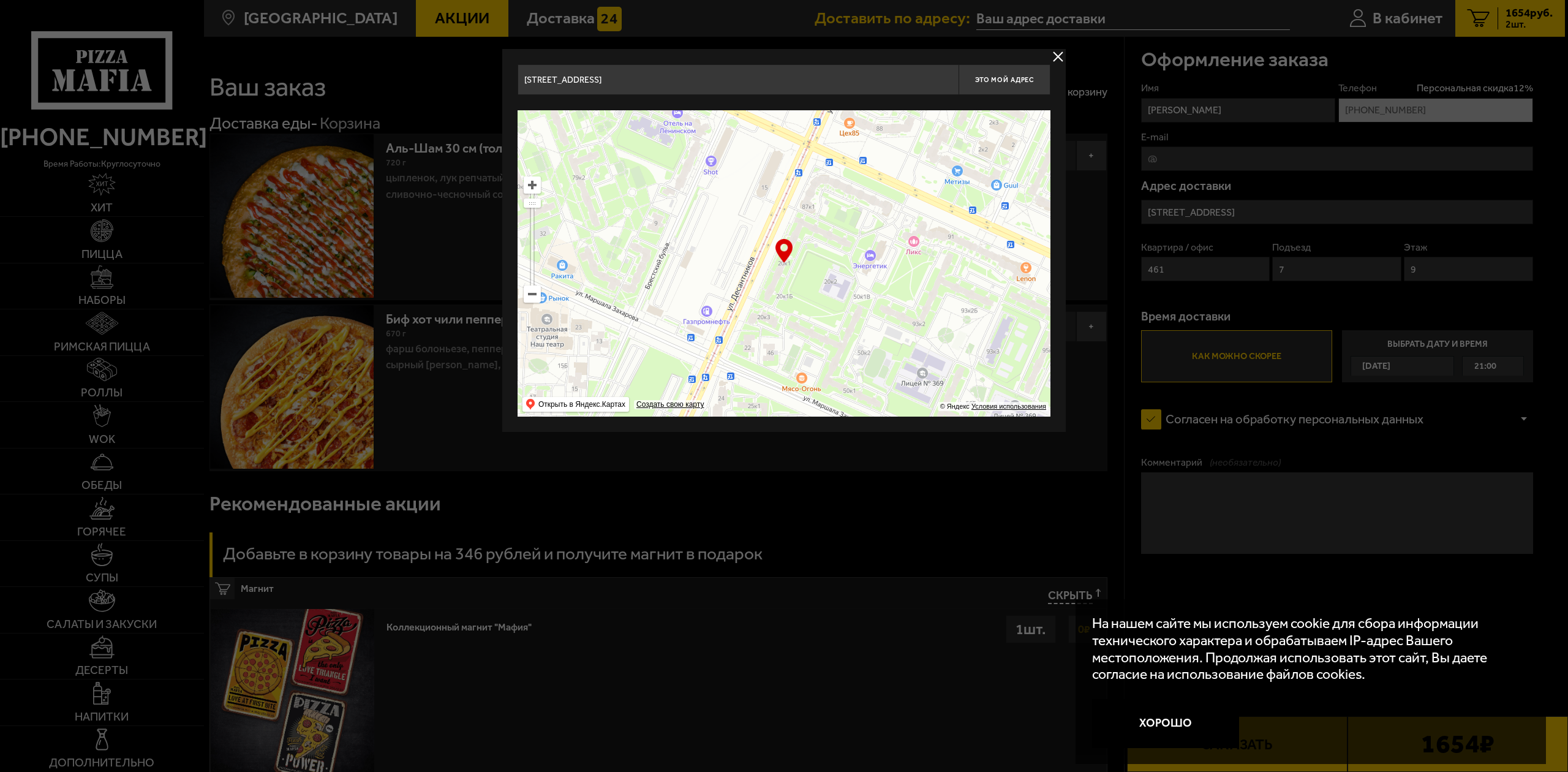
drag, startPoint x: 756, startPoint y: 84, endPoint x: 447, endPoint y: 51, distance: 310.8
click at [447, 51] on main "[GEOGRAPHIC_DATA] Все Акции Доставка Личный кабинет Акции Доставка Доставить по…" at bounding box center [884, 501] width 1362 height 1002
drag, startPoint x: 697, startPoint y: 86, endPoint x: 632, endPoint y: 79, distance: 65.4
click at [632, 79] on input "[STREET_ADDRESS]. Метро Удельная" at bounding box center [738, 80] width 441 height 31
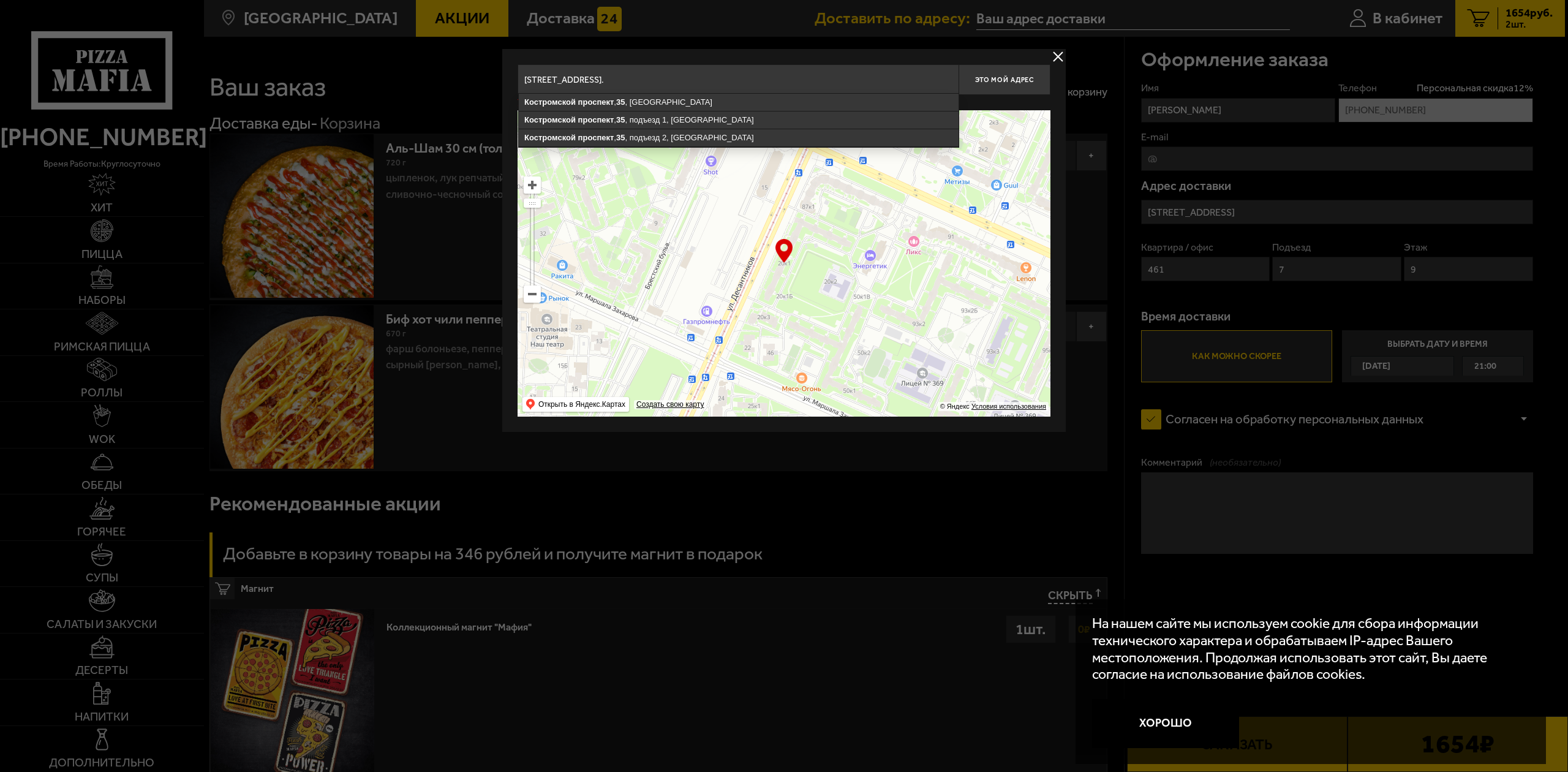
click at [654, 81] on input "[STREET_ADDRESS]." at bounding box center [738, 80] width 441 height 31
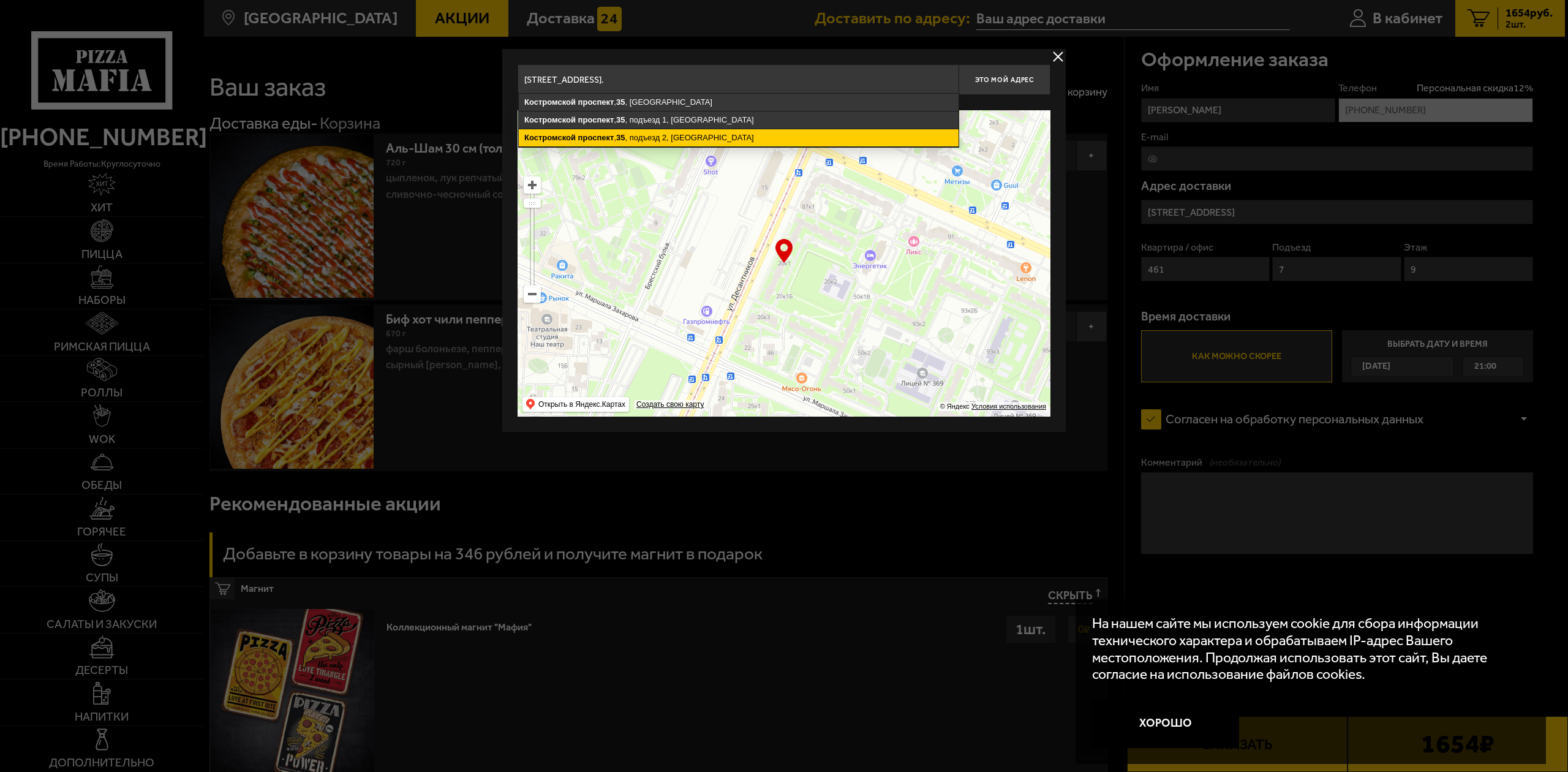
click at [727, 141] on ymaps "[STREET_ADDRESS]" at bounding box center [739, 138] width 440 height 17
type input "[STREET_ADDRESS]"
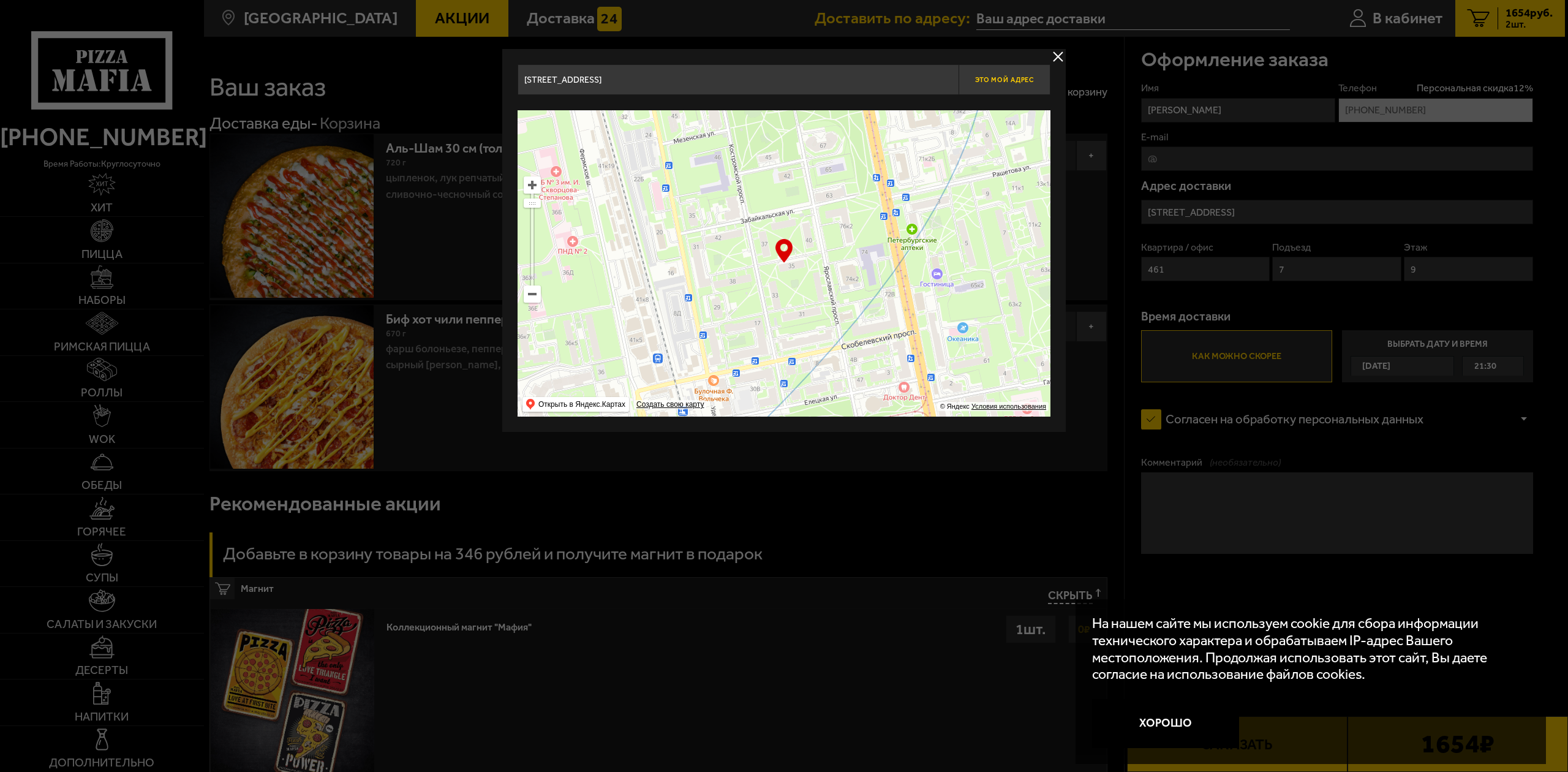
click at [1029, 70] on button "Это мой адрес" at bounding box center [1005, 80] width 92 height 31
type input "[STREET_ADDRESS]"
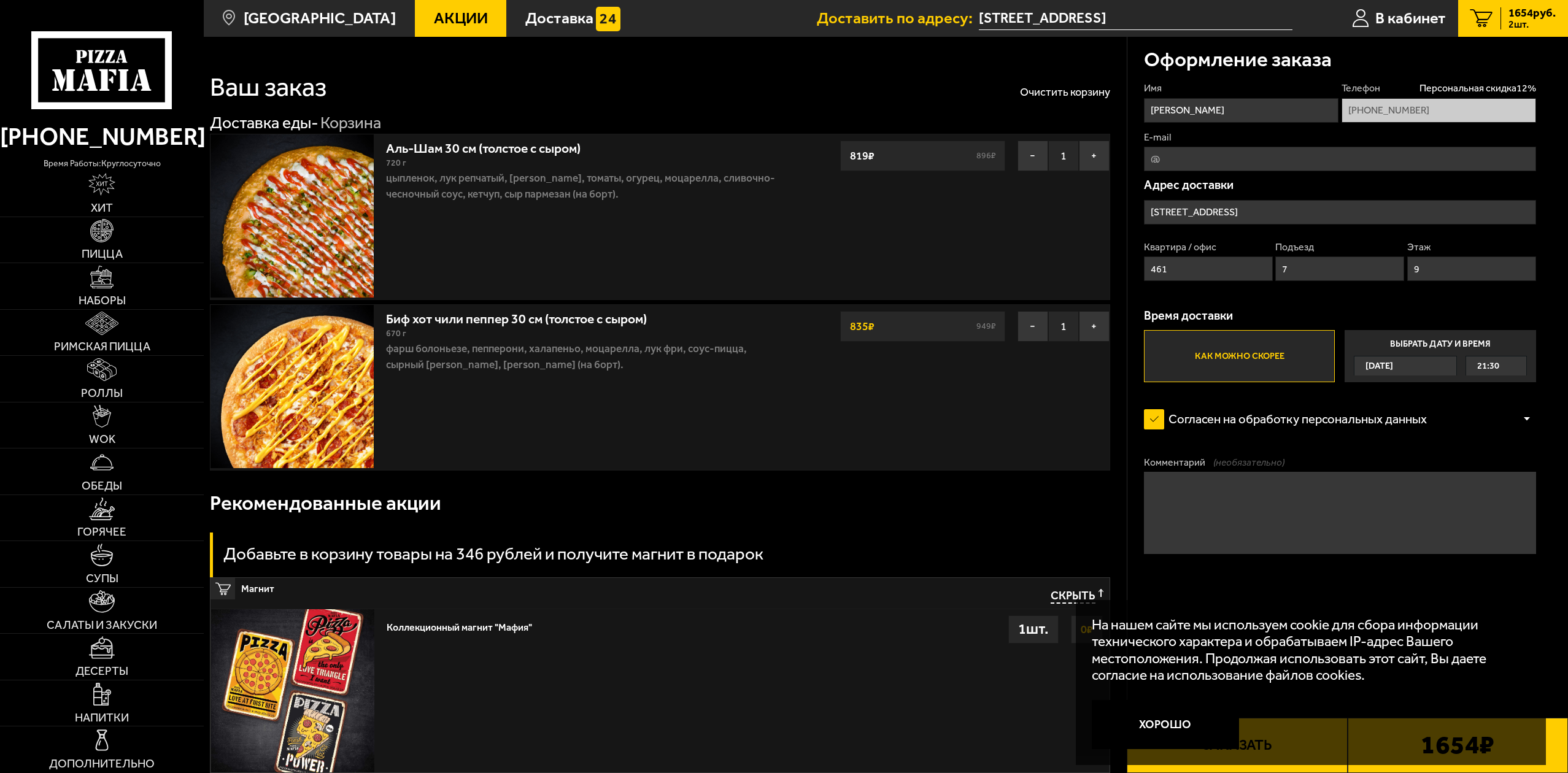
drag, startPoint x: 1169, startPoint y: 268, endPoint x: 1130, endPoint y: 271, distance: 39.1
click at [1130, 271] on div "Оформление заказа Имя [PERSON_NAME] Персональная скидка 12 % [PHONE_NUMBER] E-m…" at bounding box center [1347, 344] width 441 height 614
type input "25"
drag, startPoint x: 1302, startPoint y: 274, endPoint x: 1265, endPoint y: 275, distance: 37.0
click at [1265, 275] on div "Квартира / офис 25 Подъезд 7 Этаж 9" at bounding box center [1339, 265] width 392 height 49
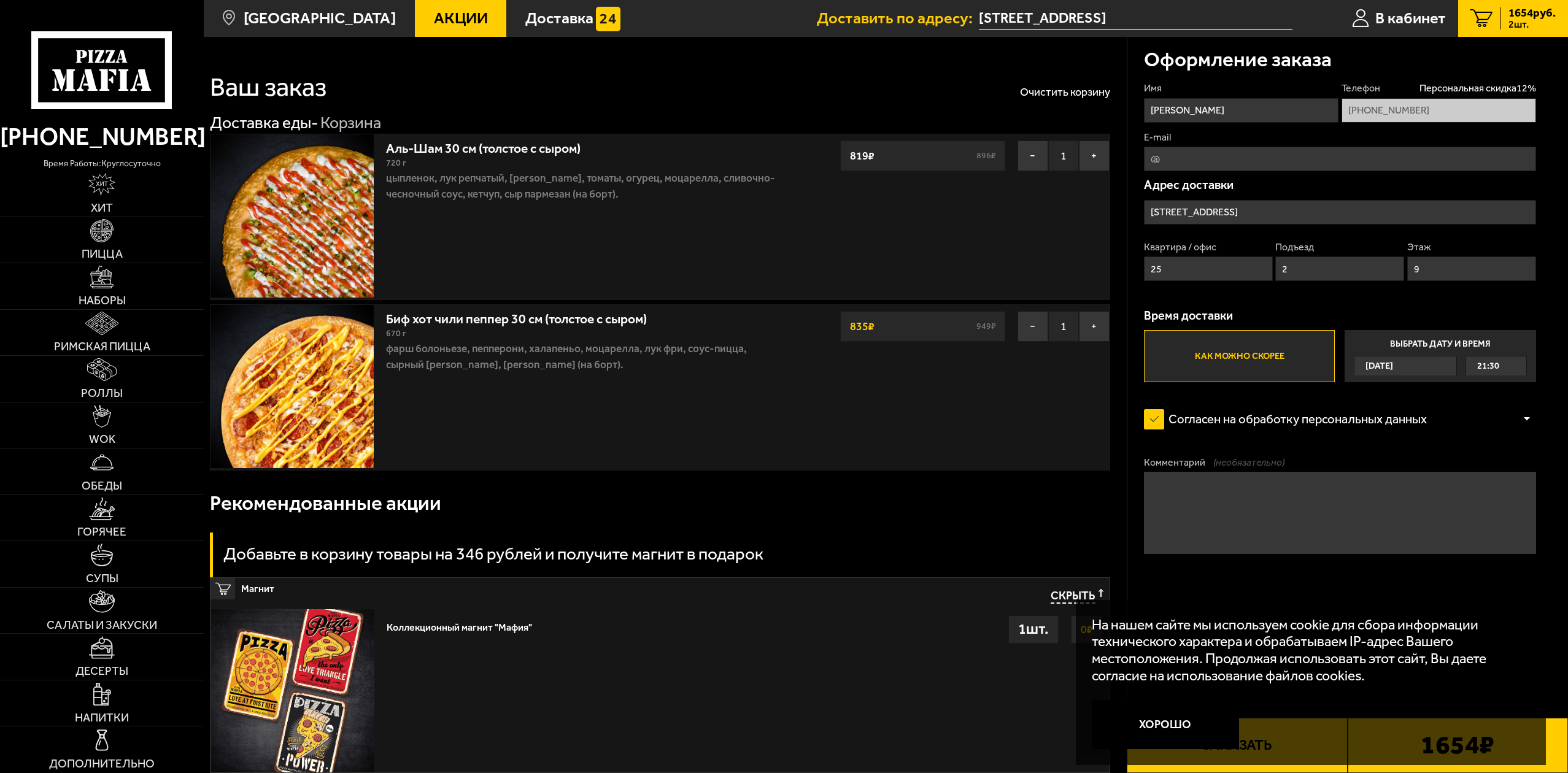
type input "2"
drag, startPoint x: 1446, startPoint y: 266, endPoint x: 1313, endPoint y: 252, distance: 133.7
click at [1313, 252] on div "Квартира / офис 25 Подъезд 2 Этаж 9" at bounding box center [1339, 265] width 392 height 49
type input "2"
click at [1160, 725] on button "Хорошо" at bounding box center [1165, 725] width 147 height 49
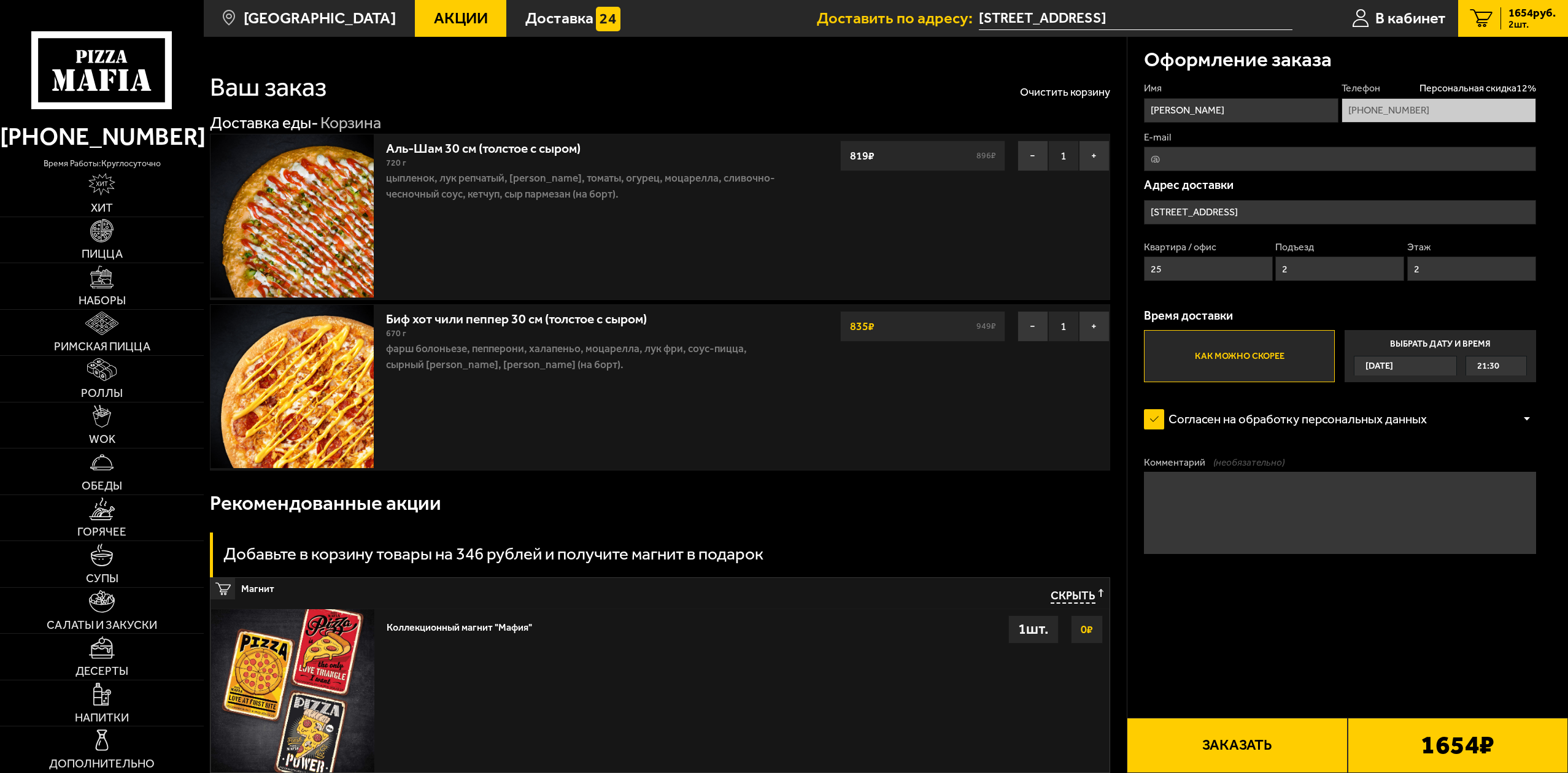
click at [1183, 161] on input "E-mail" at bounding box center [1339, 159] width 392 height 24
type input "[EMAIL_ADDRESS][DOMAIN_NAME]"
click at [1215, 737] on button "Заказать" at bounding box center [1237, 746] width 221 height 56
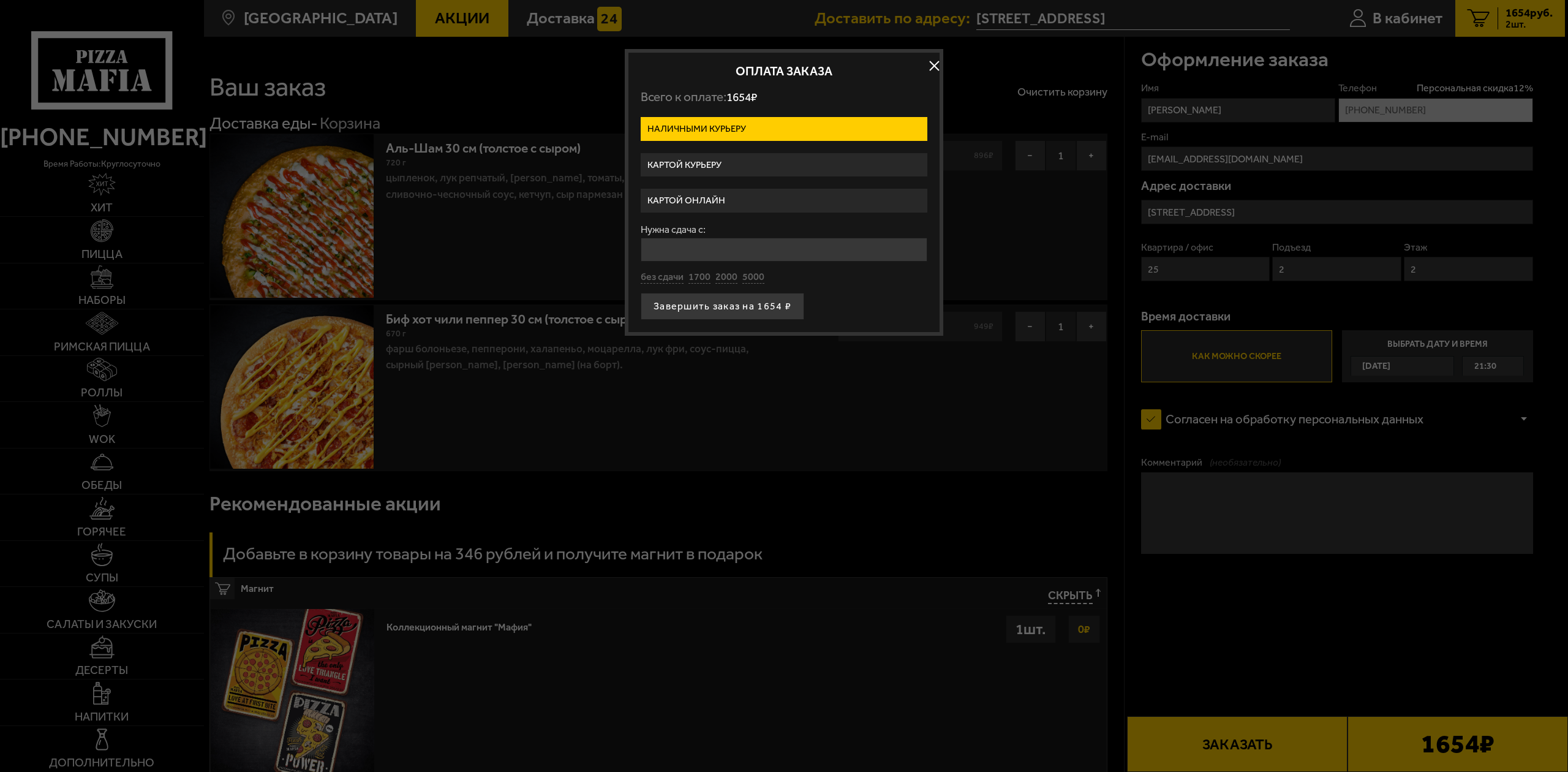
click at [723, 197] on label "Картой онлайн" at bounding box center [784, 201] width 287 height 24
click at [0, 0] on input "Картой онлайн" at bounding box center [0, 0] width 0 height 0
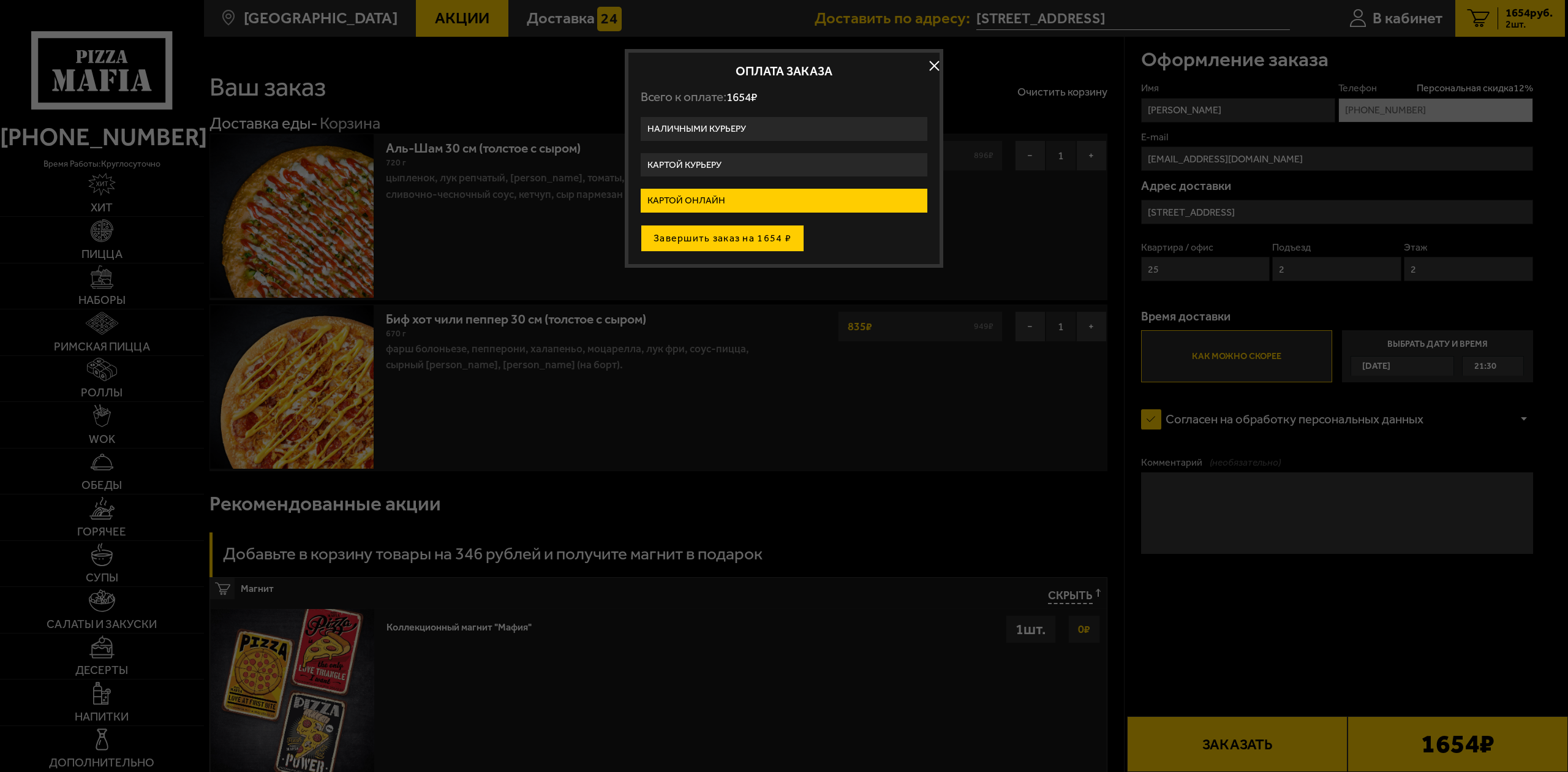
click at [745, 234] on button "Завершить заказ на 1654 ₽" at bounding box center [723, 239] width 164 height 27
